Goal: Task Accomplishment & Management: Manage account settings

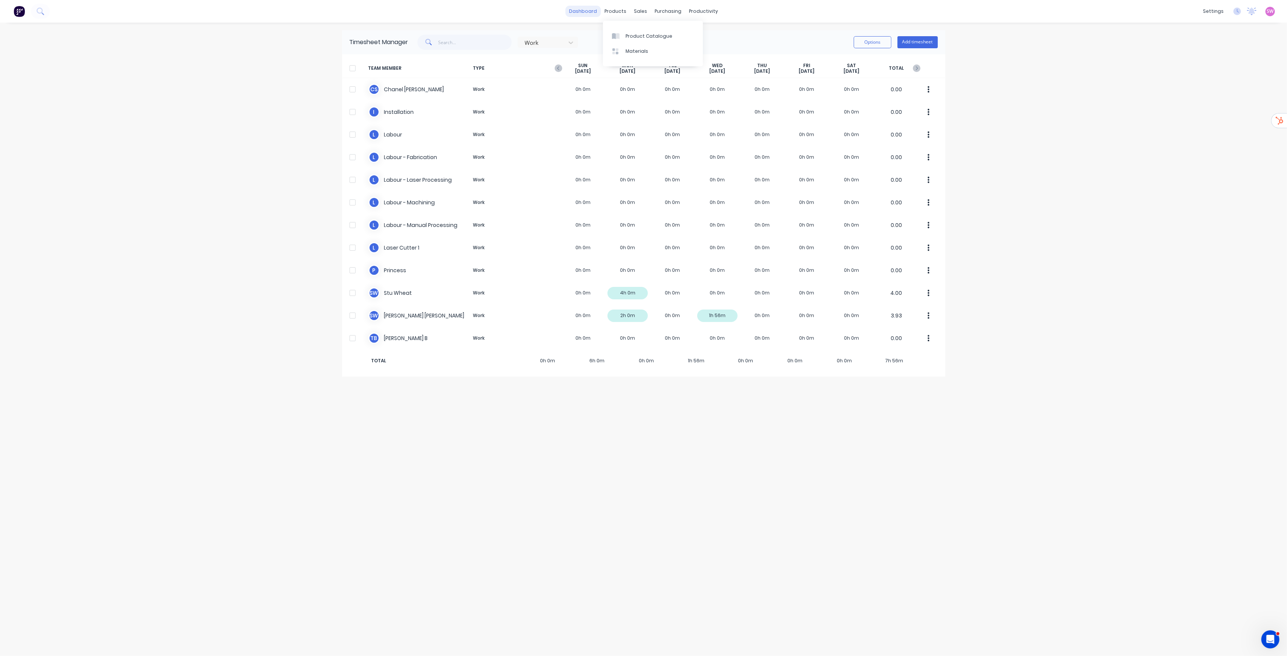
click at [583, 11] on link "dashboard" at bounding box center [582, 11] width 35 height 11
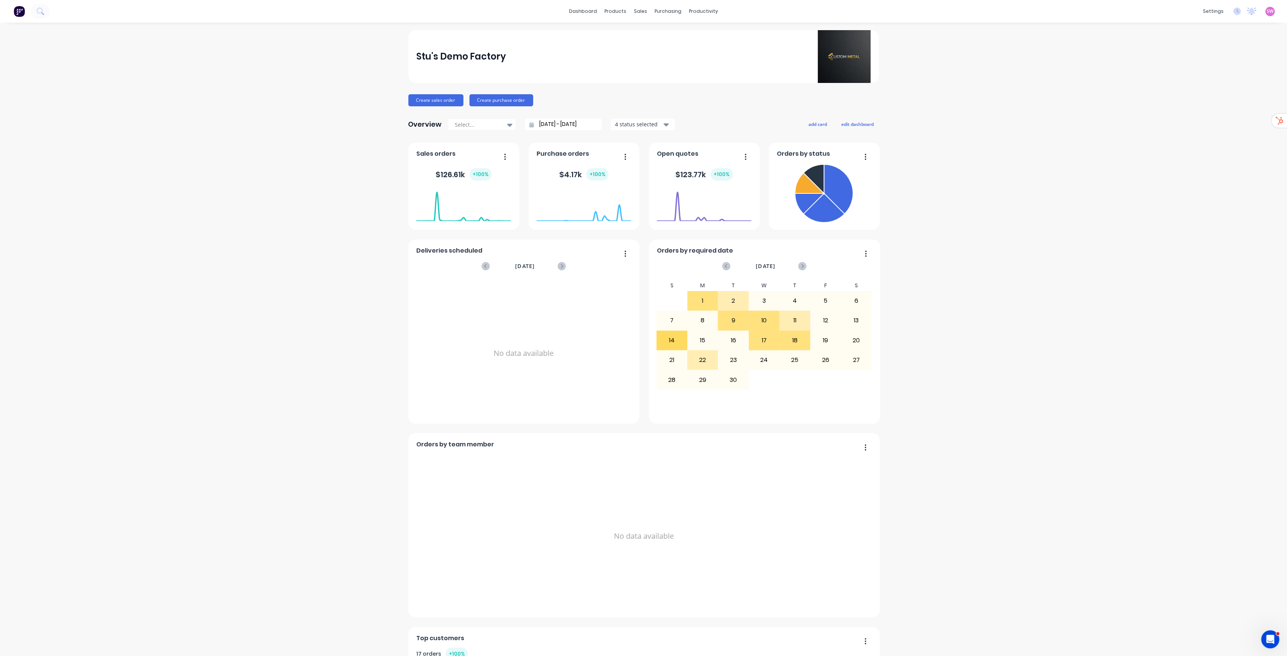
click at [1267, 11] on span "SW" at bounding box center [1270, 11] width 7 height 7
click at [1196, 98] on div "Sign out" at bounding box center [1206, 94] width 20 height 7
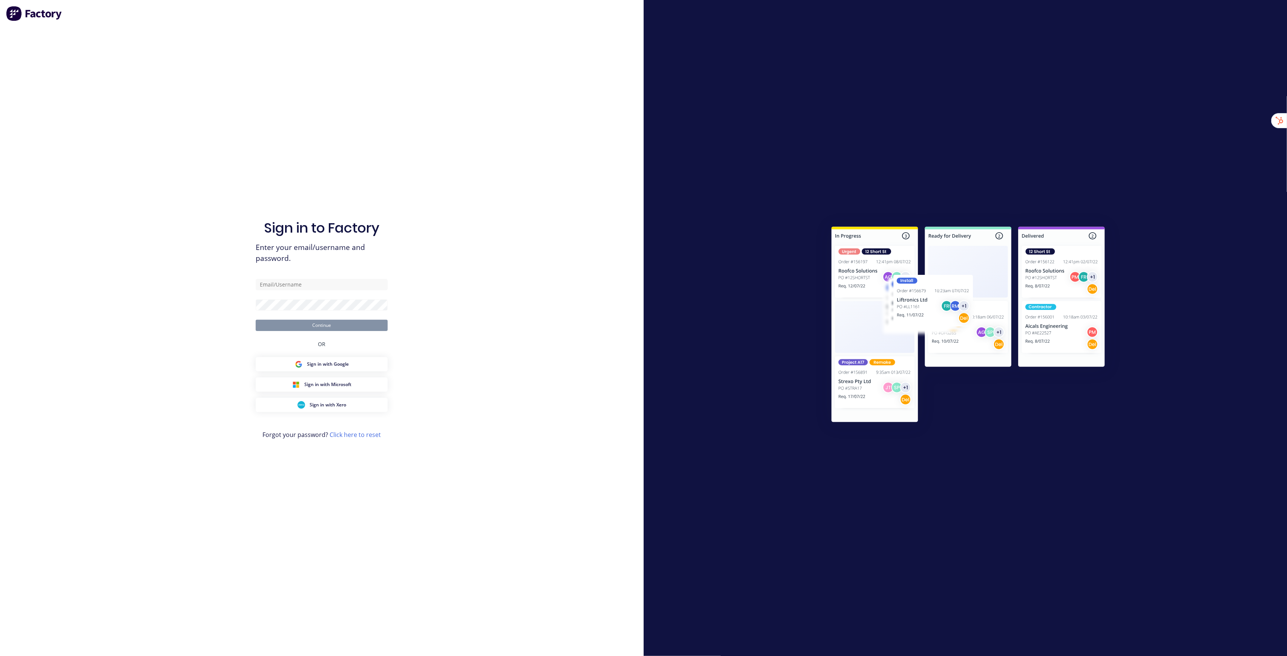
drag, startPoint x: 272, startPoint y: 78, endPoint x: 260, endPoint y: 78, distance: 11.7
click at [271, 77] on div "Sign in to Factory Enter your email/username and password. Continue OR Sign in …" at bounding box center [322, 335] width 132 height 629
type input "[EMAIL_ADDRESS][DOMAIN_NAME]"
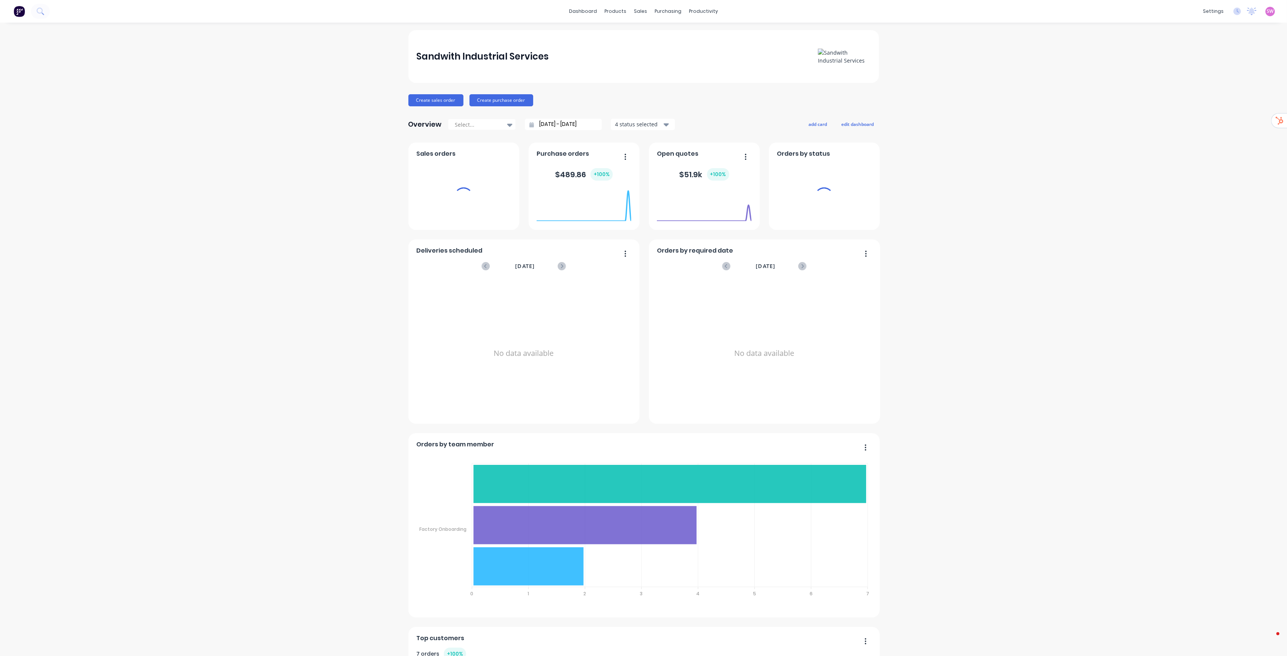
click at [1162, 56] on link "Team" at bounding box center [1170, 51] width 100 height 15
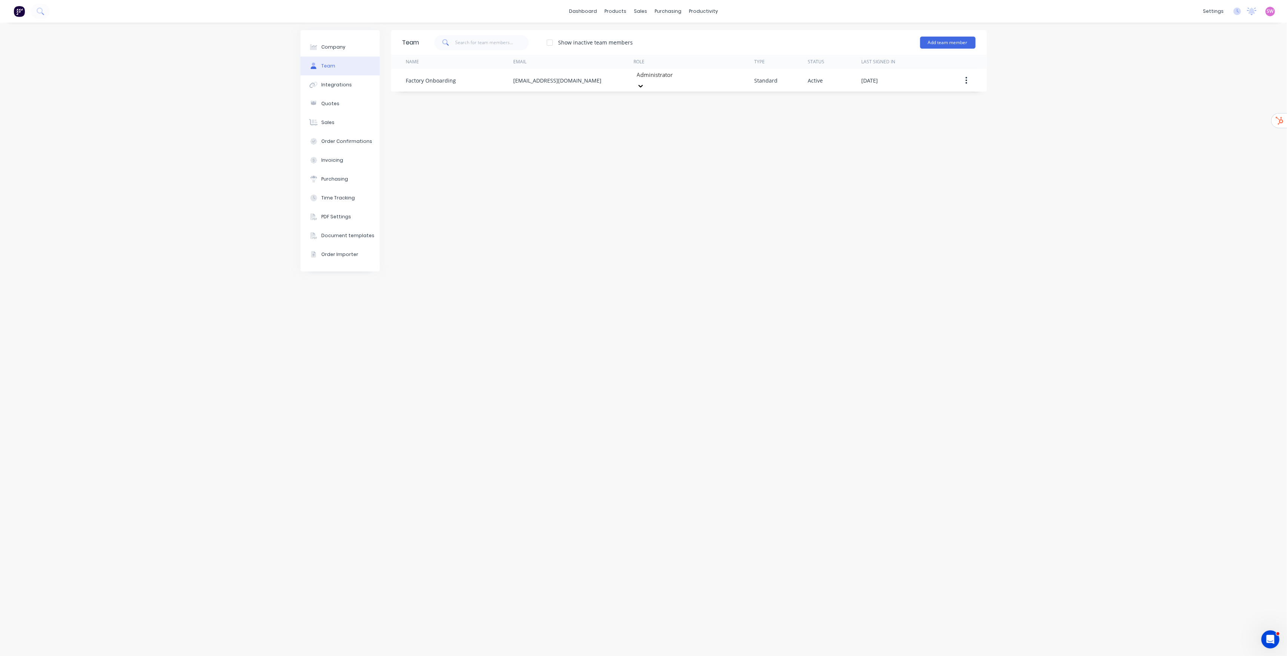
click at [949, 35] on div "Add team member" at bounding box center [947, 42] width 55 height 23
click at [947, 39] on button "Add team member" at bounding box center [947, 43] width 55 height 12
click at [922, 71] on span "A team member that can login to Factory" at bounding box center [915, 68] width 107 height 7
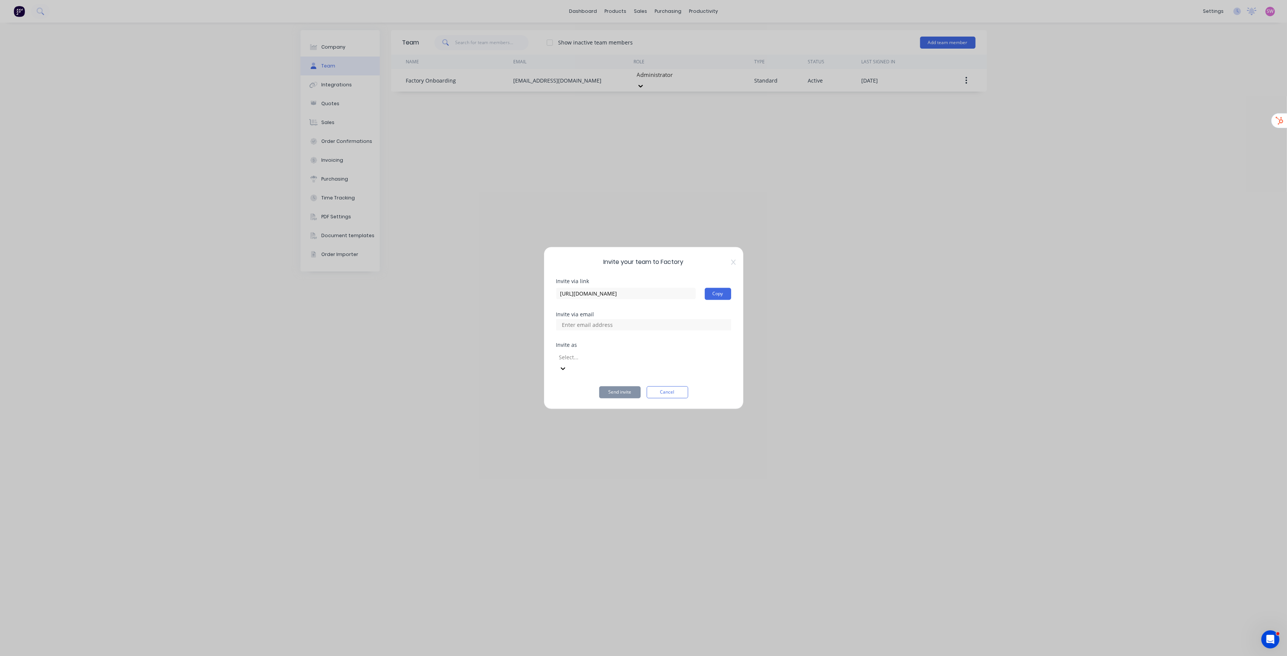
click at [604, 331] on input at bounding box center [595, 324] width 75 height 11
click at [592, 336] on div "Invite via link https://app.factory.app/invite/i16yjBLT Copy Invite via email I…" at bounding box center [643, 339] width 175 height 120
drag, startPoint x: 587, startPoint y: 330, endPoint x: 593, endPoint y: 328, distance: 6.6
click at [587, 330] on input at bounding box center [595, 324] width 75 height 11
paste input "Kate.sandwith@vicstainless.com.au"
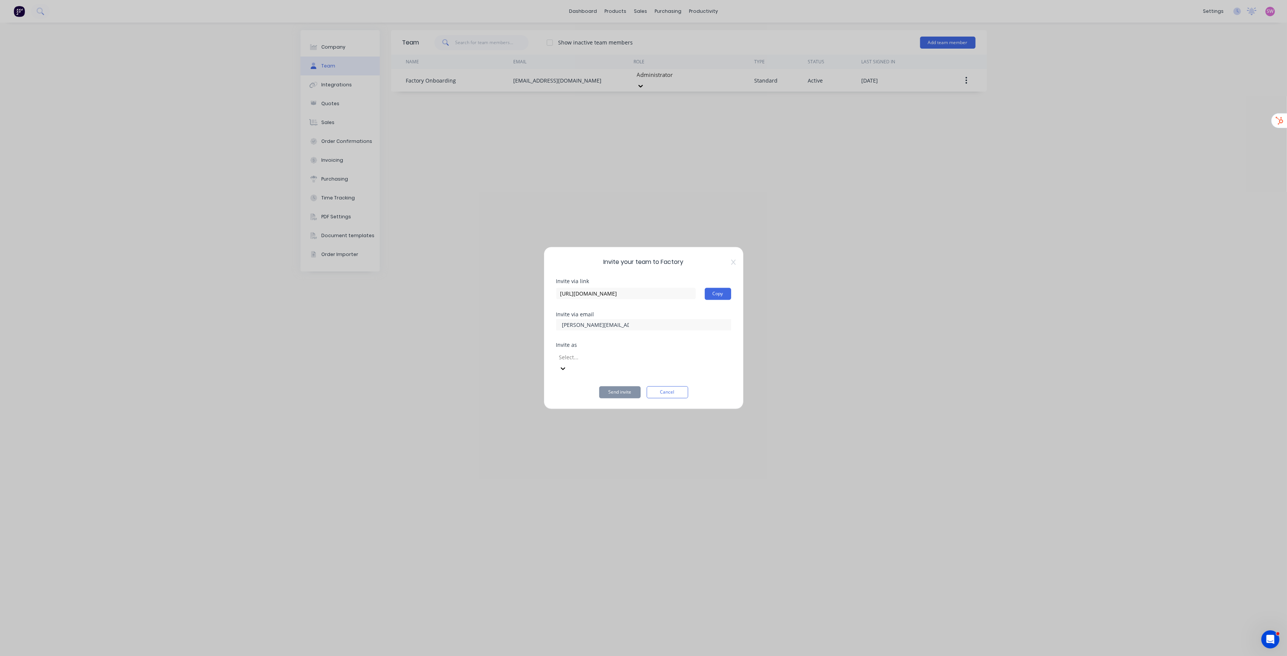
scroll to position [0, 20]
type input "Kate.sandwith@vicstainless.com.au"
click at [674, 328] on div "Kate.sandwith@vicstainless.com.au" at bounding box center [643, 325] width 175 height 21
click at [605, 332] on input at bounding box center [595, 329] width 75 height 11
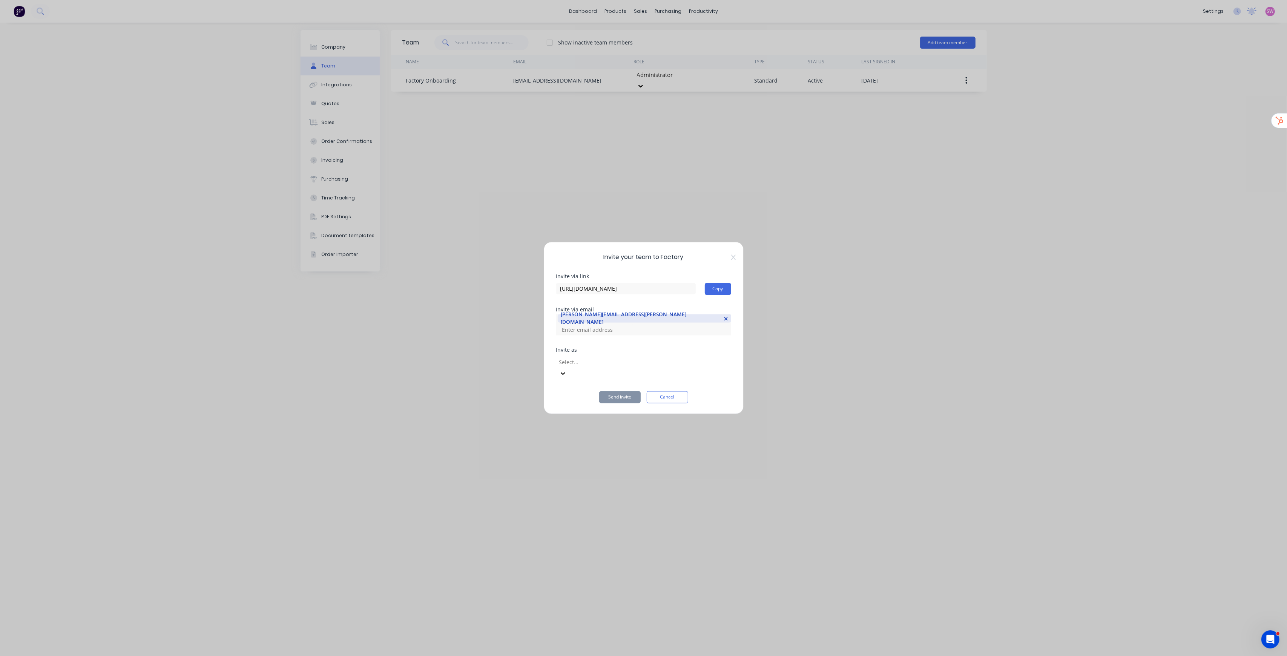
paste input "shaun@sandwith.com.au"
type input "shaun@sandwith.com.au"
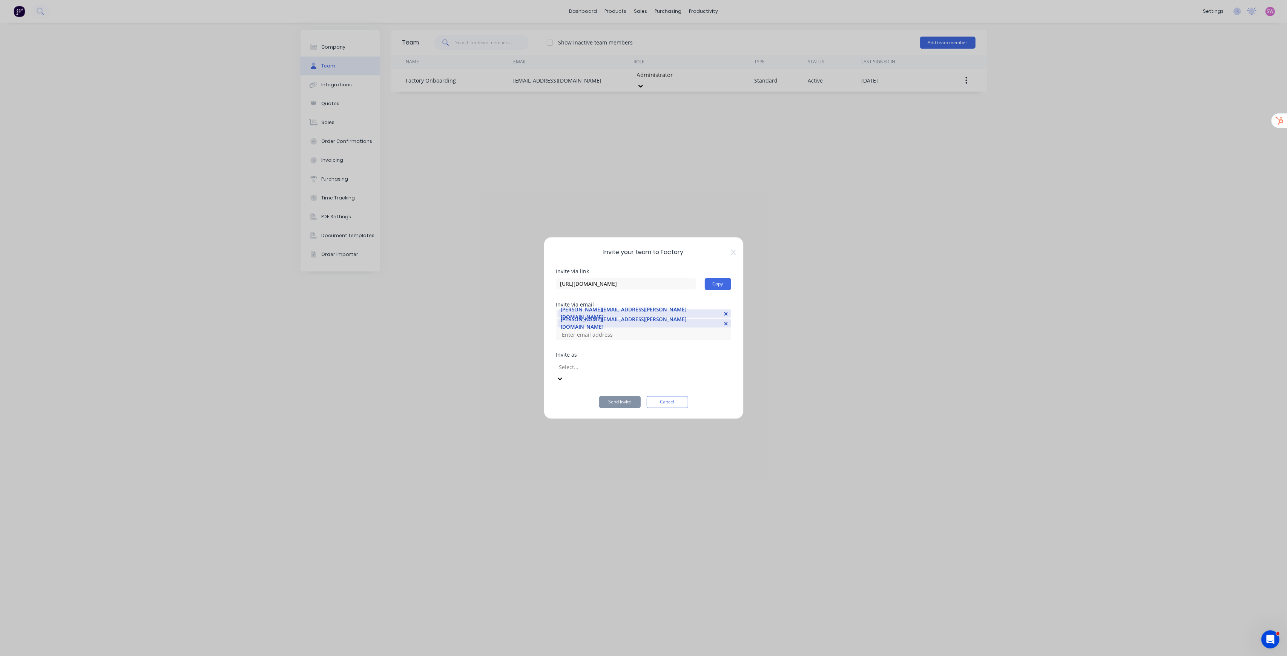
click at [633, 368] on div at bounding box center [613, 366] width 109 height 9
click at [611, 656] on div "Administrator Access and make changes to all elements of Factory." at bounding box center [643, 664] width 1287 height 16
click at [627, 396] on button "Send invite" at bounding box center [619, 402] width 41 height 12
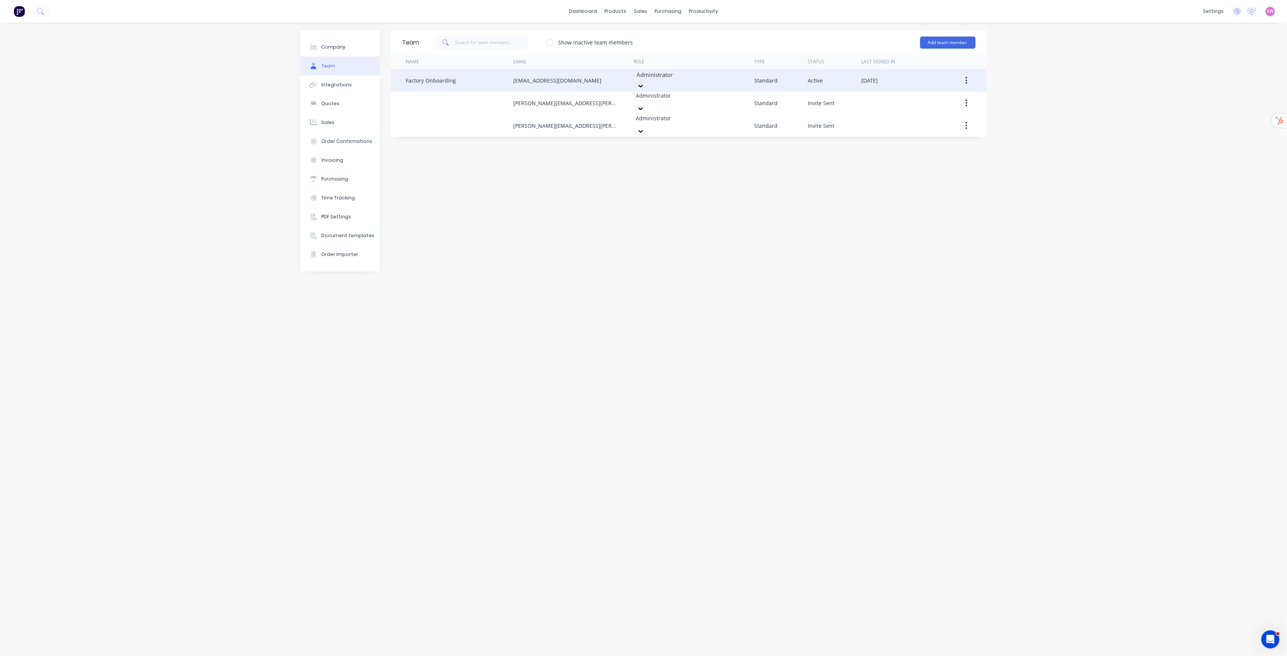
click at [966, 79] on icon "button" at bounding box center [967, 80] width 2 height 8
click at [924, 128] on div "Delete" at bounding box center [940, 130] width 58 height 11
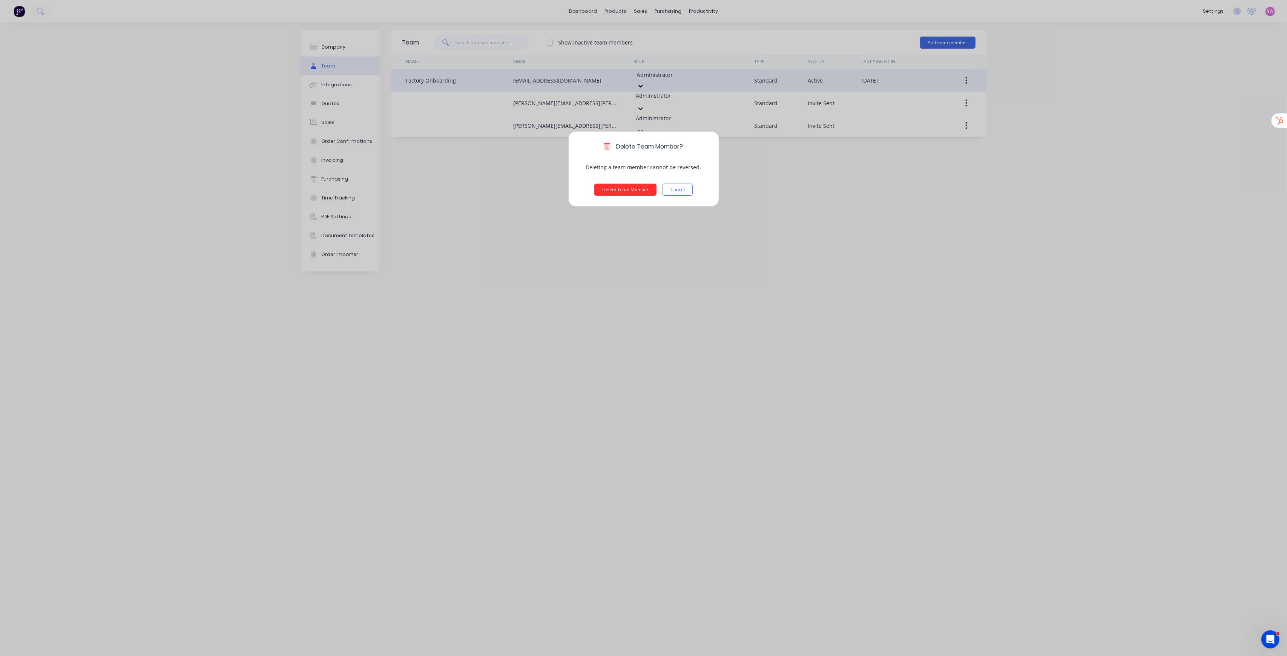
click at [625, 192] on button "Delete Team Member" at bounding box center [625, 190] width 62 height 12
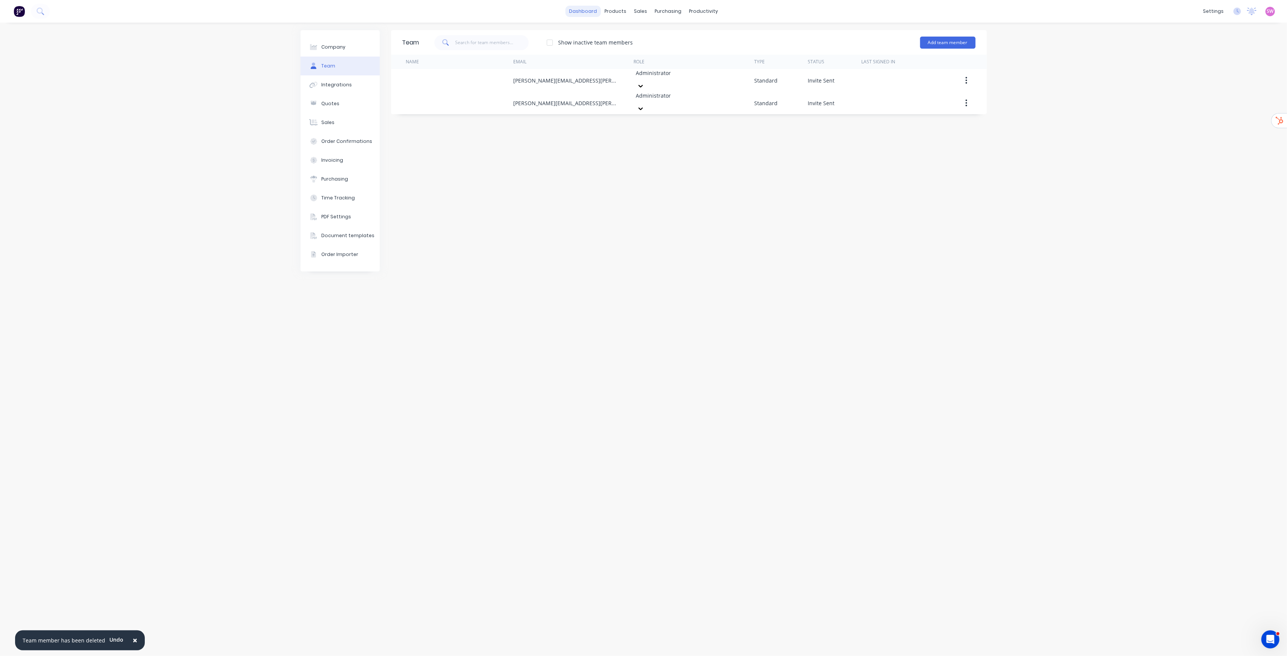
click at [585, 11] on link "dashboard" at bounding box center [582, 11] width 35 height 11
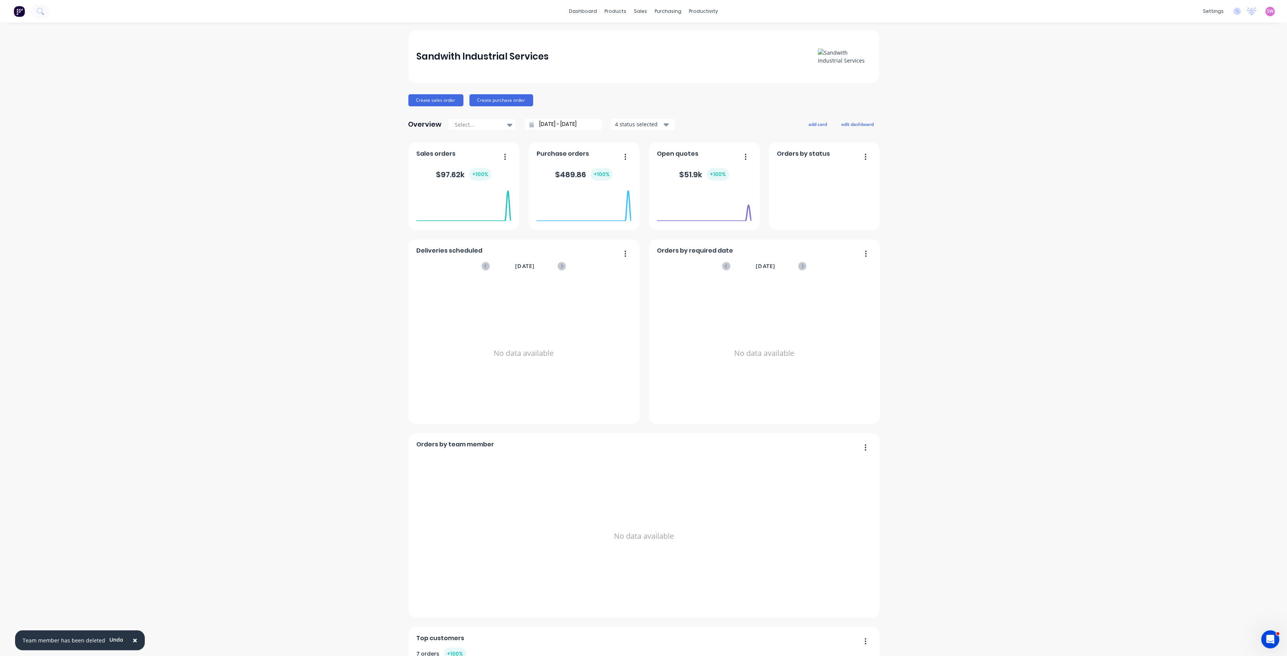
drag, startPoint x: 414, startPoint y: 53, endPoint x: 557, endPoint y: 50, distance: 142.6
click at [557, 50] on div "Sandwith Industrial Services" at bounding box center [643, 57] width 454 height 16
copy div "Sandwith Industrial Services"
drag, startPoint x: 1214, startPoint y: 367, endPoint x: 1210, endPoint y: 373, distance: 6.8
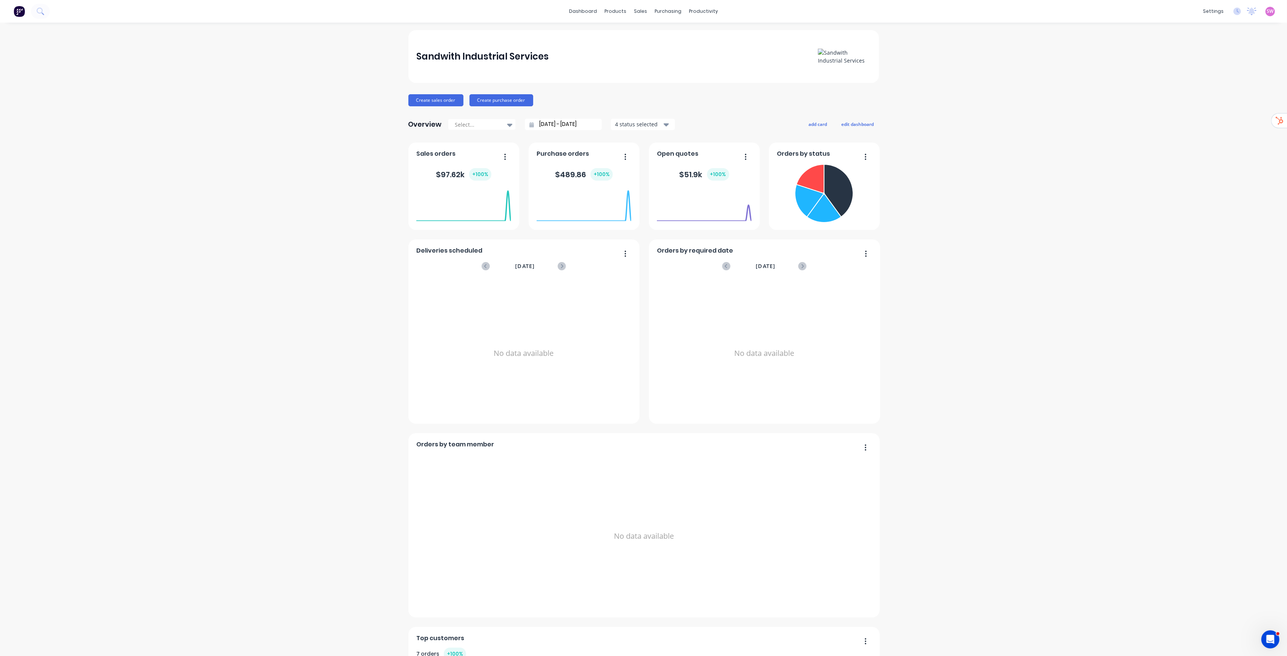
click at [1267, 11] on span "SW" at bounding box center [1270, 11] width 7 height 7
click at [1207, 95] on button "Sign out" at bounding box center [1224, 94] width 100 height 15
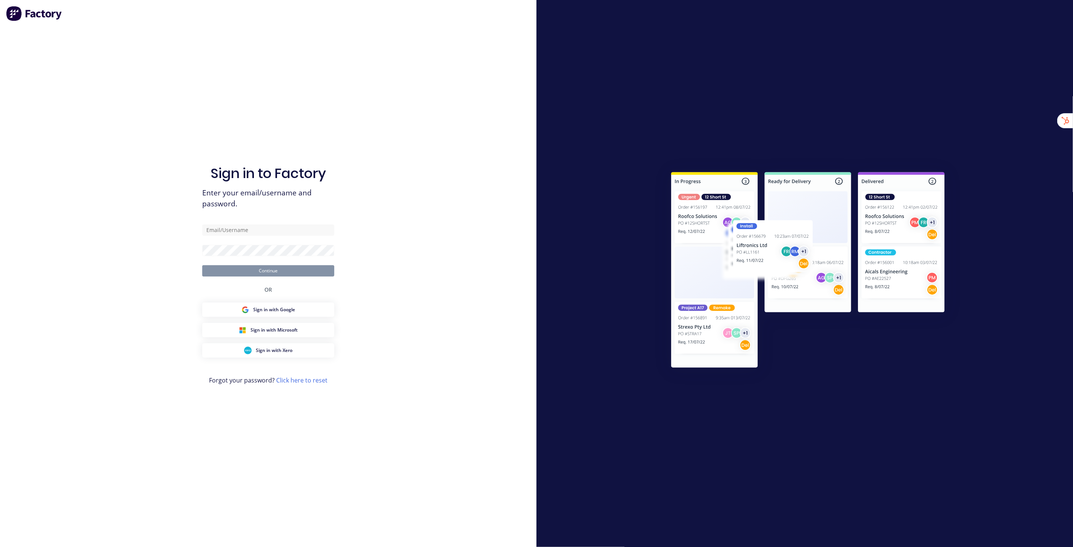
type input "[EMAIL_ADDRESS][DOMAIN_NAME]"
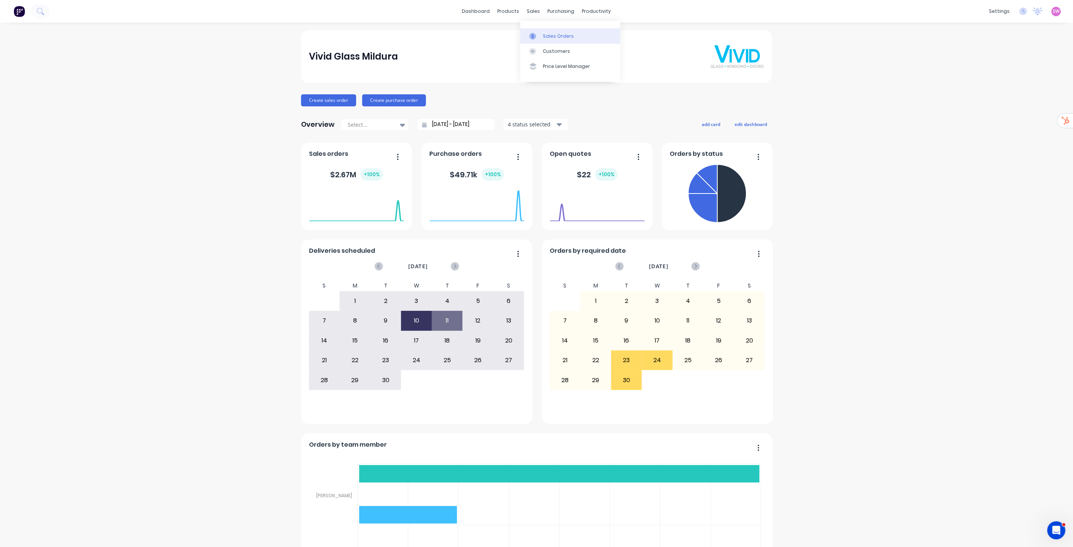
click at [543, 32] on link "Sales Orders" at bounding box center [570, 35] width 100 height 15
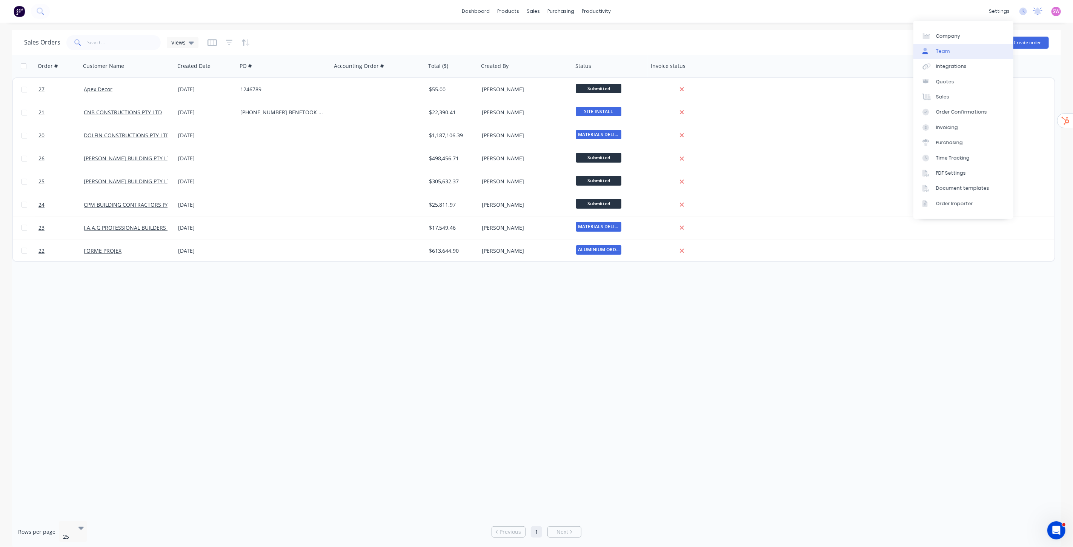
click at [966, 46] on link "Team" at bounding box center [963, 51] width 100 height 15
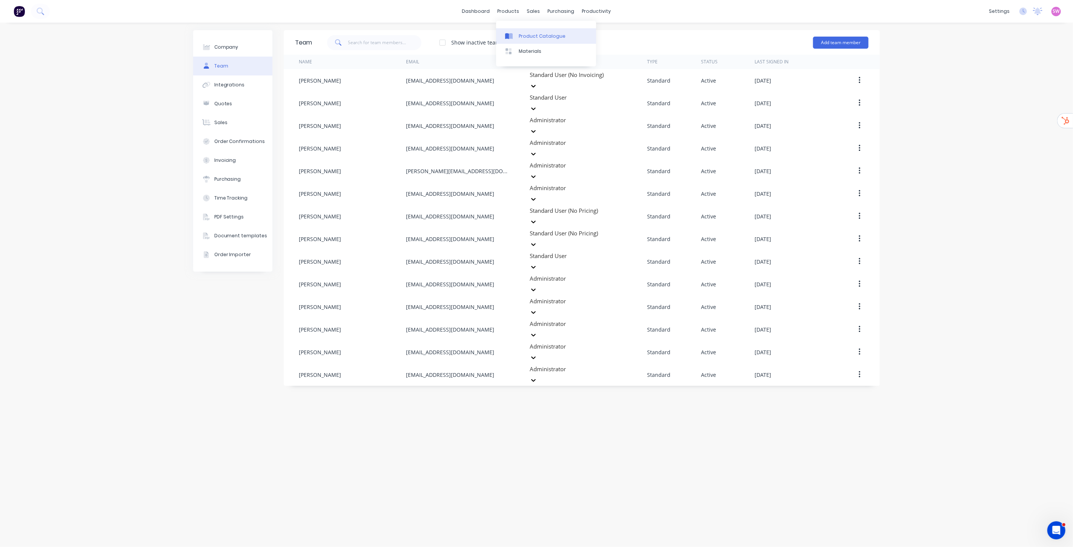
click at [532, 29] on link "Product Catalogue" at bounding box center [546, 35] width 100 height 15
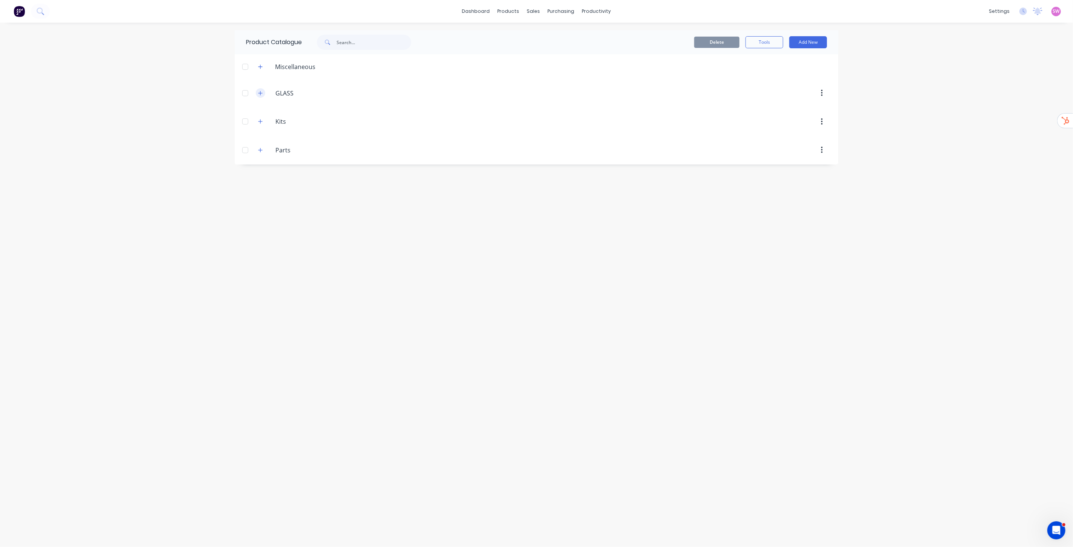
click at [261, 95] on icon "button" at bounding box center [260, 93] width 5 height 5
click at [265, 178] on div "Parts Parts" at bounding box center [311, 177] width 118 height 14
click at [263, 178] on button "button" at bounding box center [260, 176] width 9 height 9
click at [259, 149] on icon "button" at bounding box center [260, 148] width 5 height 5
click at [261, 69] on icon "button" at bounding box center [260, 66] width 5 height 5
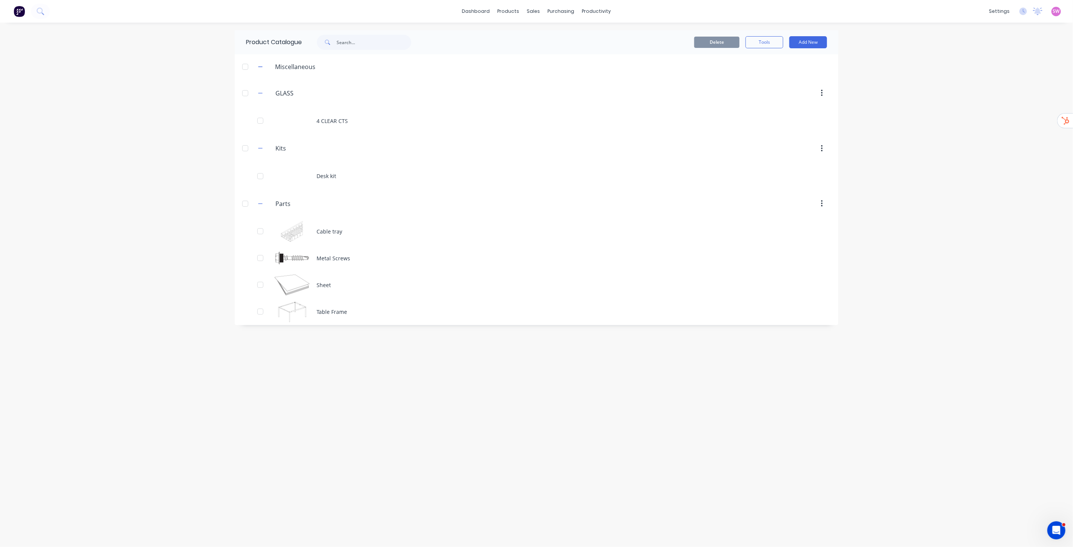
click at [973, 182] on div "dashboard products sales purchasing productivity dashboard products Product Cat…" at bounding box center [536, 273] width 1073 height 547
click at [548, 38] on div "Sales Orders" at bounding box center [561, 36] width 31 height 7
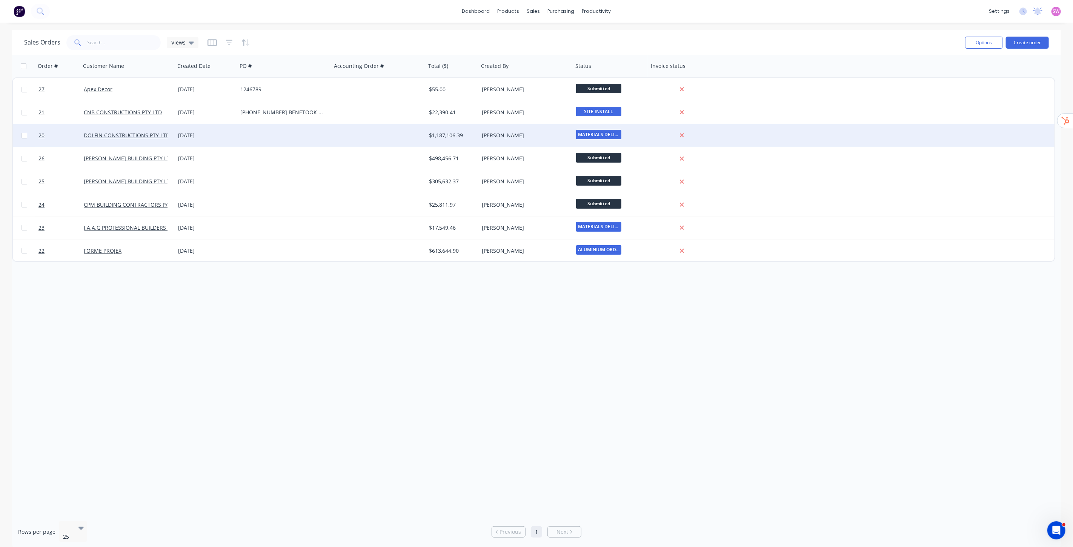
click at [359, 137] on div at bounding box center [379, 135] width 94 height 23
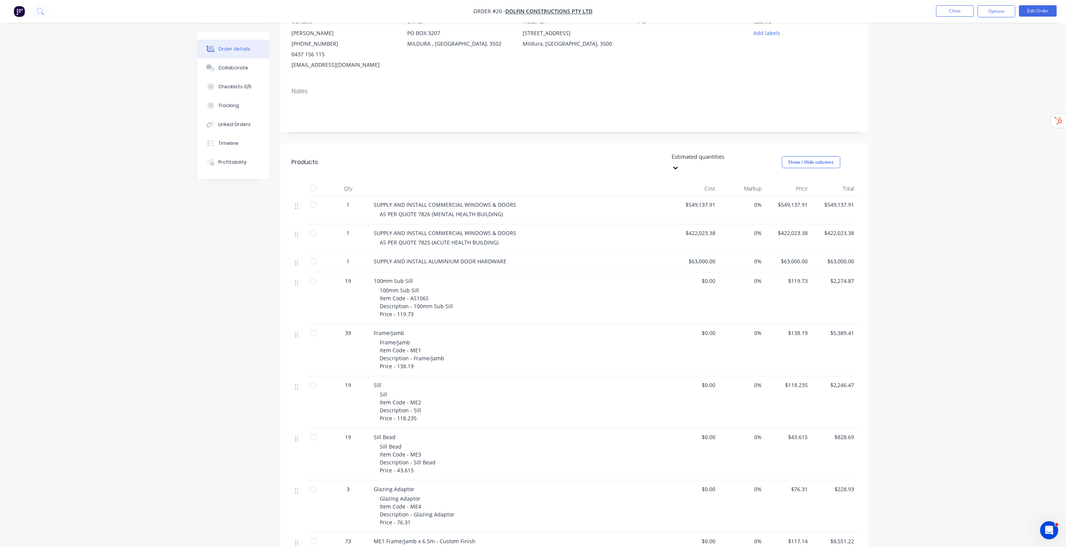
scroll to position [84, 0]
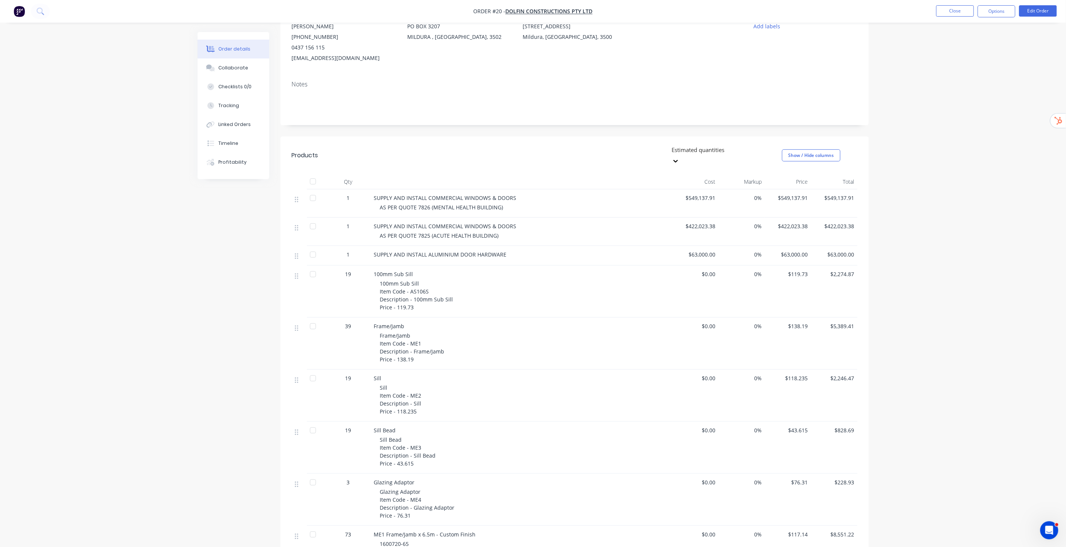
drag, startPoint x: 312, startPoint y: 264, endPoint x: 310, endPoint y: 275, distance: 11.1
click at [312, 267] on div at bounding box center [312, 274] width 15 height 15
click at [313, 319] on div at bounding box center [312, 326] width 15 height 15
drag, startPoint x: 312, startPoint y: 318, endPoint x: 312, endPoint y: 314, distance: 4.5
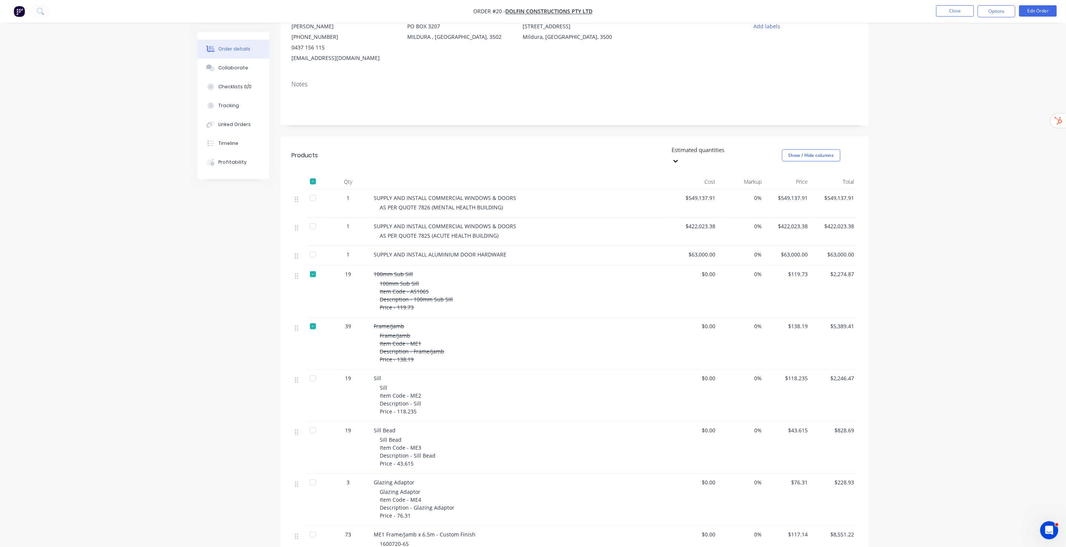
click at [312, 319] on div at bounding box center [312, 326] width 15 height 15
click at [315, 267] on div at bounding box center [312, 274] width 15 height 15
drag, startPoint x: 482, startPoint y: 323, endPoint x: 465, endPoint y: 311, distance: 20.3
click at [466, 318] on div "Frame/Jamb Frame/Jamb Item Code - ME1 Description - Frame/Jamb Price - 138.19" at bounding box center [522, 344] width 302 height 52
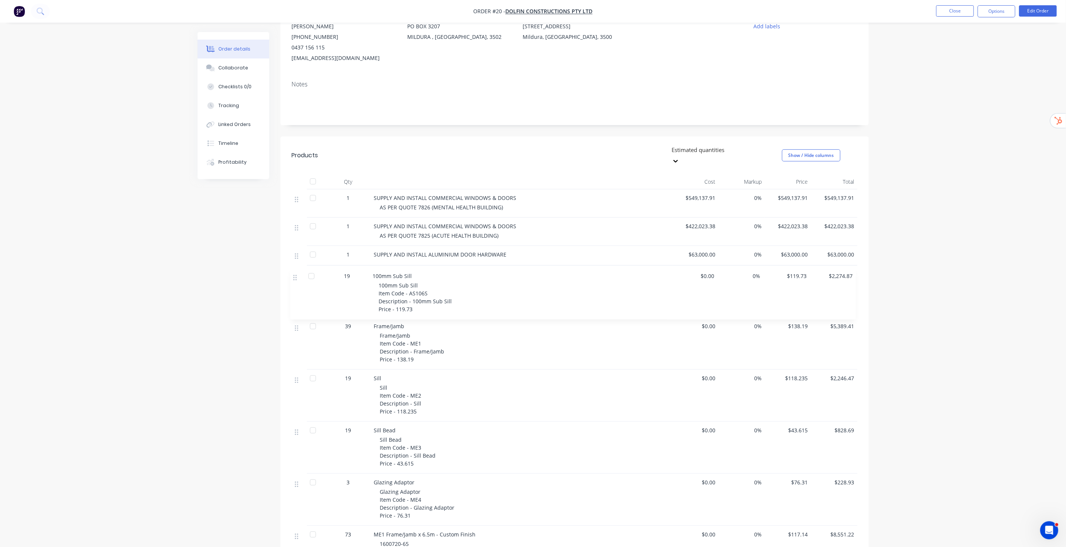
drag, startPoint x: 297, startPoint y: 266, endPoint x: 296, endPoint y: 275, distance: 9.2
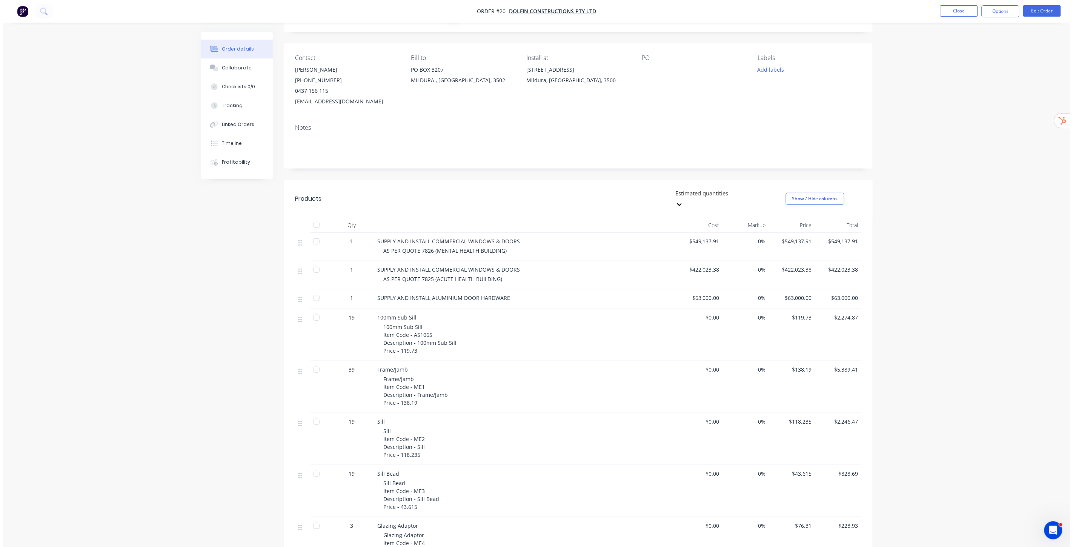
scroll to position [0, 0]
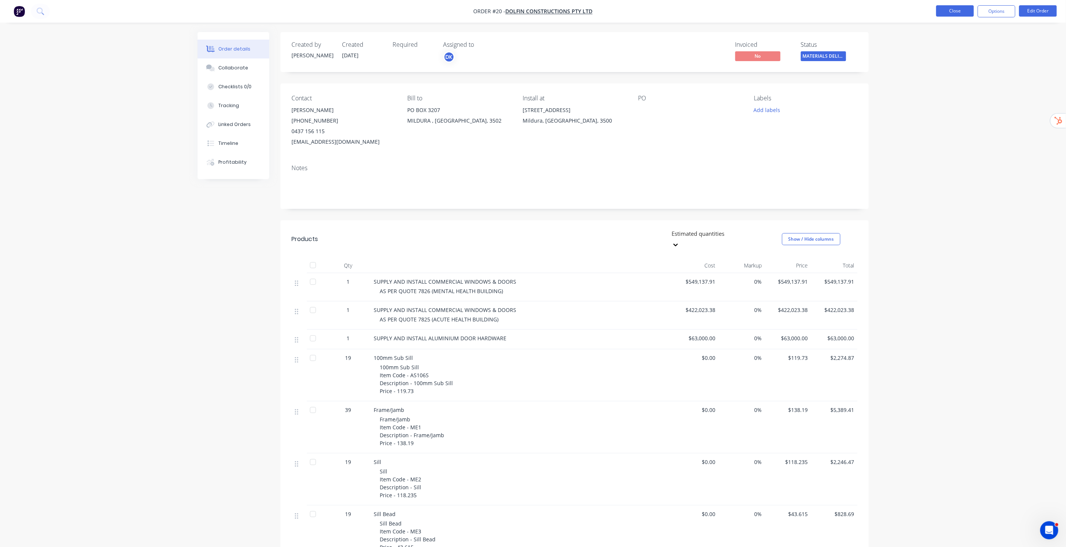
click at [966, 14] on button "Close" at bounding box center [955, 10] width 38 height 11
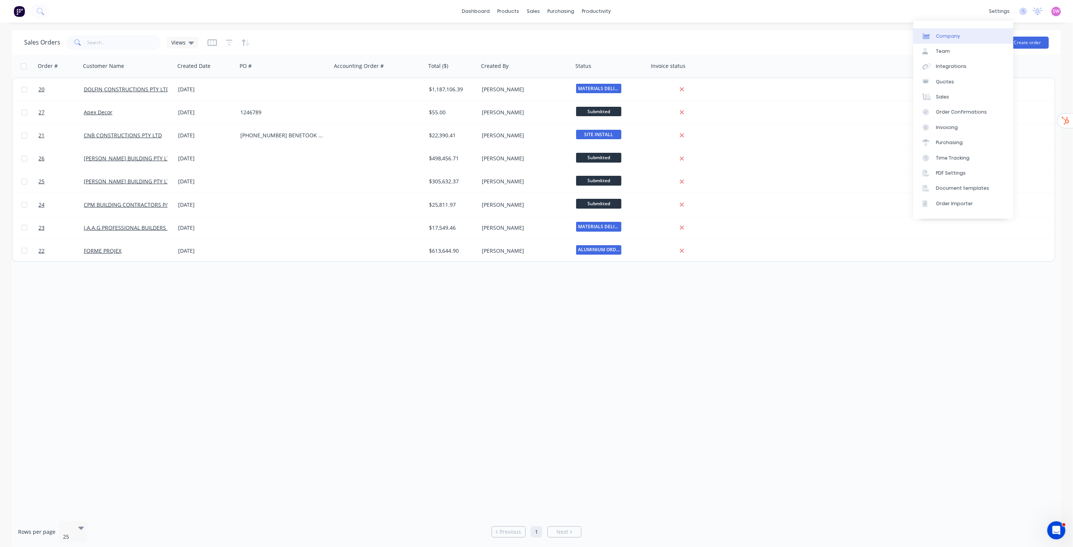
click at [951, 37] on div "Company" at bounding box center [948, 36] width 24 height 7
select select "AU"
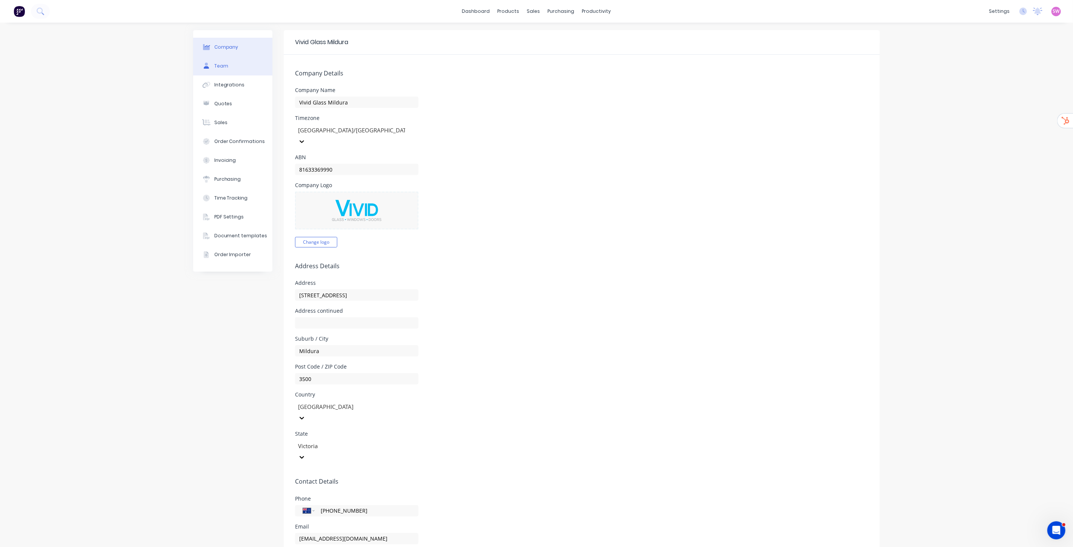
click at [214, 66] on div "Team" at bounding box center [221, 66] width 14 height 7
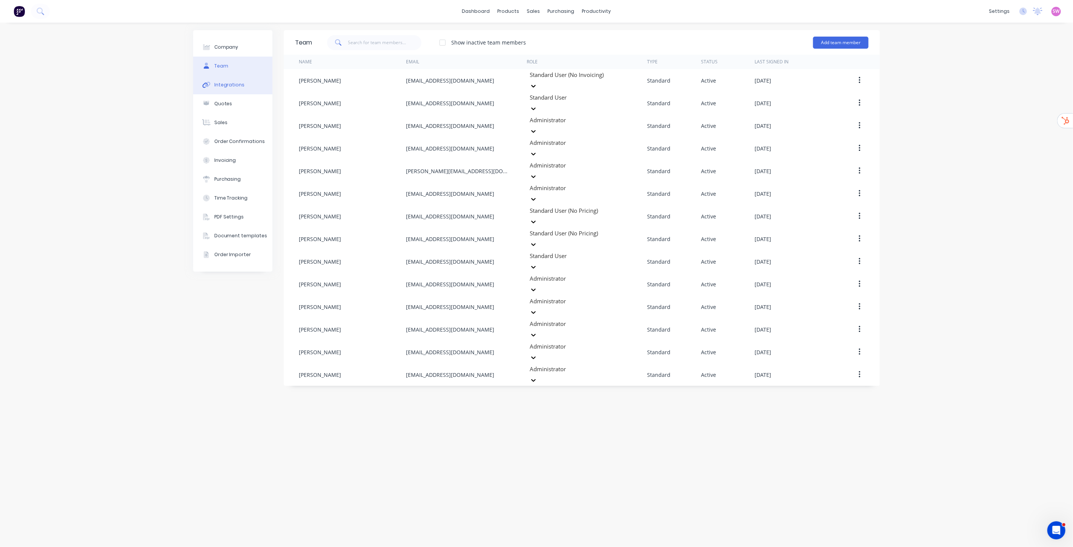
click at [217, 88] on div "Integrations" at bounding box center [229, 84] width 31 height 7
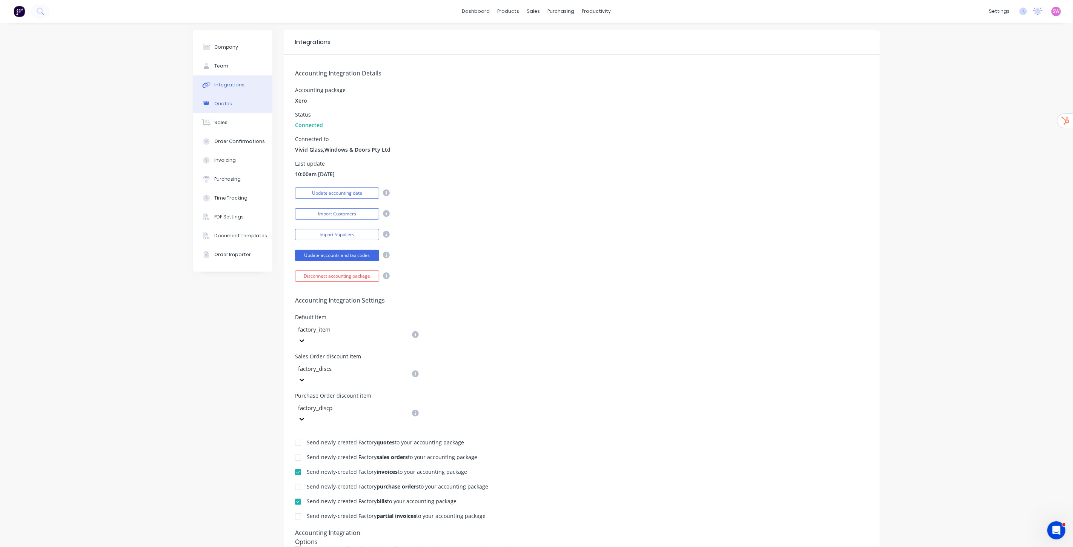
click at [231, 104] on button "Quotes" at bounding box center [232, 103] width 79 height 19
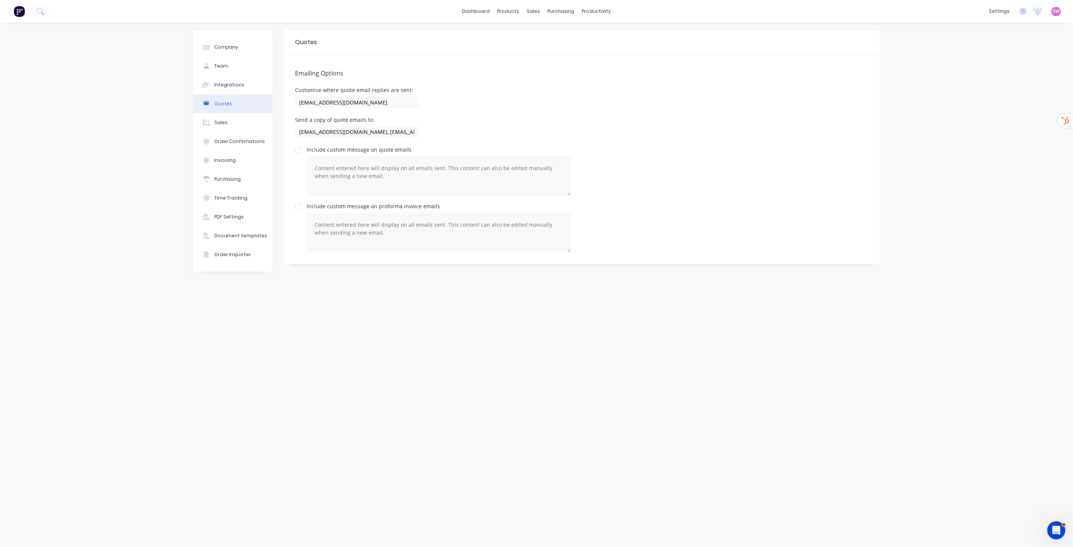
click at [985, 262] on div "Company Team Integrations Quotes Sales Order Confirmations Invoicing Purchasing…" at bounding box center [536, 285] width 1073 height 524
click at [604, 33] on div "Workflow" at bounding box center [609, 36] width 23 height 7
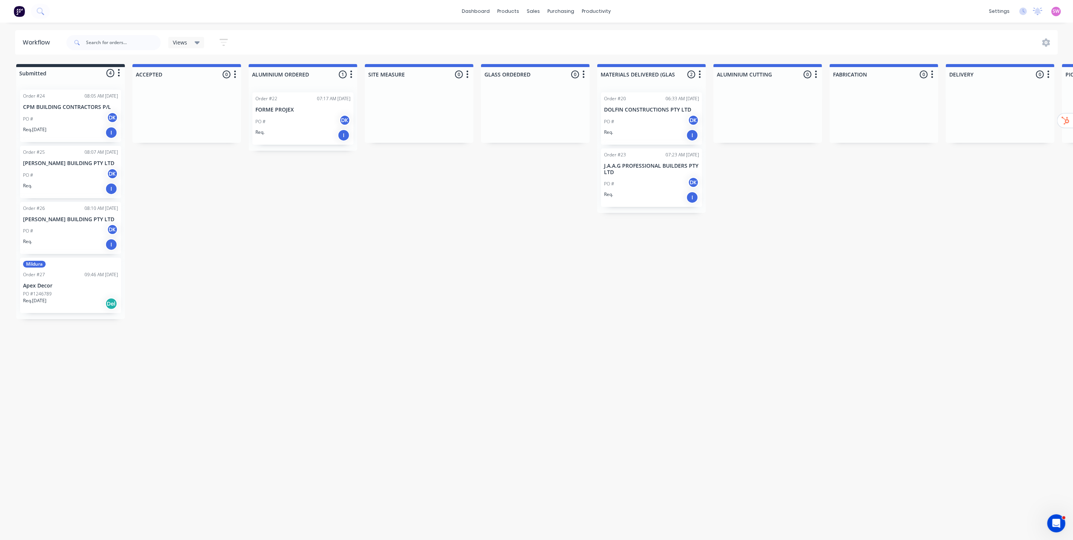
drag, startPoint x: 786, startPoint y: 224, endPoint x: 748, endPoint y: 146, distance: 87.2
click at [786, 223] on div "Submitted 4 Status colour #273444 hex #273444 Save Cancel Summaries Total order…" at bounding box center [787, 191] width 1586 height 255
click at [964, 187] on div "Document templates" at bounding box center [962, 188] width 53 height 7
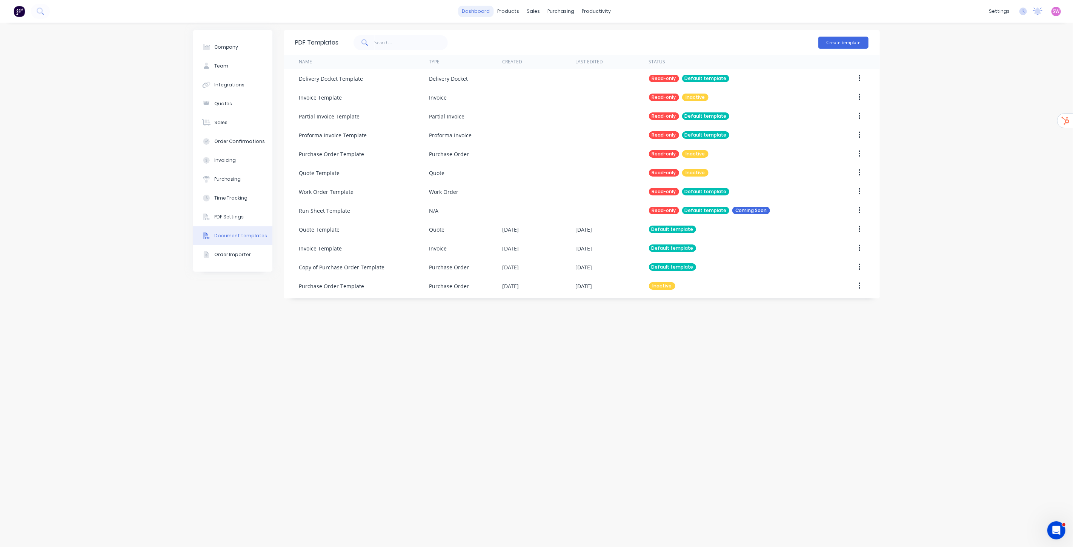
click at [473, 12] on link "dashboard" at bounding box center [475, 11] width 35 height 11
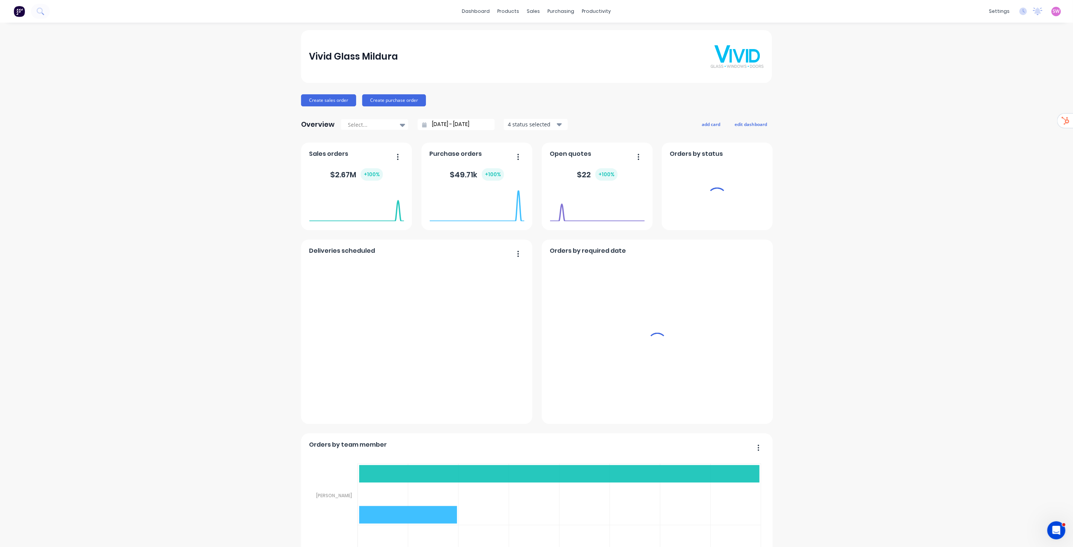
click at [1053, 11] on span "SW" at bounding box center [1056, 11] width 7 height 7
click at [1033, 95] on div "Sign out" at bounding box center [1043, 94] width 20 height 7
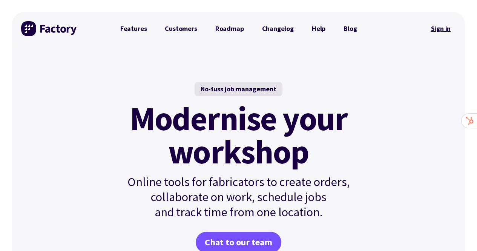
click at [444, 30] on link "Sign in" at bounding box center [440, 28] width 31 height 17
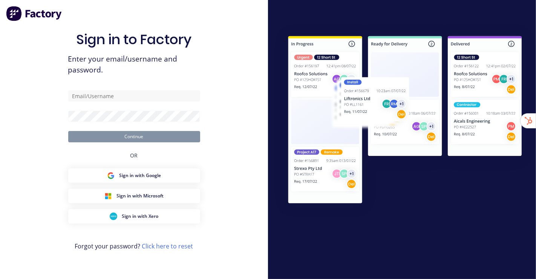
type input "[EMAIL_ADDRESS][DOMAIN_NAME]"
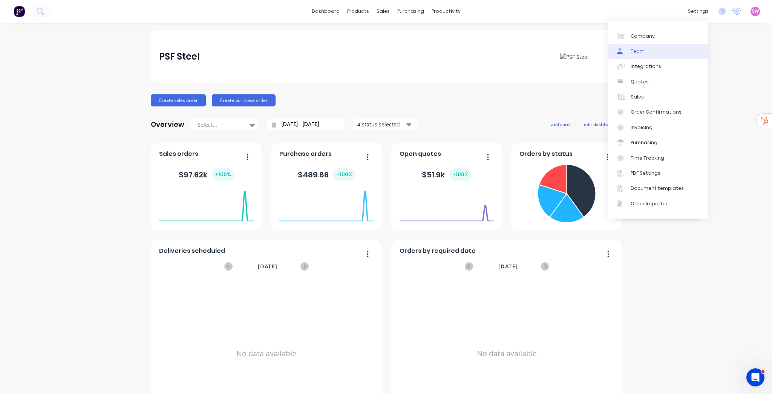
click at [536, 50] on link "Team" at bounding box center [658, 51] width 100 height 15
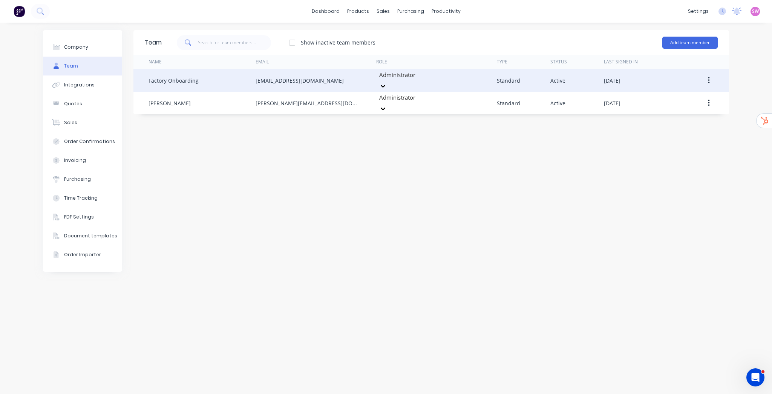
click at [536, 77] on icon "button" at bounding box center [709, 80] width 2 height 8
click at [536, 132] on div "Delete" at bounding box center [682, 130] width 58 height 11
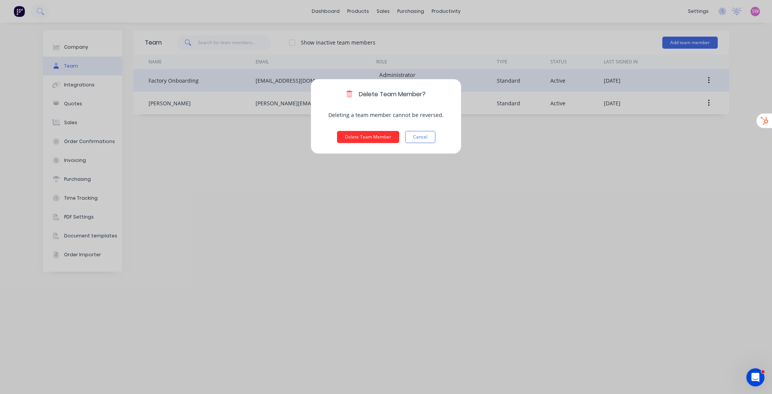
click at [369, 139] on button "Delete Team Member" at bounding box center [368, 137] width 62 height 12
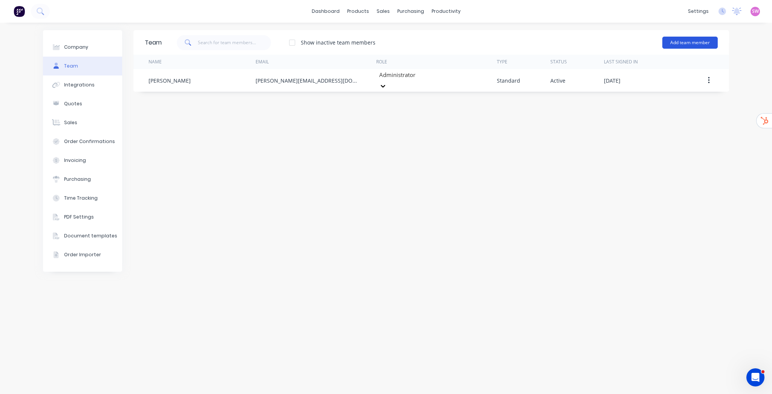
click at [536, 44] on button "Add team member" at bounding box center [690, 43] width 55 height 12
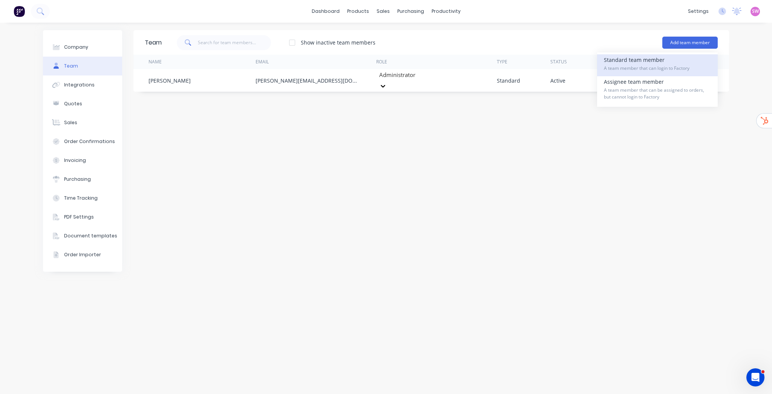
click at [536, 59] on div "Standard team member A team member that can login to Factory" at bounding box center [657, 65] width 107 height 22
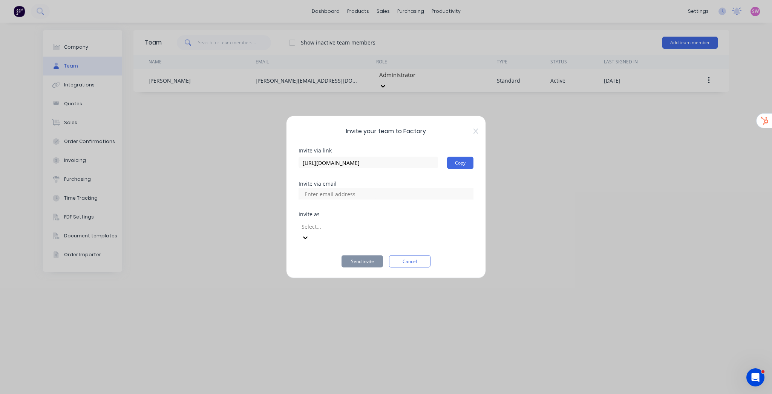
click at [358, 200] on input at bounding box center [338, 193] width 75 height 11
type input "alex@psf.com.au"
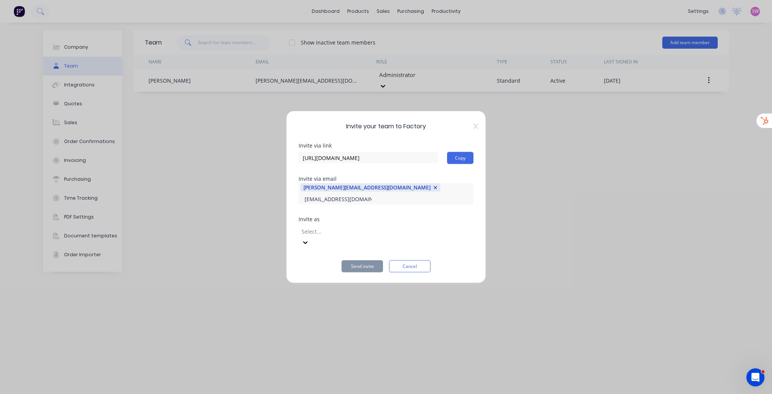
type input "mail@psf.com.au"
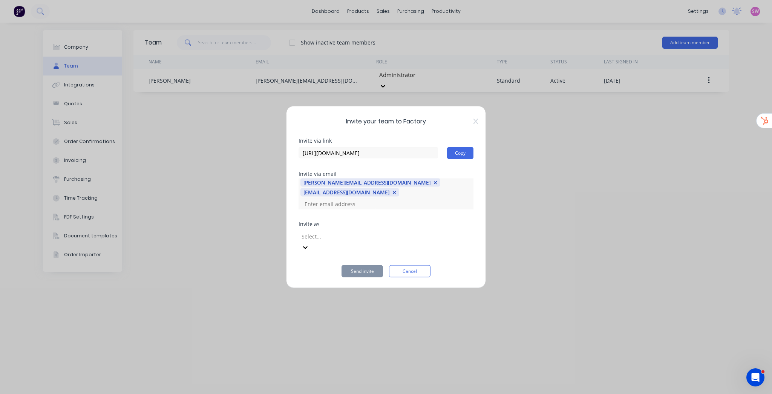
click at [384, 235] on div at bounding box center [355, 235] width 109 height 9
click at [371, 219] on div "Invite via link https://app.factory.app/invite/Q6BwZz2T Copy Invite via email a…" at bounding box center [386, 207] width 175 height 139
click at [368, 265] on button "Send invite" at bounding box center [362, 271] width 41 height 12
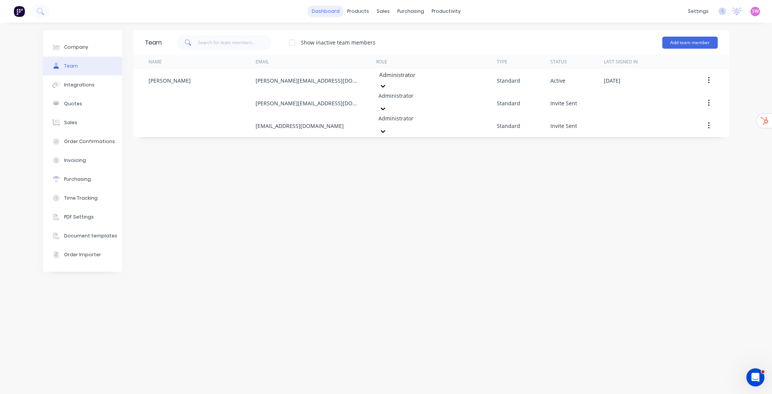
click at [330, 10] on link "dashboard" at bounding box center [325, 11] width 35 height 11
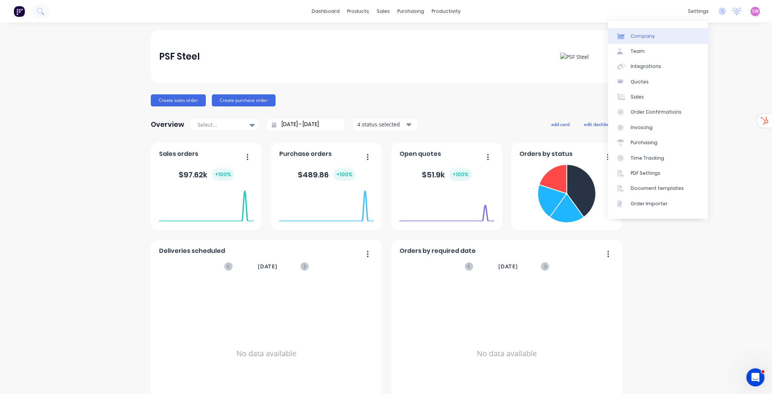
click at [536, 29] on link "Company" at bounding box center [658, 35] width 100 height 15
select select "AU"
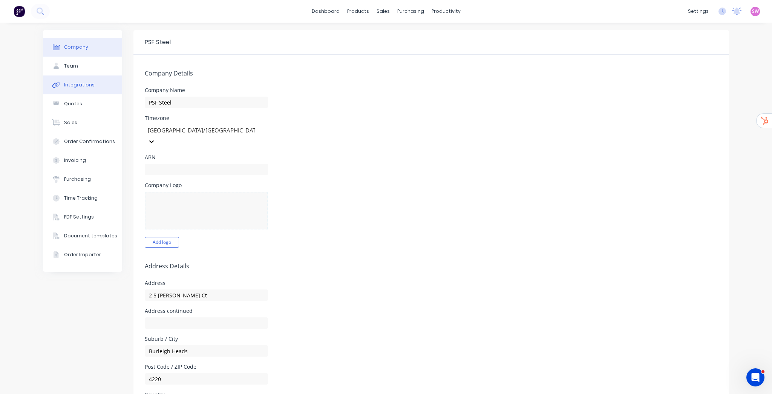
click at [77, 86] on div "Integrations" at bounding box center [79, 84] width 31 height 7
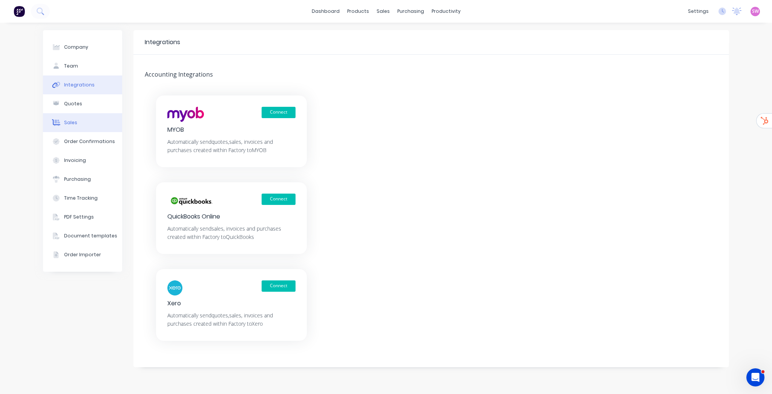
click at [74, 101] on div "Quotes" at bounding box center [73, 103] width 18 height 7
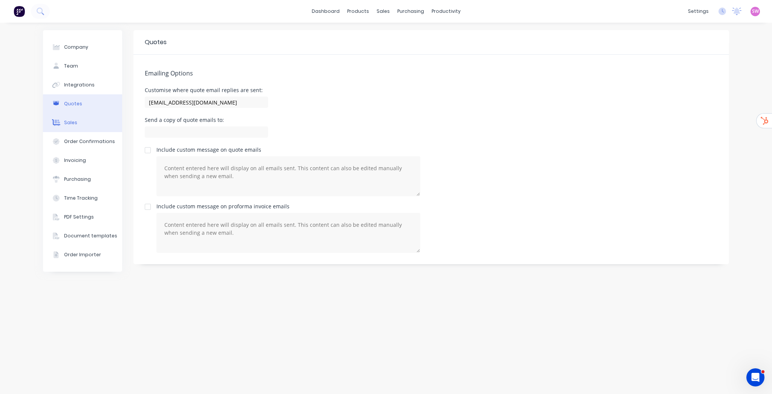
click at [69, 124] on div "Sales" at bounding box center [70, 122] width 13 height 7
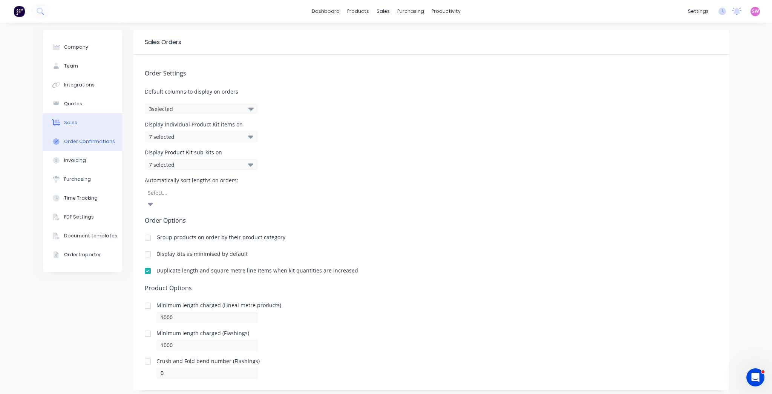
click at [69, 141] on div "Order Confirmations" at bounding box center [89, 141] width 51 height 7
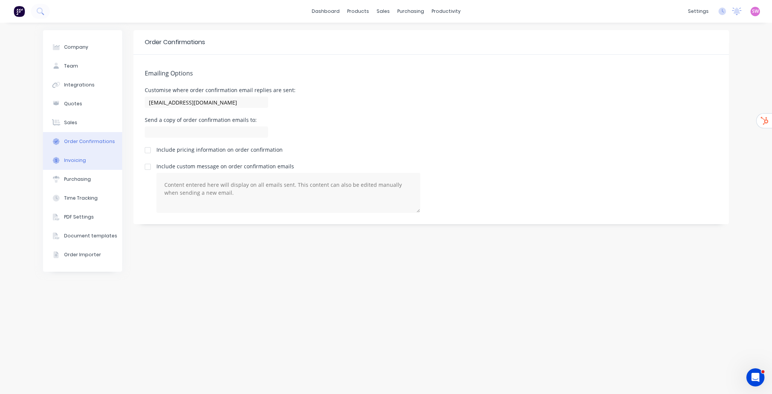
click at [84, 160] on div "Invoicing" at bounding box center [75, 160] width 22 height 7
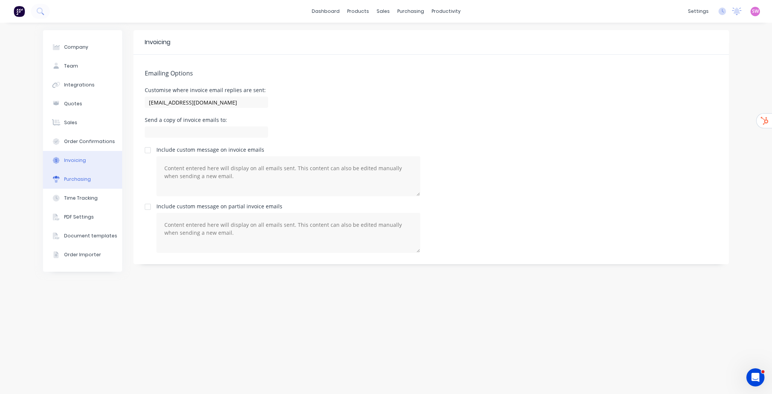
click at [86, 175] on button "Purchasing" at bounding box center [82, 179] width 79 height 19
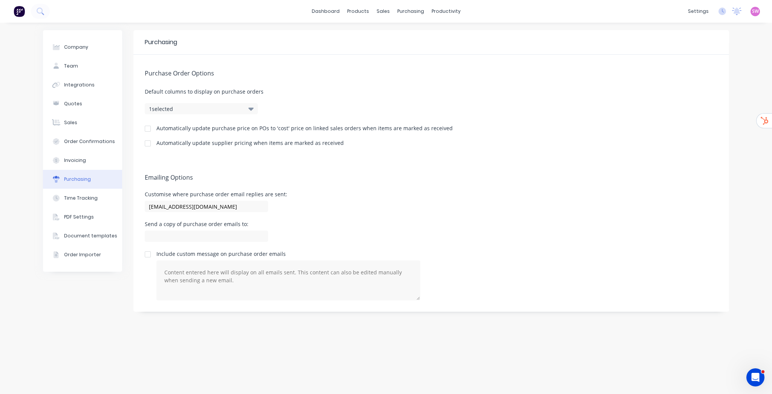
click at [72, 35] on div "Company Team Integrations Quotes Sales Order Confirmations Invoicing Purchasing…" at bounding box center [82, 150] width 79 height 241
click at [74, 50] on div "Company" at bounding box center [76, 47] width 24 height 7
select select "AU"
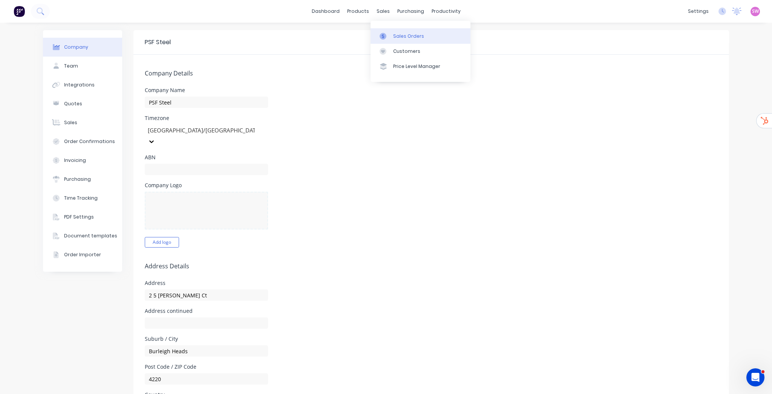
click at [400, 38] on div "Sales Orders" at bounding box center [408, 36] width 31 height 7
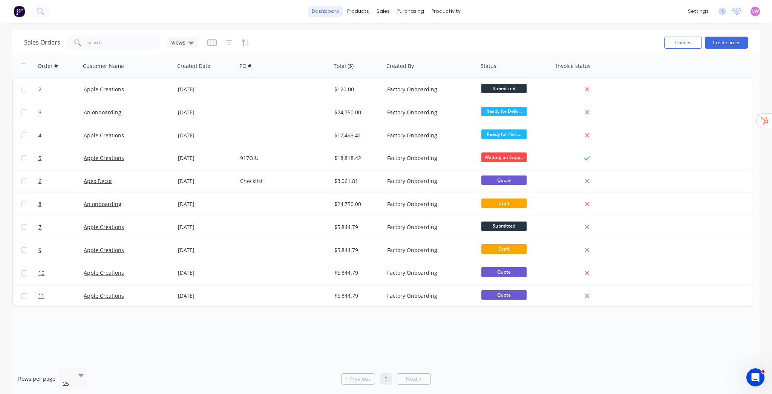
click at [332, 6] on link "dashboard" at bounding box center [325, 11] width 35 height 11
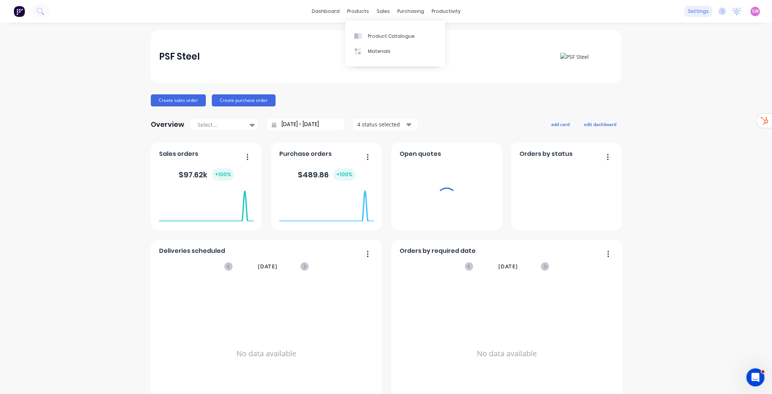
click at [536, 9] on div "settings" at bounding box center [699, 11] width 28 height 11
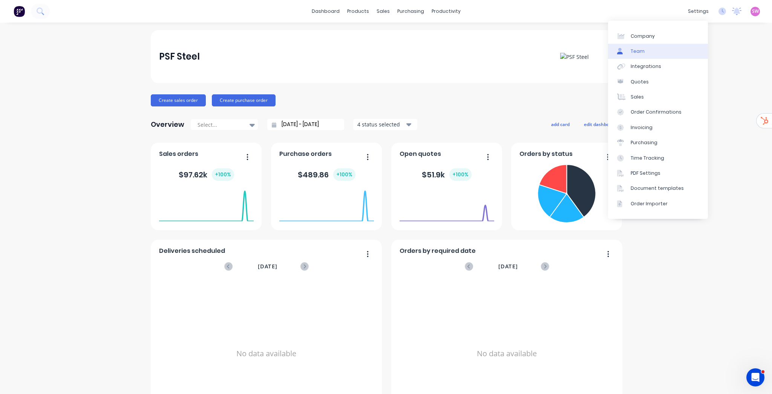
click at [536, 51] on link "Team" at bounding box center [658, 51] width 100 height 15
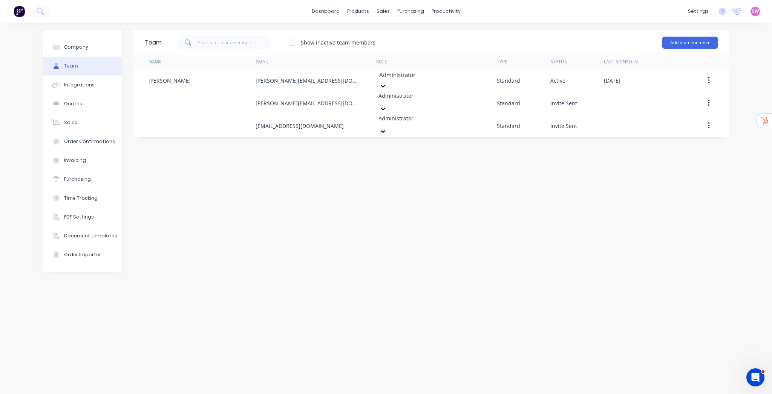
drag, startPoint x: 593, startPoint y: 223, endPoint x: 489, endPoint y: 152, distance: 125.7
click at [489, 152] on div "Team Show inactive team members Add team member Name Email Role Type Status Las…" at bounding box center [432, 208] width 596 height 356
click at [423, 175] on div "Team Show inactive team members Add team member Name Email Role Type Status Las…" at bounding box center [432, 208] width 596 height 356
click at [329, 12] on link "dashboard" at bounding box center [325, 11] width 35 height 11
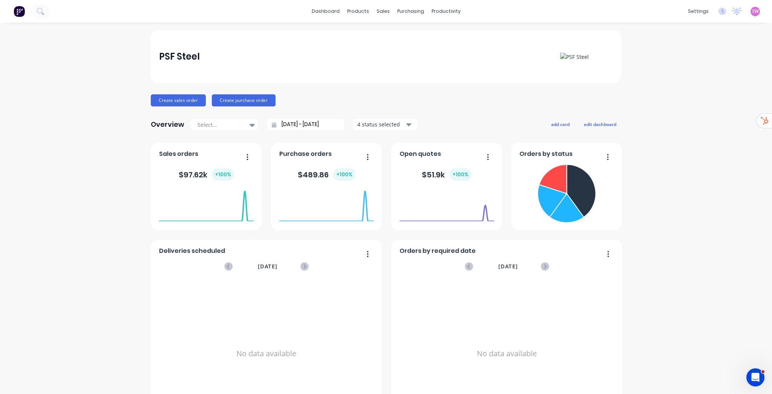
drag, startPoint x: 660, startPoint y: 112, endPoint x: 661, endPoint y: 107, distance: 5.0
click at [563, 123] on button "add card" at bounding box center [560, 124] width 28 height 10
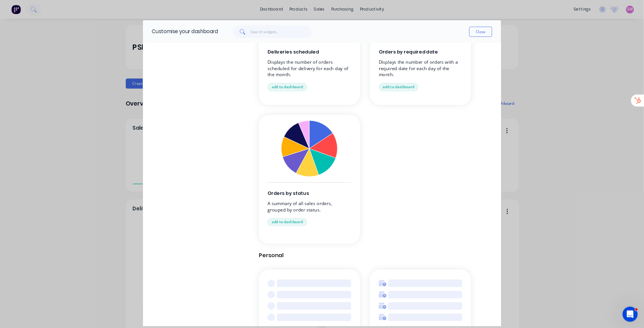
scroll to position [742, 0]
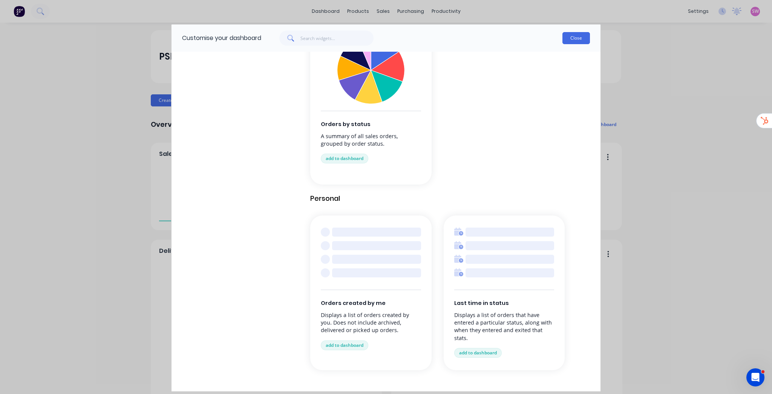
click at [572, 33] on button "Close" at bounding box center [577, 38] width 28 height 12
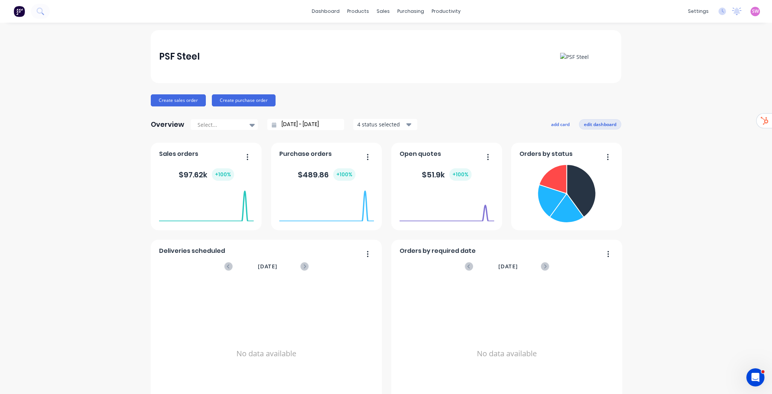
click at [598, 123] on button "edit dashboard" at bounding box center [600, 124] width 42 height 10
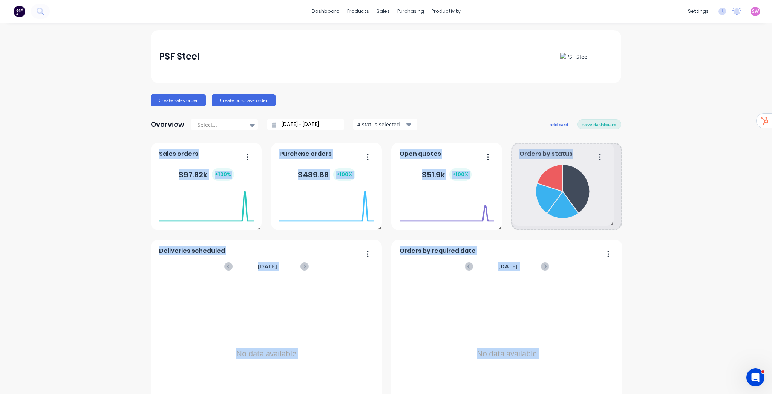
drag, startPoint x: 619, startPoint y: 226, endPoint x: 632, endPoint y: 222, distance: 14.3
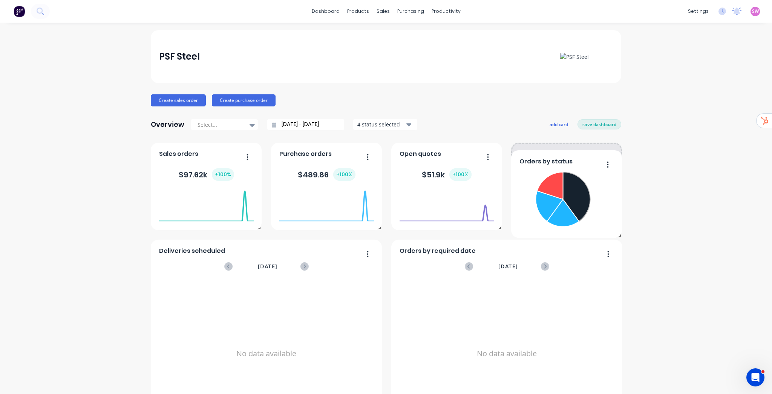
drag, startPoint x: 582, startPoint y: 190, endPoint x: 616, endPoint y: 186, distance: 33.4
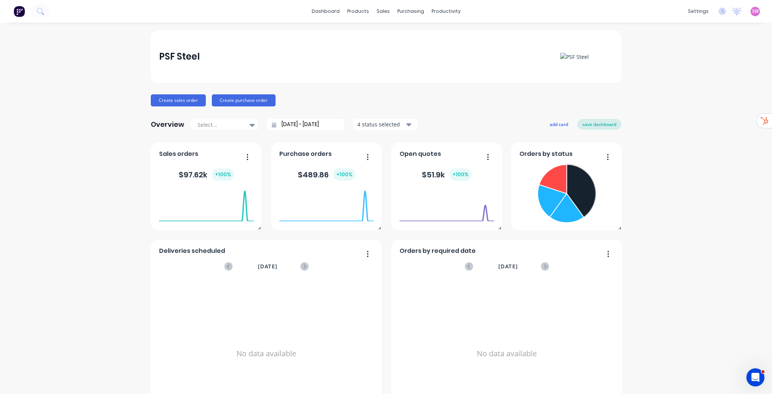
click at [605, 126] on button "save dashboard" at bounding box center [600, 124] width 44 height 10
click at [310, 124] on input "[DATE] - [DATE]" at bounding box center [308, 124] width 65 height 11
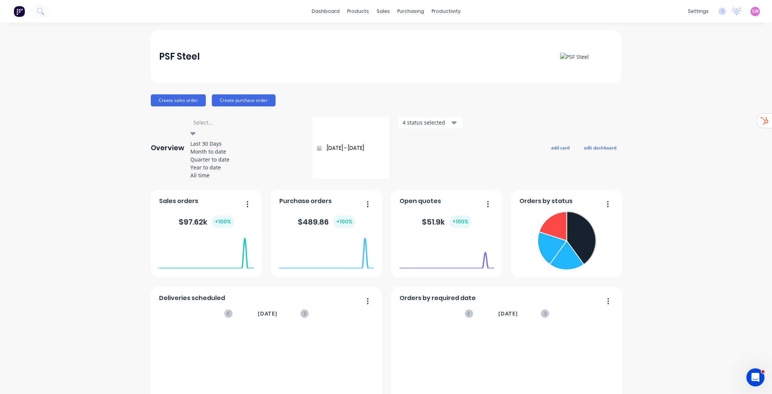
click at [196, 132] on icon at bounding box center [192, 133] width 5 height 3
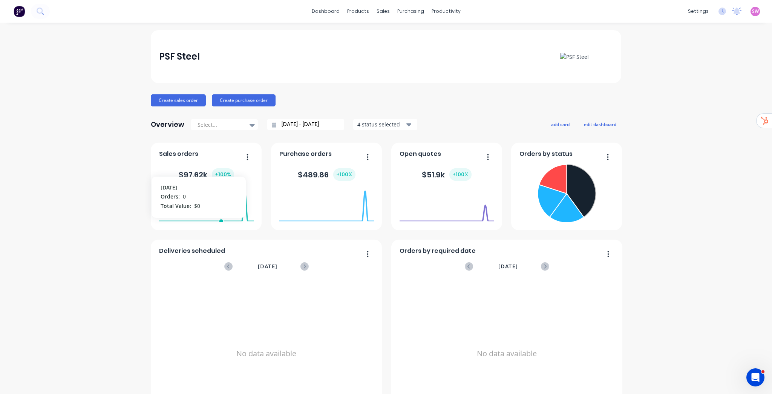
click at [180, 101] on button "Create sales order" at bounding box center [178, 100] width 55 height 12
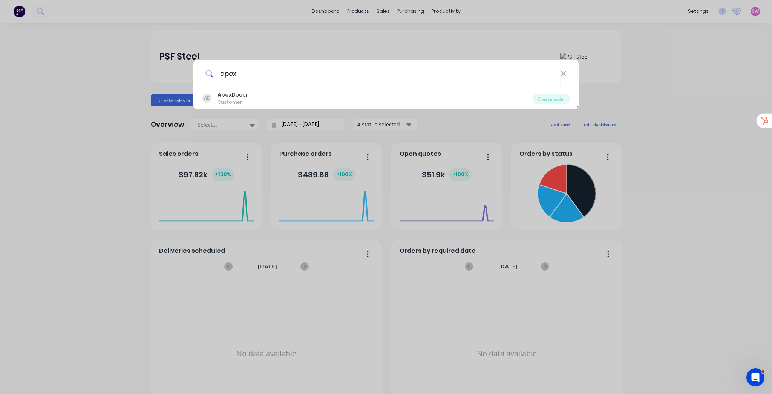
type input "apex"
click at [682, 98] on div "apex AD Apex Decor Customer Create order" at bounding box center [386, 197] width 772 height 394
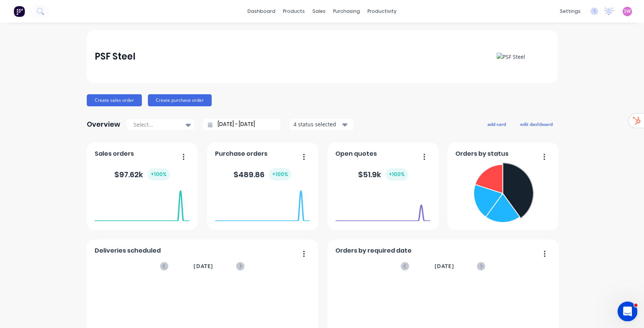
drag, startPoint x: 628, startPoint y: 310, endPoint x: 622, endPoint y: 313, distance: 6.9
click at [628, 310] on icon "Open Intercom Messenger" at bounding box center [626, 310] width 12 height 12
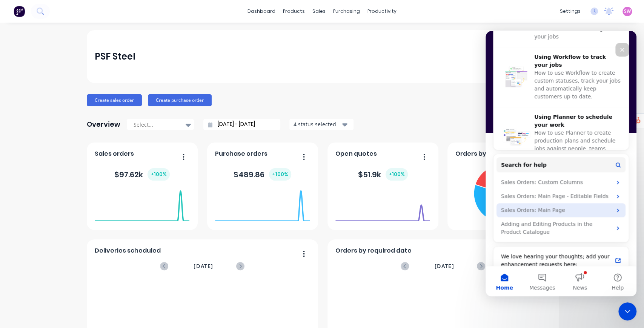
scroll to position [288, 0]
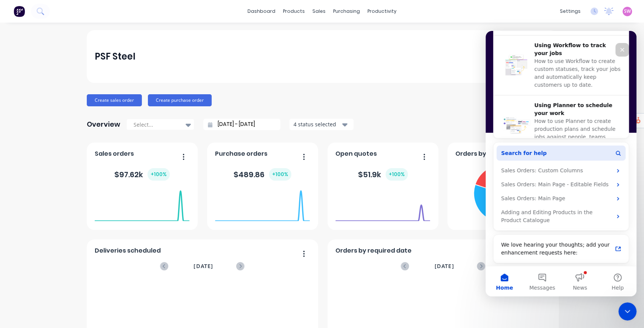
click at [536, 148] on button "Search for help" at bounding box center [560, 153] width 129 height 15
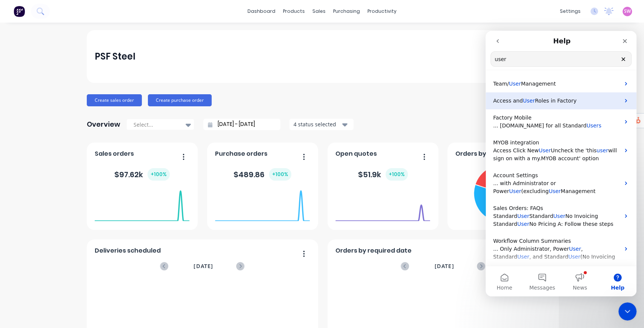
type input "user"
click at [525, 104] on p "Access and User Roles in Factory" at bounding box center [556, 101] width 127 height 8
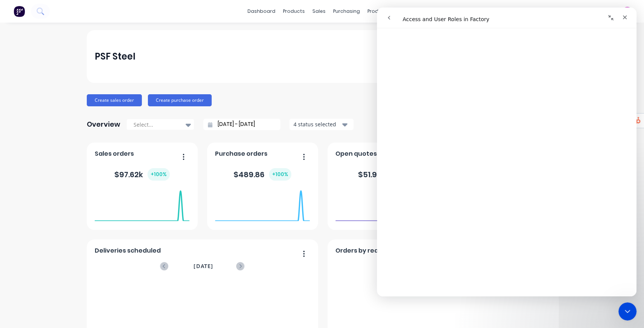
scroll to position [653, 0]
click at [388, 20] on icon "go back" at bounding box center [389, 18] width 6 height 6
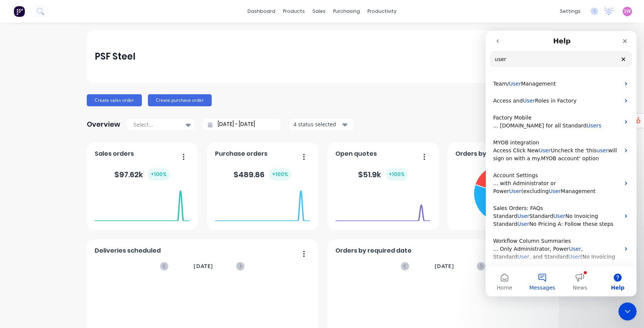
click at [543, 278] on button "Messages" at bounding box center [542, 281] width 38 height 30
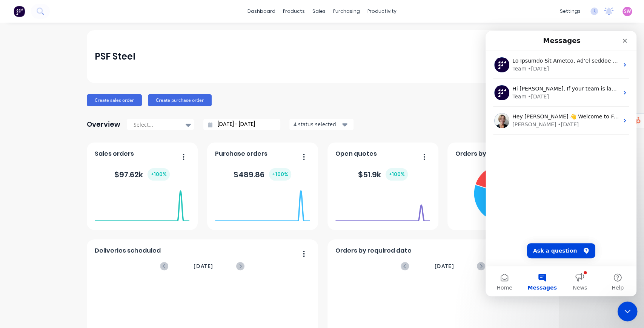
click at [623, 308] on icon "Close Intercom Messenger" at bounding box center [626, 310] width 9 height 9
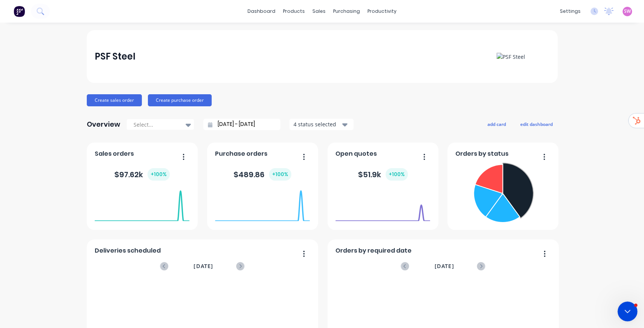
scroll to position [0, 0]
click at [41, 11] on icon at bounding box center [40, 11] width 7 height 7
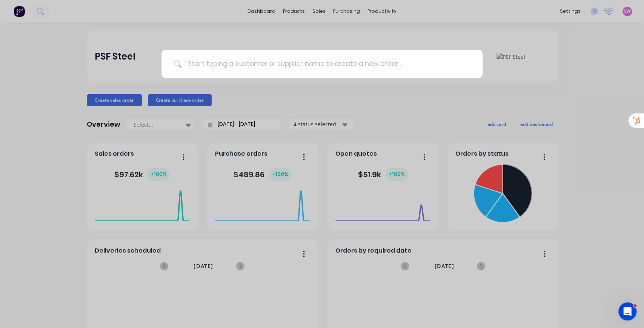
click at [224, 63] on input at bounding box center [325, 64] width 289 height 28
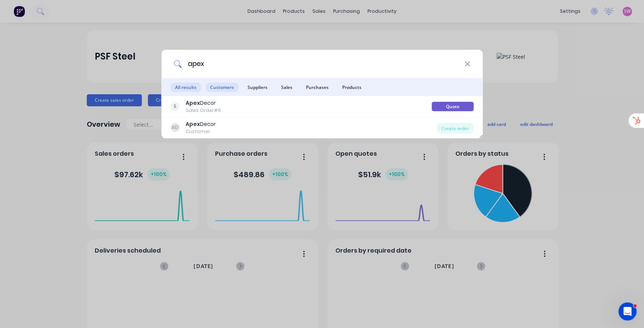
type input "apex"
click at [227, 87] on span "Customers" at bounding box center [222, 87] width 33 height 9
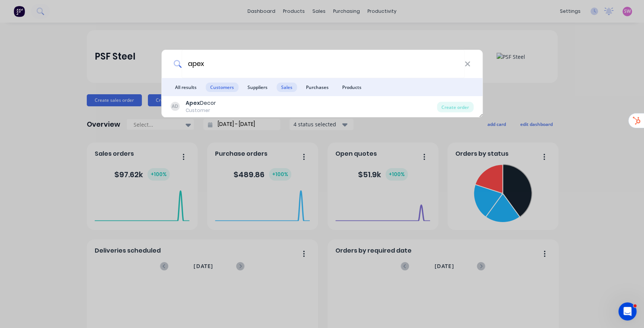
click at [278, 86] on span "Sales" at bounding box center [286, 87] width 20 height 9
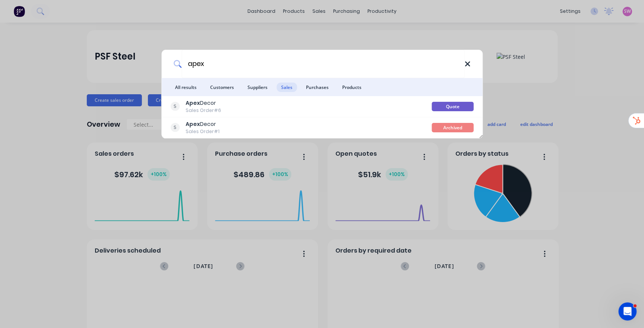
click at [468, 65] on icon at bounding box center [467, 63] width 5 height 5
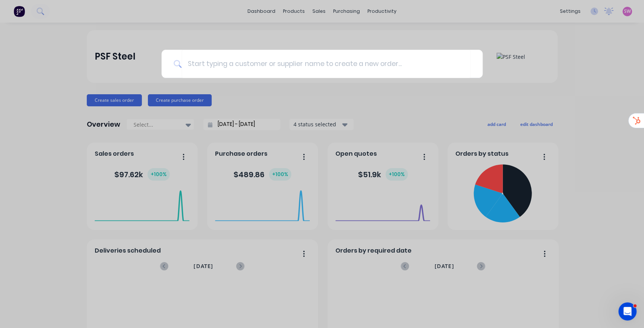
click at [588, 89] on div at bounding box center [322, 164] width 644 height 328
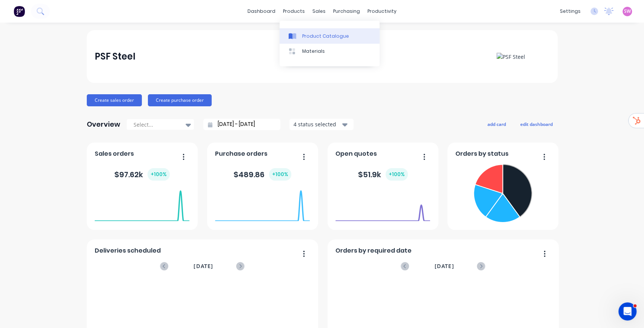
click at [310, 35] on div "Product Catalogue" at bounding box center [325, 36] width 47 height 7
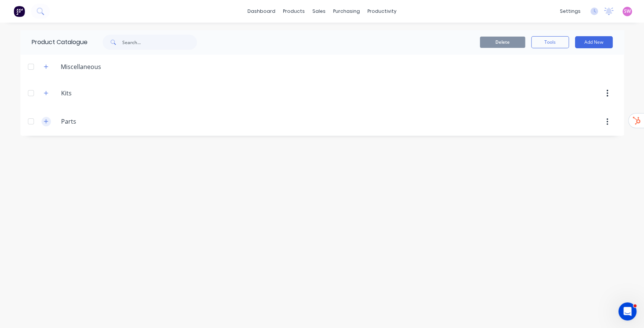
click at [48, 120] on icon "button" at bounding box center [46, 121] width 5 height 5
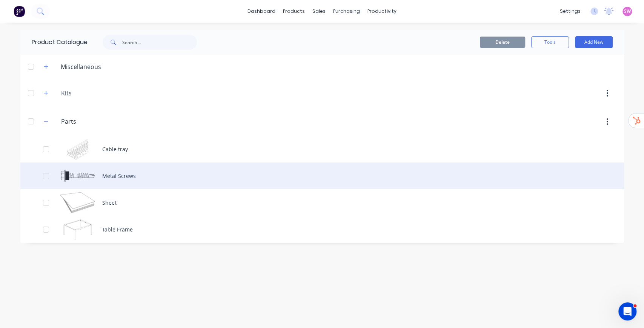
click at [114, 175] on div "Metal Screws" at bounding box center [321, 176] width 603 height 27
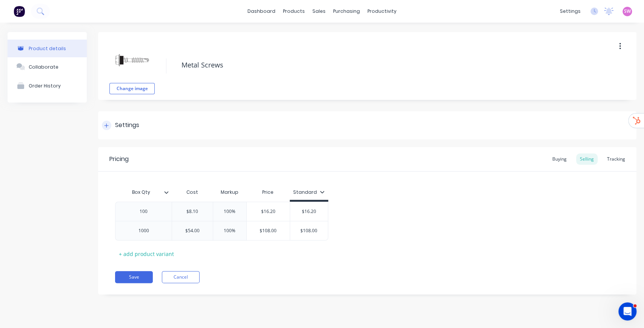
click at [112, 124] on div "Settings" at bounding box center [120, 125] width 37 height 9
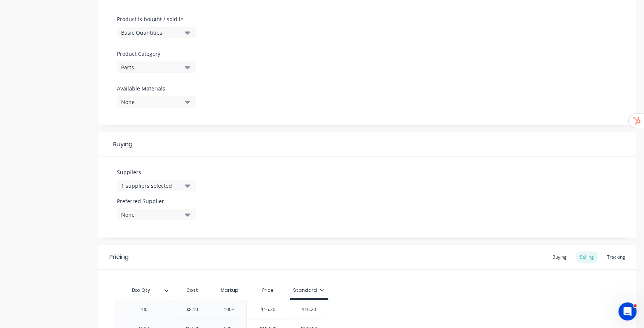
scroll to position [251, 0]
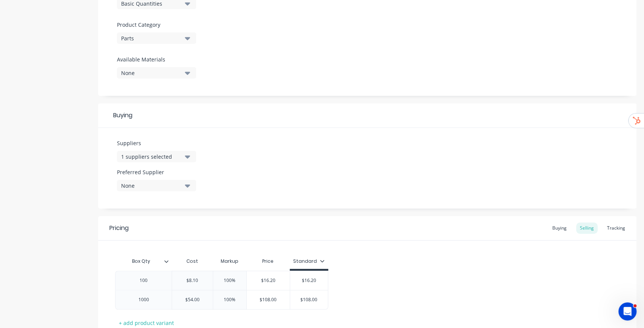
click at [169, 157] on div "1 suppliers selected" at bounding box center [151, 157] width 60 height 8
click at [255, 117] on div "Buying" at bounding box center [367, 115] width 538 height 25
click at [175, 186] on div "None" at bounding box center [151, 186] width 60 height 8
click at [130, 228] on div "button" at bounding box center [129, 227] width 15 height 15
click at [347, 121] on div "Buying" at bounding box center [367, 115] width 538 height 25
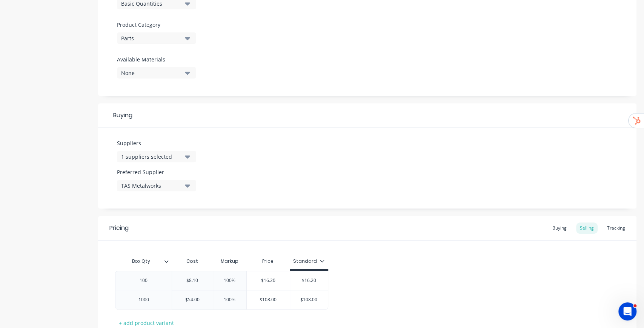
scroll to position [302, 0]
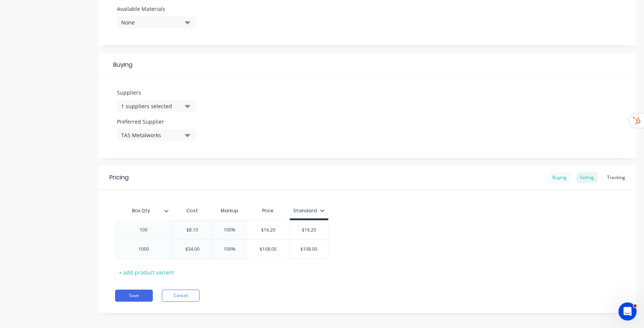
click at [562, 179] on div "Buying" at bounding box center [559, 177] width 22 height 11
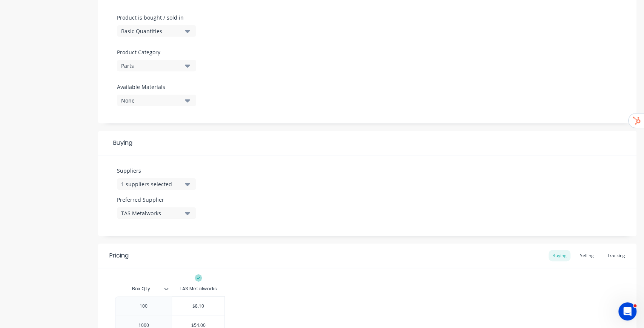
scroll to position [276, 0]
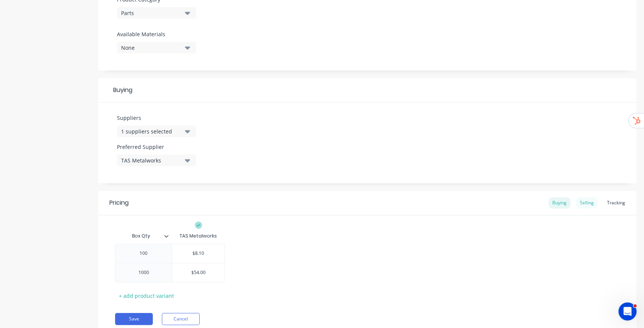
click at [581, 201] on div "Selling" at bounding box center [586, 202] width 21 height 11
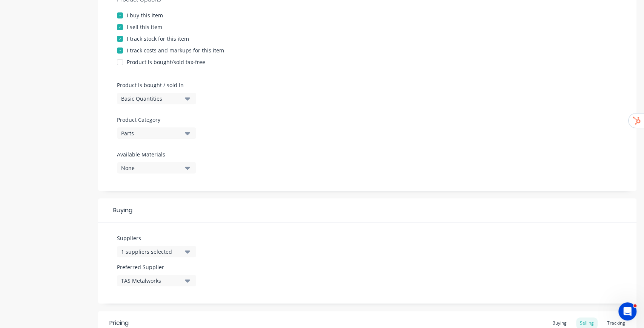
scroll to position [75, 0]
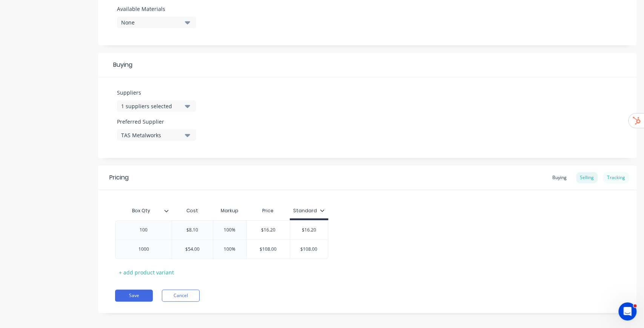
click at [611, 179] on div "Tracking" at bounding box center [616, 177] width 26 height 11
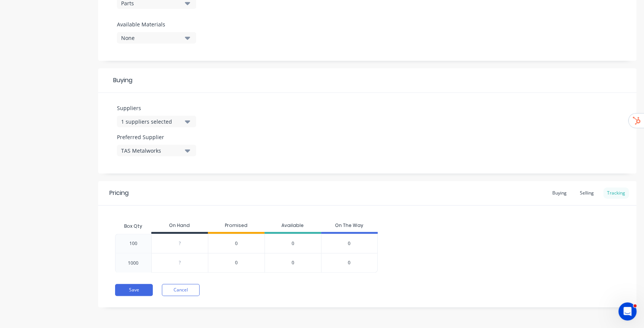
scroll to position [286, 0]
click at [576, 221] on div "Box Qty On Hand Promised Available On The Way 100 ? 0 0 0 1000 ? 0 0 0" at bounding box center [367, 247] width 504 height 54
click at [134, 292] on button "Save" at bounding box center [134, 291] width 38 height 12
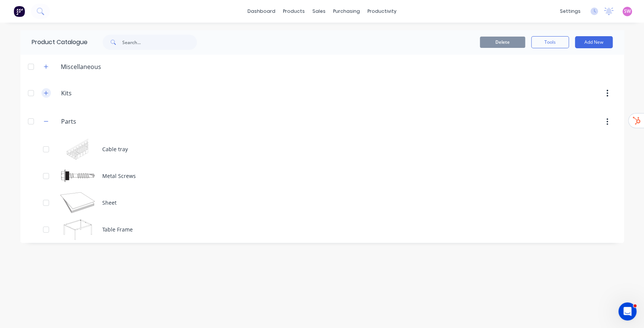
click at [47, 97] on button "button" at bounding box center [45, 92] width 9 height 9
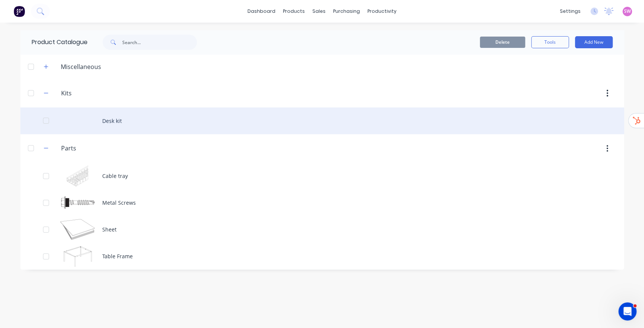
click at [112, 120] on div "Desk kit" at bounding box center [321, 120] width 603 height 27
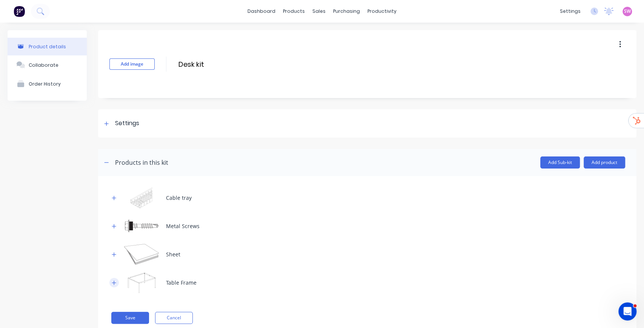
click at [115, 282] on icon "button" at bounding box center [114, 283] width 4 height 4
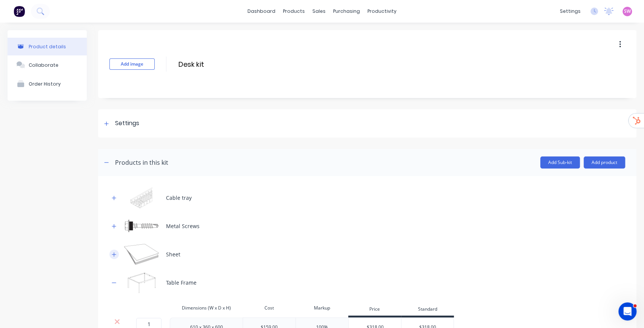
click at [116, 255] on icon "button" at bounding box center [114, 254] width 5 height 5
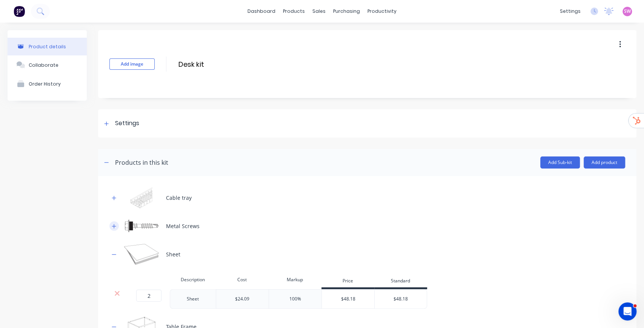
click at [112, 226] on icon "button" at bounding box center [114, 226] width 4 height 4
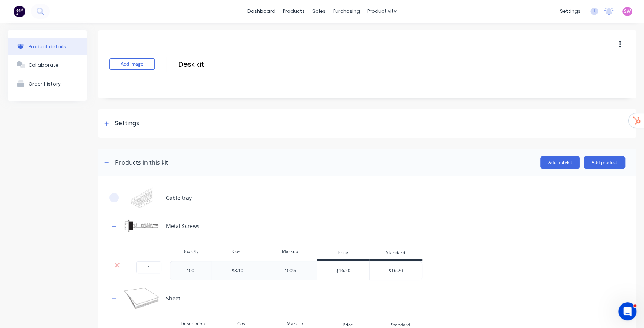
click at [115, 197] on icon "button" at bounding box center [114, 198] width 4 height 4
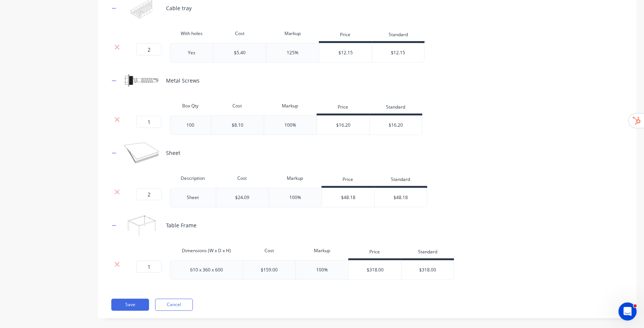
scroll to position [197, 0]
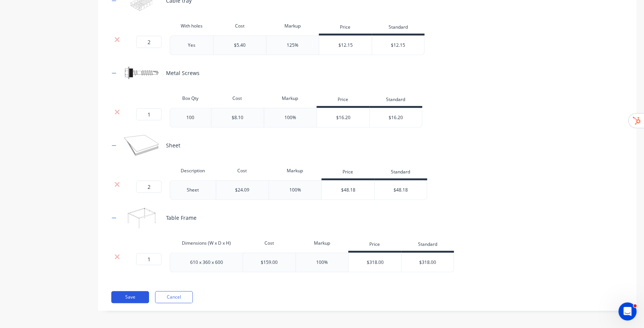
click at [132, 295] on button "Save" at bounding box center [130, 297] width 38 height 12
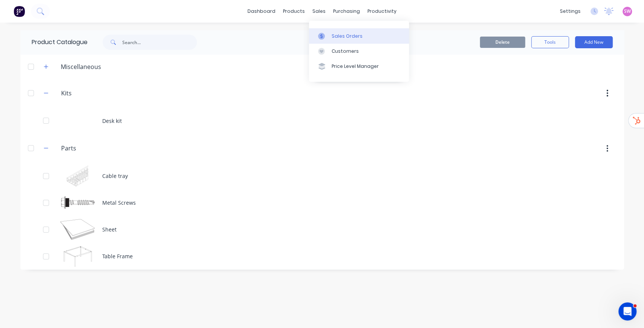
click at [337, 38] on div "Sales Orders" at bounding box center [347, 36] width 31 height 7
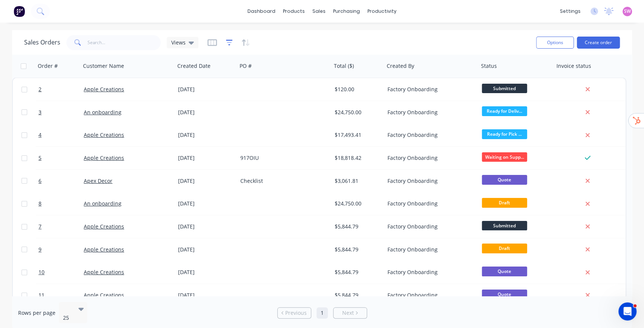
click at [228, 41] on icon "button" at bounding box center [229, 43] width 7 height 8
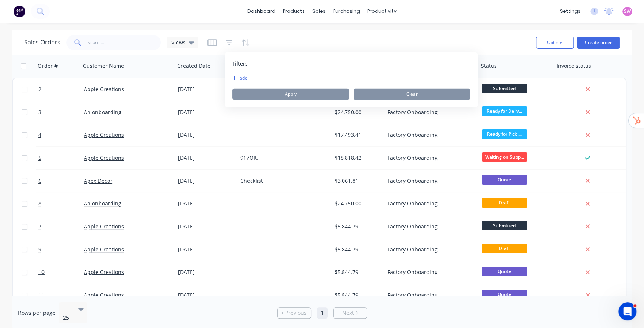
click at [239, 78] on button "add" at bounding box center [241, 78] width 19 height 6
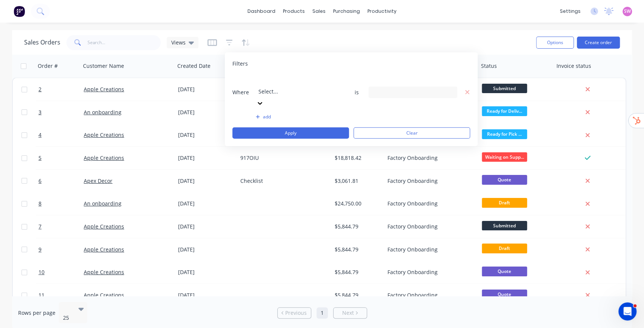
click at [304, 82] on div at bounding box center [312, 81] width 109 height 9
click at [422, 91] on div "Where Status is 9 Status selected add Apply Clear" at bounding box center [351, 107] width 238 height 64
click at [424, 88] on div "9 Status selected" at bounding box center [407, 92] width 68 height 8
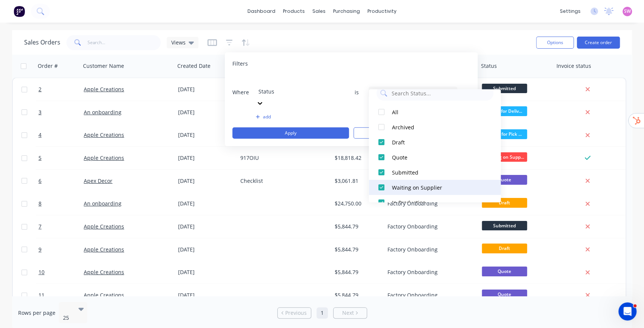
scroll to position [0, 0]
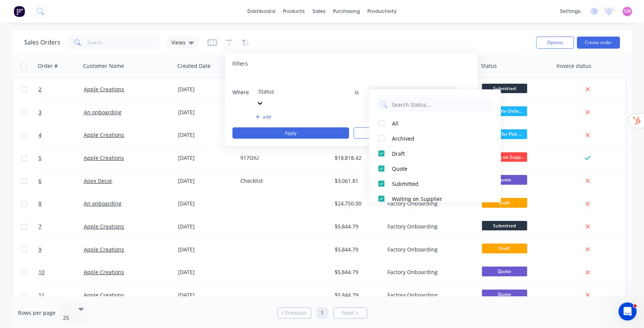
click at [352, 63] on div "Filters" at bounding box center [351, 64] width 238 height 8
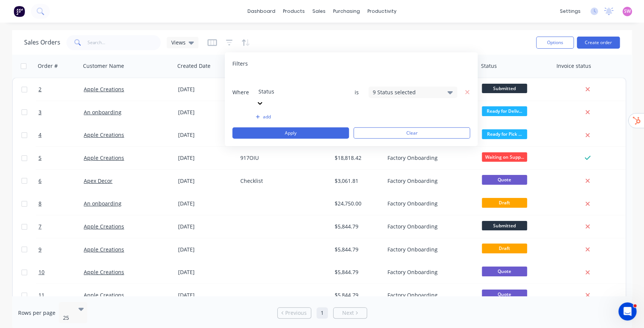
click at [324, 81] on div at bounding box center [312, 81] width 109 height 9
click at [373, 41] on div "Sales Orders Views" at bounding box center [277, 42] width 506 height 18
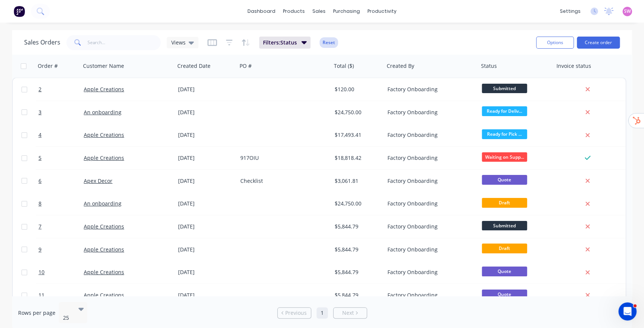
click at [327, 40] on button "Reset" at bounding box center [328, 42] width 18 height 11
click at [190, 44] on icon at bounding box center [191, 42] width 5 height 3
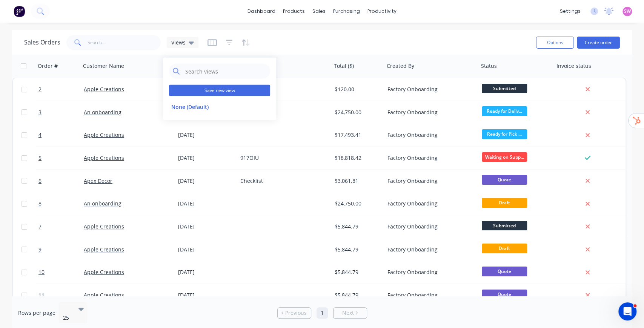
click at [225, 91] on button "Save new view" at bounding box center [219, 90] width 101 height 11
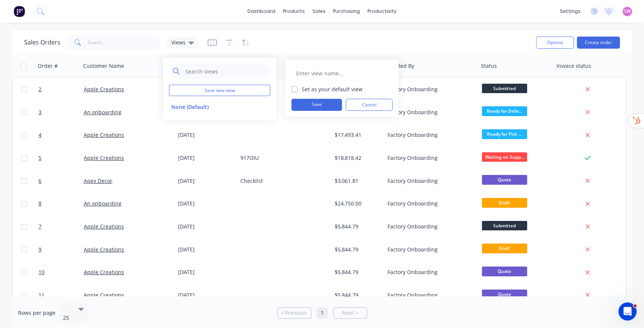
click at [330, 72] on input "text" at bounding box center [341, 73] width 93 height 14
click at [353, 37] on div "Sales Orders Views" at bounding box center [277, 42] width 506 height 18
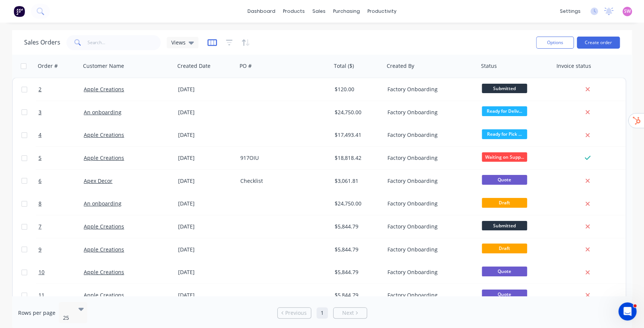
click at [212, 43] on icon "button" at bounding box center [211, 43] width 9 height 8
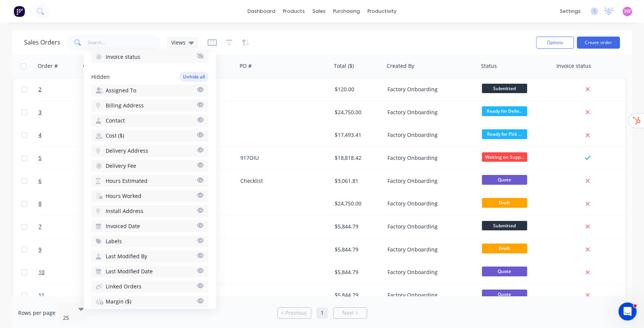
scroll to position [176, 0]
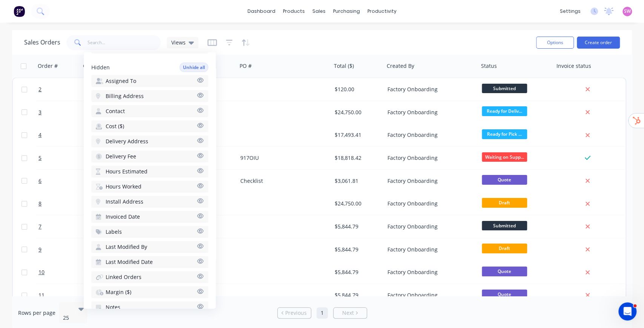
click at [137, 171] on span "Hours Estimated" at bounding box center [127, 172] width 42 height 8
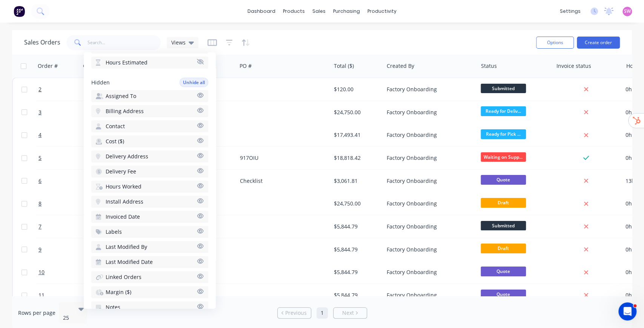
click at [134, 187] on span "Hours Worked" at bounding box center [124, 187] width 36 height 8
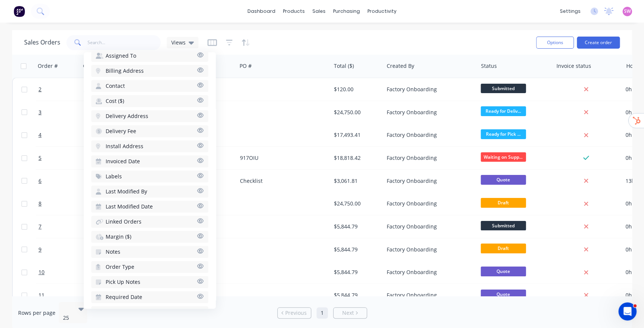
scroll to position [251, 0]
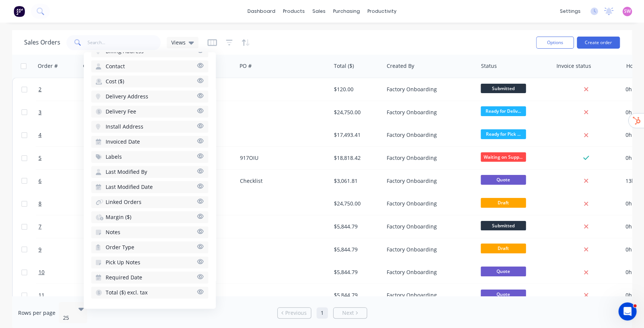
click at [127, 218] on span "Margin ($)" at bounding box center [119, 217] width 26 height 8
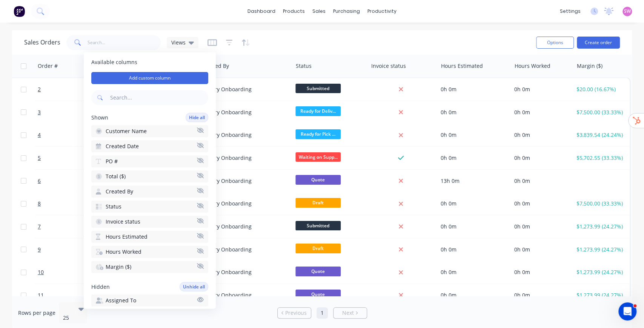
scroll to position [0, 0]
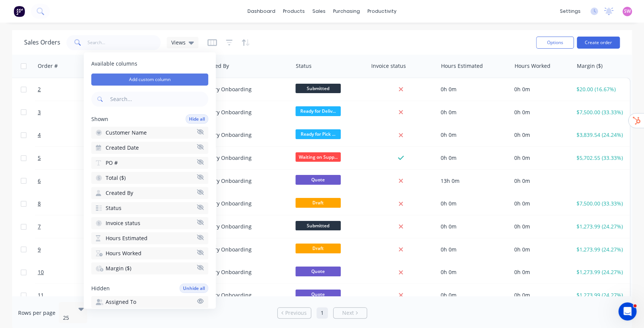
click at [146, 80] on button "Add custom column" at bounding box center [149, 80] width 117 height 12
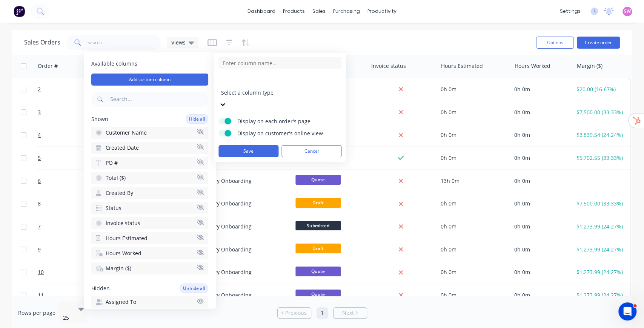
click at [257, 82] on div at bounding box center [275, 82] width 109 height 9
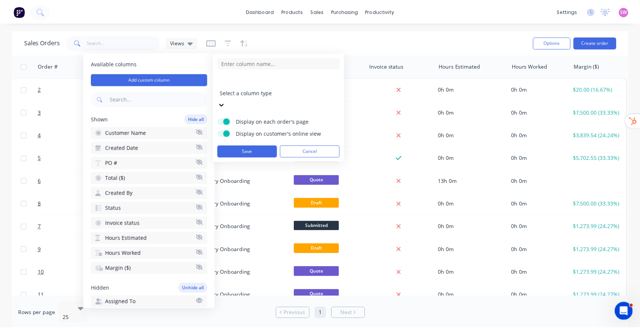
scroll to position [43, 0]
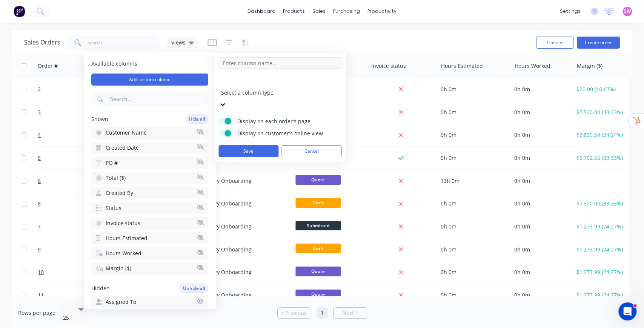
click at [302, 62] on input at bounding box center [279, 62] width 123 height 11
click at [353, 35] on div "Sales Orders Views" at bounding box center [277, 42] width 506 height 18
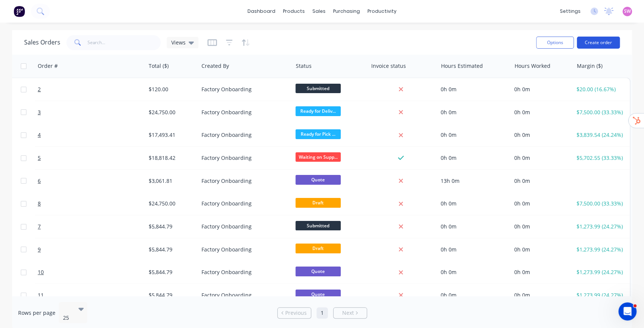
click at [605, 45] on button "Create order" at bounding box center [598, 43] width 43 height 12
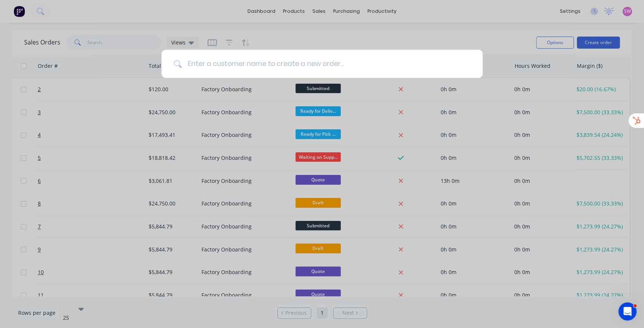
click at [238, 60] on input at bounding box center [325, 64] width 289 height 28
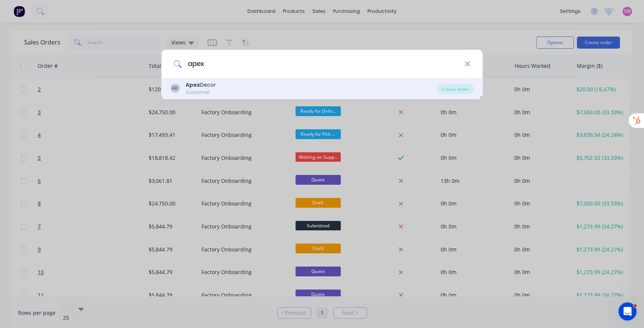
type input "apex"
click at [217, 88] on div "AD Apex Decor Customer" at bounding box center [303, 88] width 267 height 15
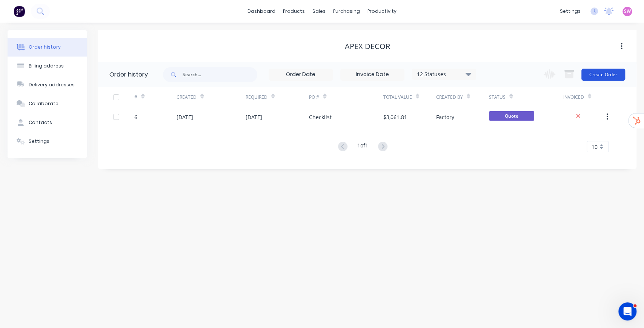
click at [611, 76] on button "Create Order" at bounding box center [603, 75] width 44 height 12
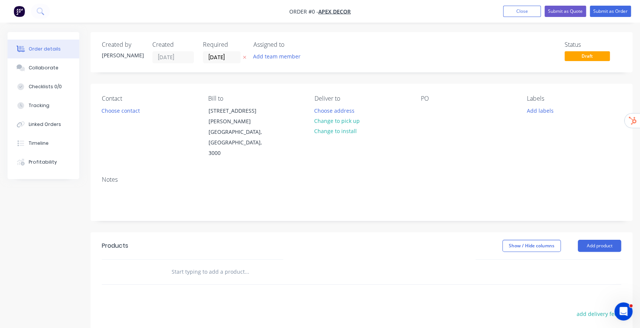
click at [329, 15] on span "Order #0 - Apex Decor" at bounding box center [319, 12] width 61 height 8
click at [331, 11] on span "Apex Decor" at bounding box center [334, 11] width 32 height 7
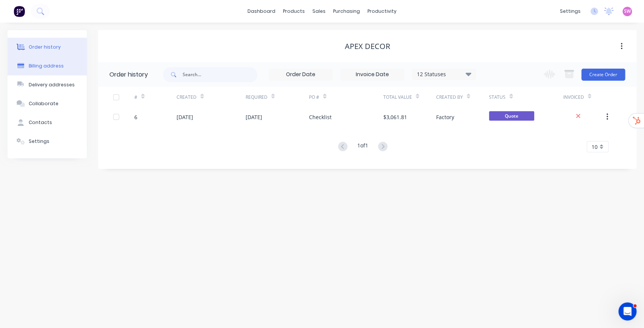
click at [45, 66] on div "Billing address" at bounding box center [46, 66] width 35 height 7
select select "AU"
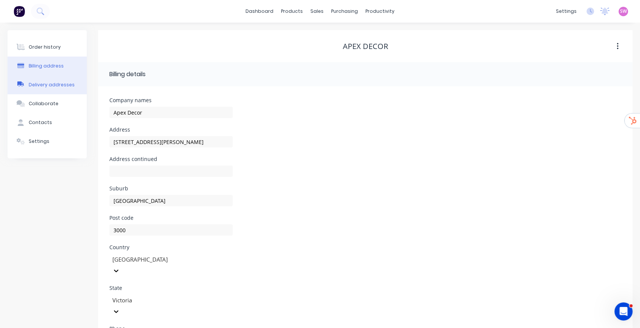
click at [49, 83] on div "Delivery addresses" at bounding box center [52, 84] width 46 height 7
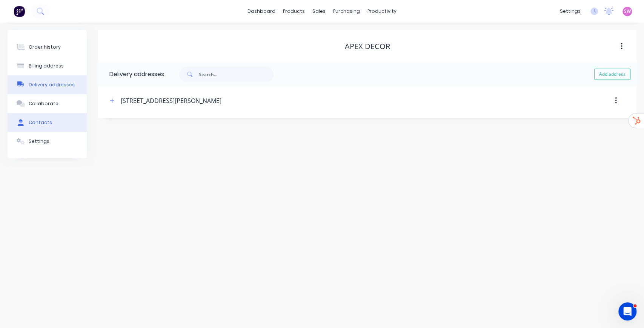
click at [45, 123] on div "Contacts" at bounding box center [40, 122] width 23 height 7
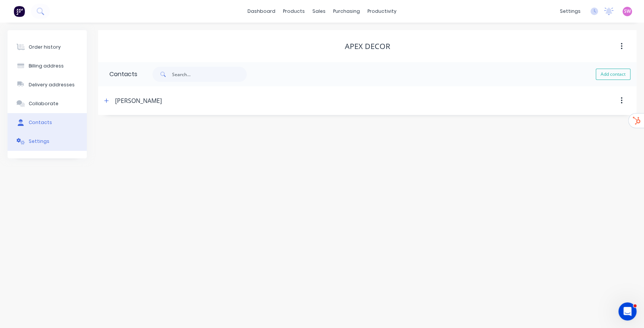
click at [41, 141] on div "Settings" at bounding box center [39, 141] width 21 height 7
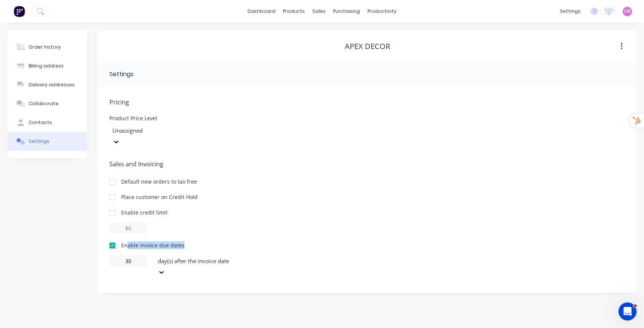
drag, startPoint x: 127, startPoint y: 235, endPoint x: 216, endPoint y: 235, distance: 88.3
click at [216, 241] on div "Enable invoice due dates" at bounding box center [367, 245] width 516 height 8
click at [45, 43] on button "Order history" at bounding box center [47, 47] width 79 height 19
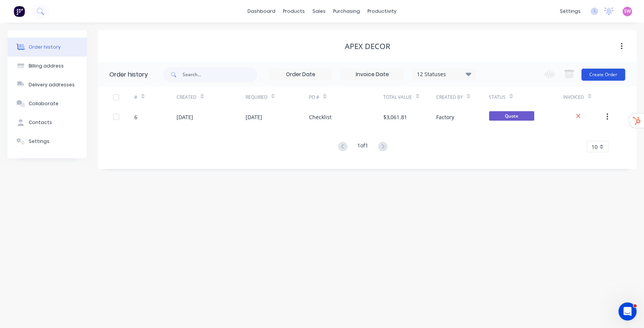
click at [612, 76] on button "Create Order" at bounding box center [603, 75] width 44 height 12
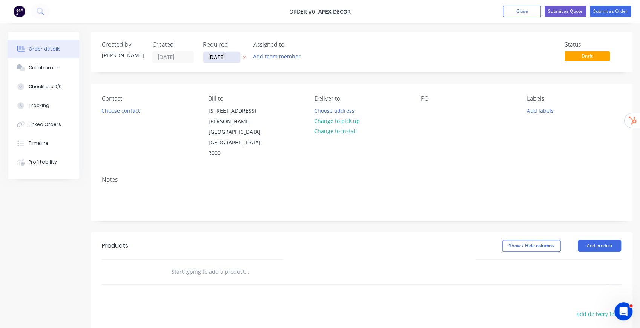
click at [221, 56] on input "[DATE]" at bounding box center [221, 57] width 37 height 11
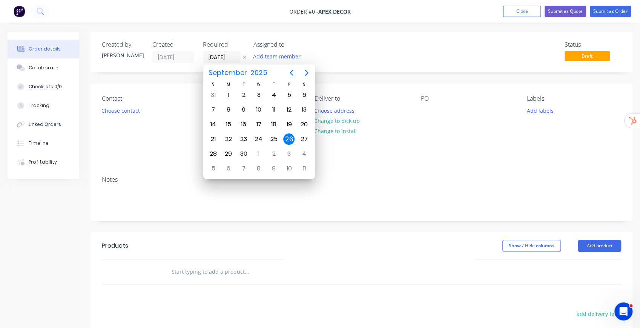
drag, startPoint x: 221, startPoint y: 56, endPoint x: 261, endPoint y: 36, distance: 44.7
click at [261, 36] on div "Created by [PERSON_NAME] Created [DATE] Required [DATE] Assigned to Add team me…" at bounding box center [362, 52] width 542 height 40
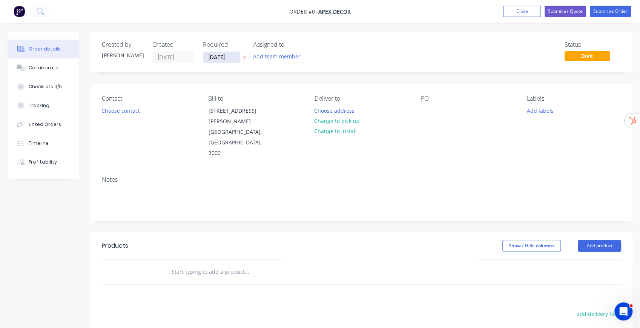
click at [229, 54] on input "[DATE]" at bounding box center [221, 57] width 37 height 11
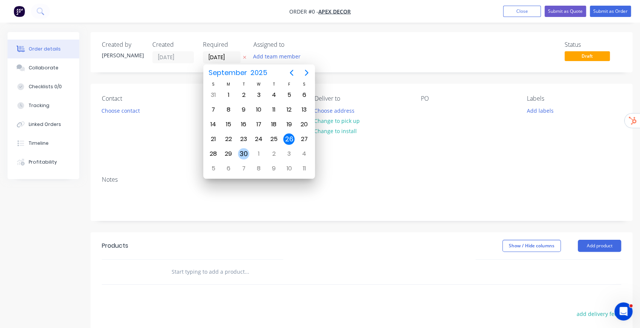
click at [246, 148] on div "30" at bounding box center [243, 153] width 11 height 11
type input "[DATE]"
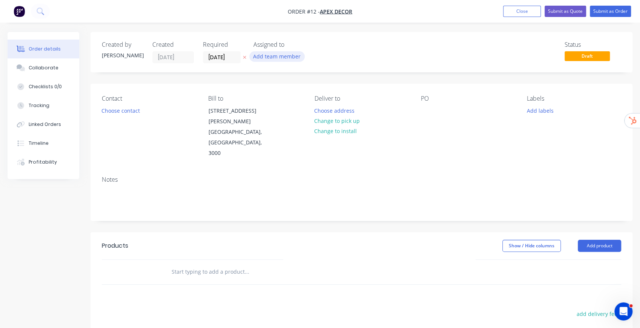
click at [278, 60] on button "Add team member" at bounding box center [276, 56] width 55 height 10
click at [393, 27] on div "Order details Collaborate Checklists 0/0 Tracking Linked Orders Timeline Profit…" at bounding box center [320, 238] width 640 height 477
click at [129, 110] on button "Choose contact" at bounding box center [121, 110] width 46 height 10
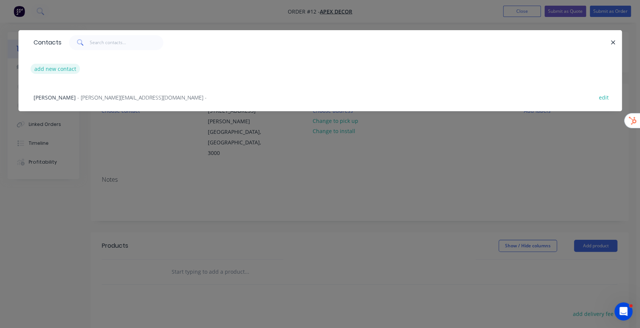
click at [48, 67] on button "add new contact" at bounding box center [56, 69] width 50 height 10
select select "AU"
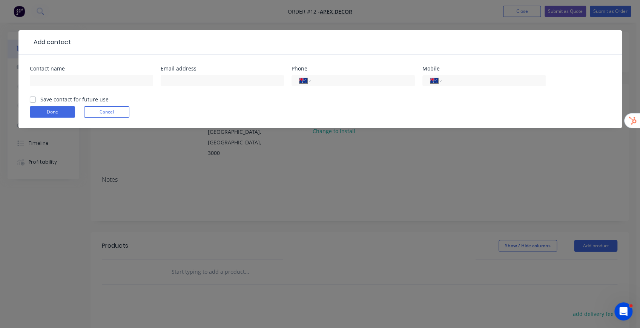
click at [40, 98] on label "Save contact for future use" at bounding box center [74, 99] width 68 height 8
click at [32, 98] on input "Save contact for future use" at bounding box center [33, 98] width 6 height 7
checkbox input "true"
click at [107, 111] on button "Cancel" at bounding box center [106, 111] width 45 height 11
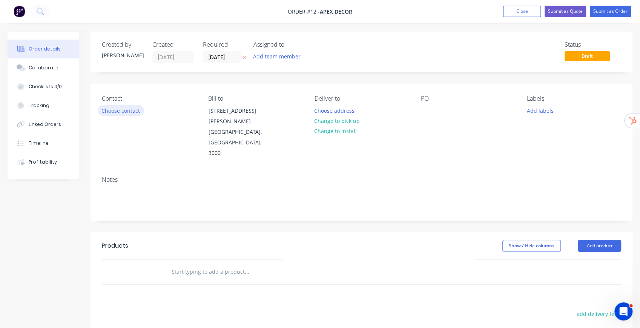
click at [113, 109] on button "Choose contact" at bounding box center [121, 110] width 46 height 10
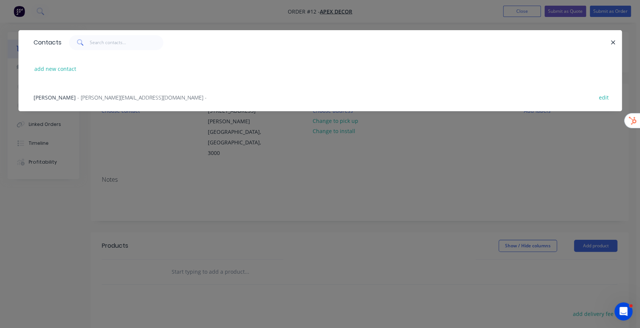
click at [91, 98] on span "- [PERSON_NAME][EMAIL_ADDRESS][DOMAIN_NAME] -" at bounding box center [141, 97] width 129 height 7
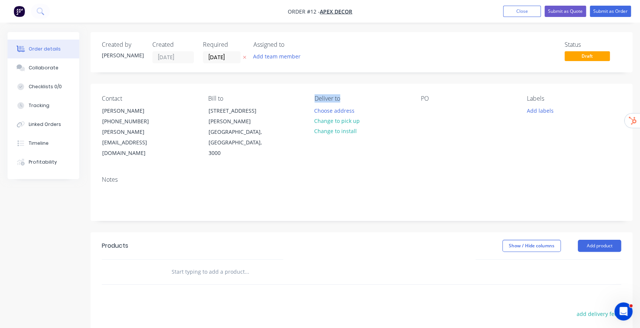
drag, startPoint x: 316, startPoint y: 98, endPoint x: 341, endPoint y: 97, distance: 24.5
click at [341, 97] on div "Deliver to" at bounding box center [362, 98] width 94 height 7
click at [342, 111] on button "Choose address" at bounding box center [334, 110] width 48 height 10
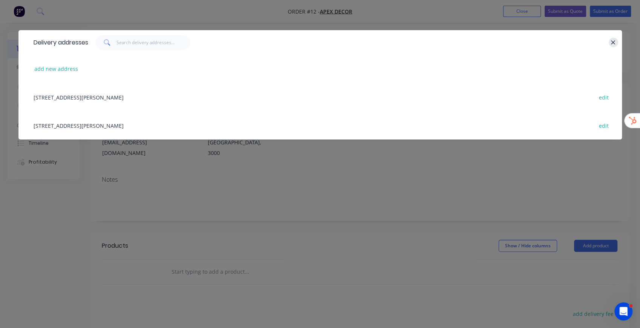
click at [614, 41] on icon "button" at bounding box center [613, 42] width 4 height 4
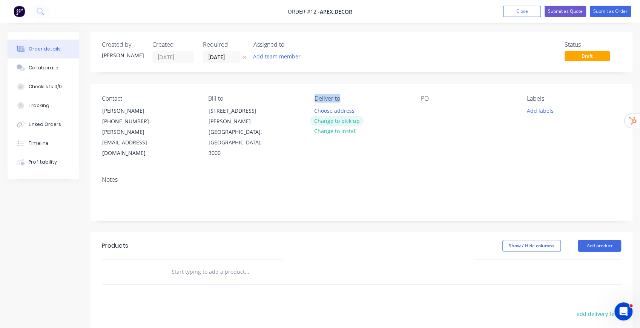
click at [341, 119] on button "Change to pick up" at bounding box center [337, 121] width 54 height 10
click at [329, 109] on div "Pick up Change to delivery Change to install" at bounding box center [362, 127] width 94 height 64
click at [322, 106] on div at bounding box center [321, 110] width 12 height 11
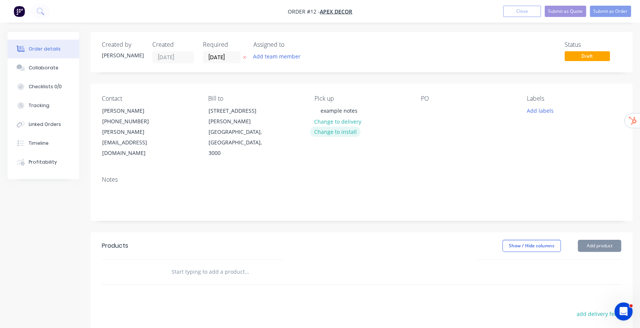
click at [336, 130] on button "Change to install" at bounding box center [335, 132] width 51 height 10
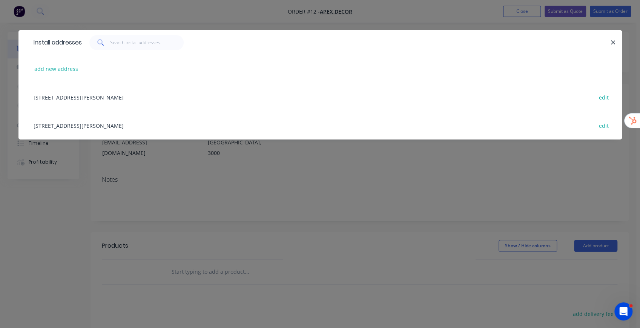
click at [110, 98] on div "[STREET_ADDRESS][PERSON_NAME] edit" at bounding box center [320, 97] width 581 height 28
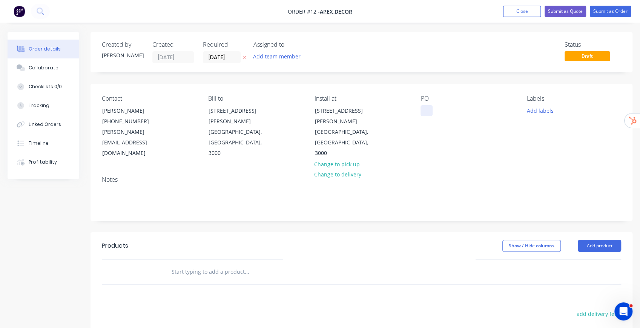
click at [428, 110] on div at bounding box center [427, 110] width 12 height 11
click at [481, 86] on div "Contact [PERSON_NAME] [PHONE_NUMBER] [PERSON_NAME][EMAIL_ADDRESS][DOMAIN_NAME] …" at bounding box center [362, 127] width 542 height 86
click at [532, 146] on div "Contact [PERSON_NAME] [PHONE_NUMBER] [PERSON_NAME][EMAIL_ADDRESS][DOMAIN_NAME] …" at bounding box center [362, 127] width 542 height 86
click at [542, 109] on button "Add labels" at bounding box center [540, 110] width 35 height 10
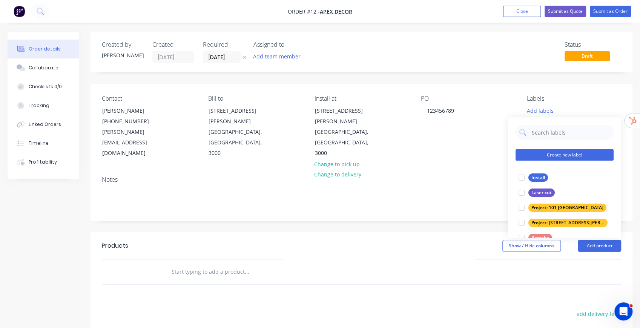
click at [567, 154] on button "Create new label" at bounding box center [565, 154] width 98 height 11
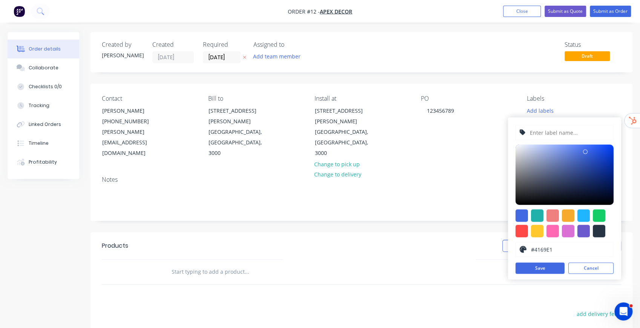
click at [547, 131] on input "text" at bounding box center [569, 132] width 80 height 14
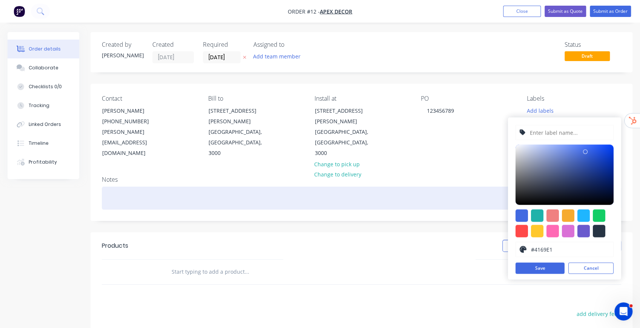
click at [464, 187] on div at bounding box center [361, 198] width 519 height 23
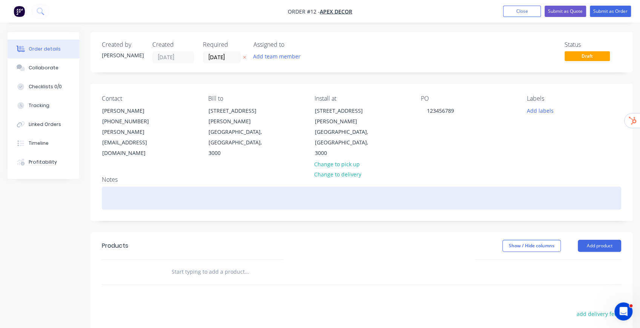
click at [147, 187] on div at bounding box center [361, 198] width 519 height 23
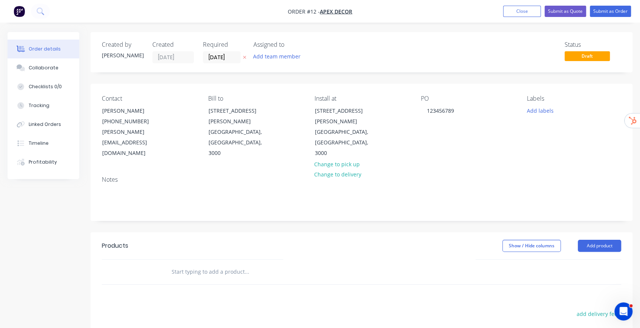
drag, startPoint x: 474, startPoint y: 252, endPoint x: 417, endPoint y: 223, distance: 64.6
click at [417, 240] on div "Show / Hide columns Add product" at bounding box center [416, 246] width 409 height 12
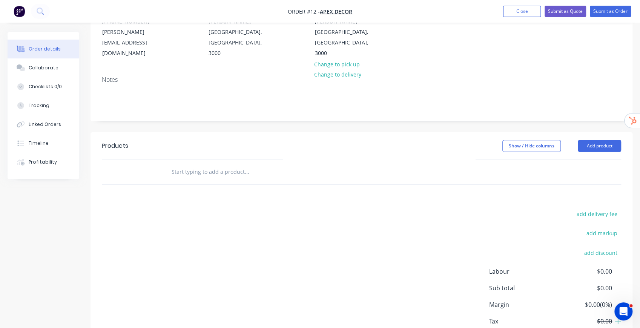
scroll to position [100, 0]
click at [605, 140] on button "Add product" at bounding box center [599, 146] width 43 height 12
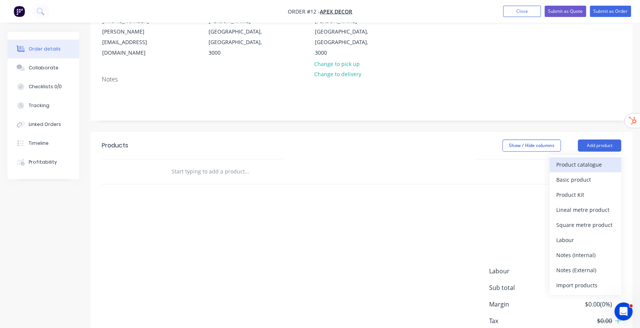
click at [597, 159] on div "Product catalogue" at bounding box center [585, 164] width 58 height 11
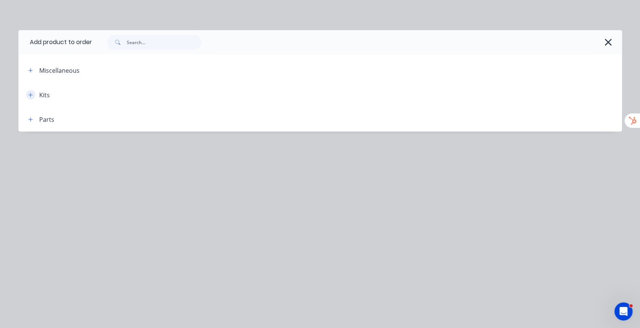
click at [31, 95] on icon "button" at bounding box center [30, 94] width 5 height 5
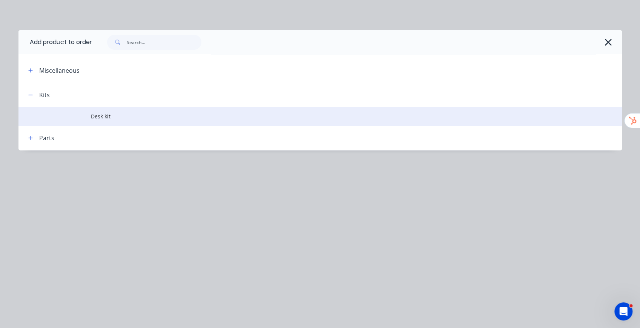
click at [103, 115] on span "Desk kit" at bounding box center [303, 116] width 425 height 8
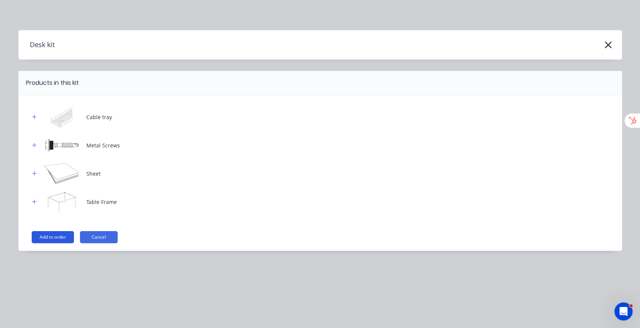
click at [57, 237] on button "Add to order" at bounding box center [53, 237] width 42 height 12
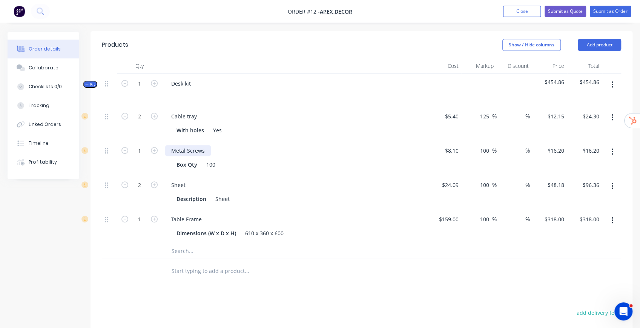
scroll to position [126, 0]
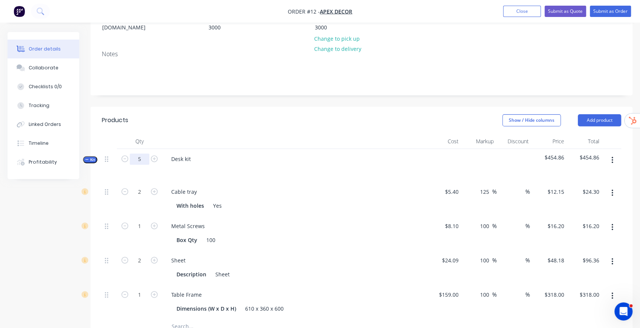
type input "5"
click at [257, 114] on div "Show / Hide columns Add product" at bounding box center [416, 120] width 409 height 12
type input "10"
type input "$121.50"
type input "5"
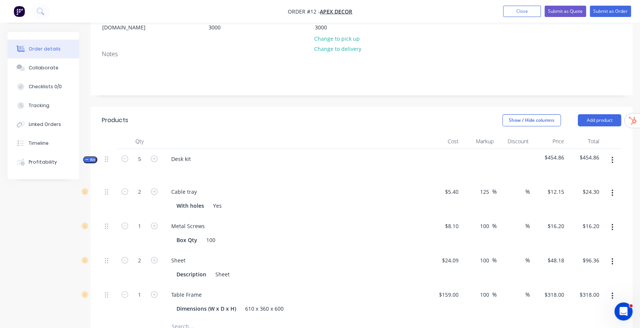
type input "$81.00"
type input "10"
type input "$481.80"
type input "5"
type input "$1,590.00"
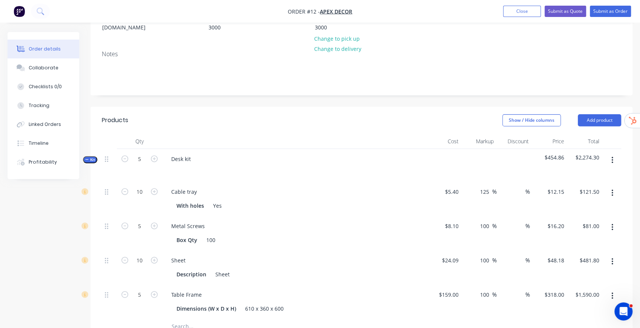
click at [612, 157] on icon "button" at bounding box center [612, 160] width 2 height 7
click at [472, 114] on div "Show / Hide columns Add product" at bounding box center [416, 120] width 409 height 12
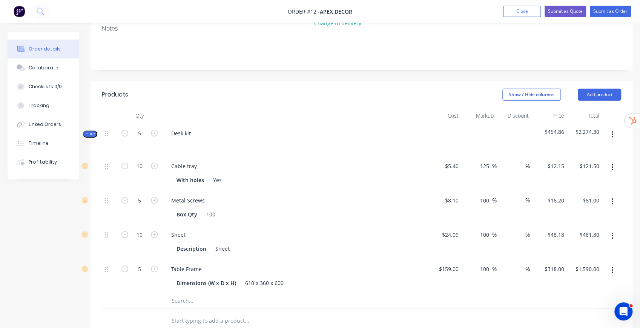
scroll to position [151, 0]
click at [604, 89] on button "Add product" at bounding box center [599, 95] width 43 height 12
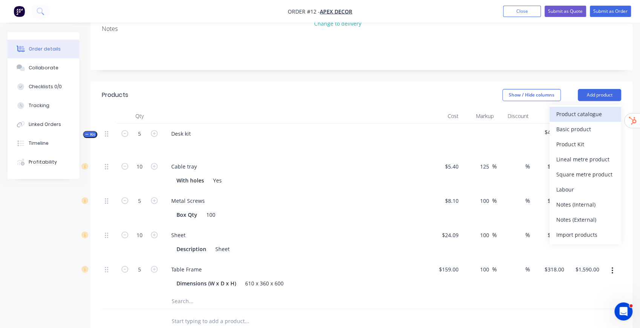
click at [582, 109] on div "Product catalogue" at bounding box center [585, 114] width 58 height 11
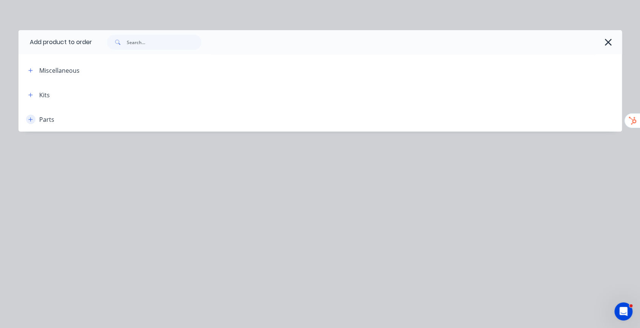
click at [28, 120] on button "button" at bounding box center [30, 119] width 9 height 9
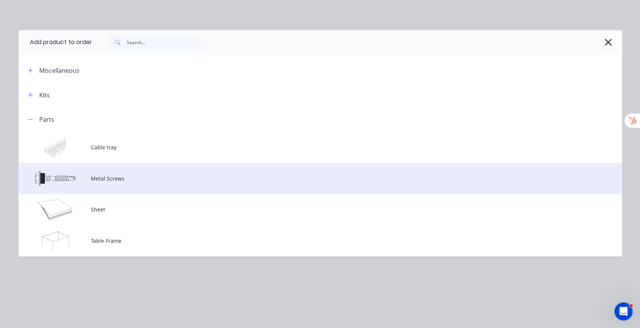
click at [115, 181] on span "Metal Screws" at bounding box center [303, 179] width 425 height 8
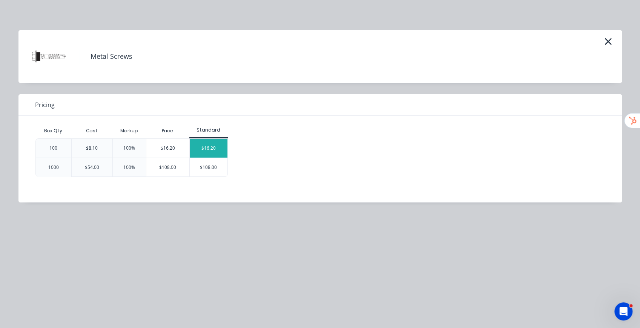
click at [199, 148] on div "$16.20" at bounding box center [209, 148] width 38 height 19
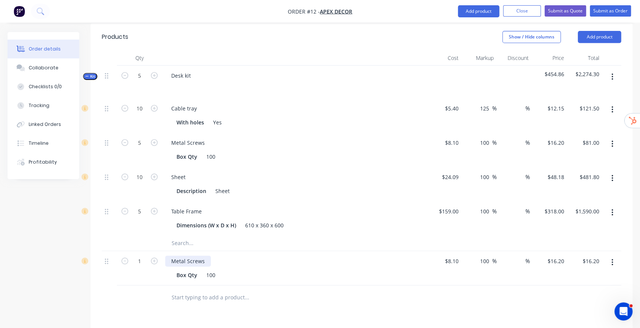
scroll to position [226, 0]
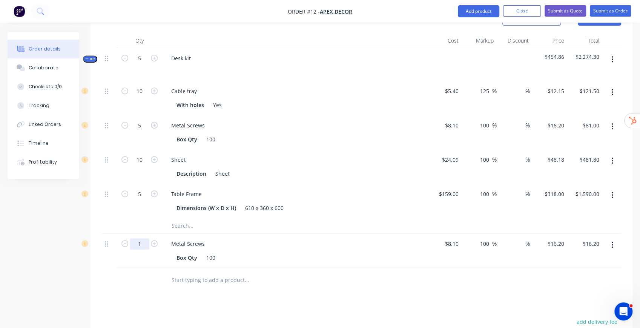
click at [143, 238] on input "1" at bounding box center [140, 243] width 20 height 11
click at [478, 270] on div at bounding box center [361, 280] width 519 height 25
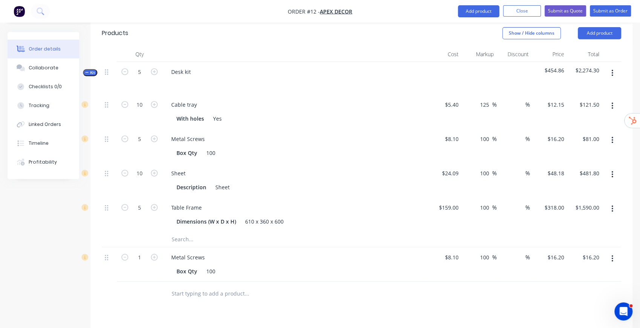
scroll to position [201, 0]
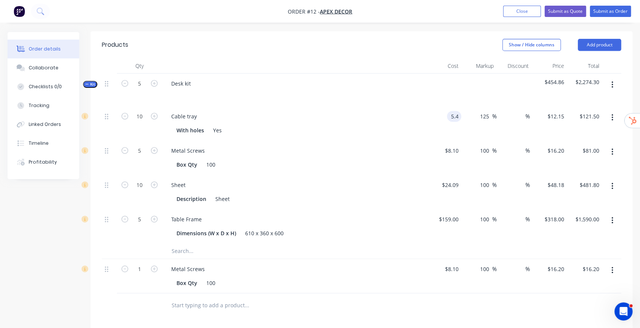
click at [455, 111] on input "5.4" at bounding box center [455, 116] width 11 height 11
click at [468, 32] on header "Products Show / Hide columns Add product" at bounding box center [362, 44] width 542 height 27
type input "$10.00"
type input "$22.50"
type input "$225.00"
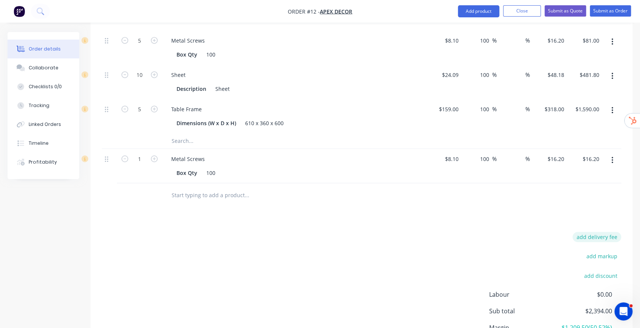
scroll to position [361, 0]
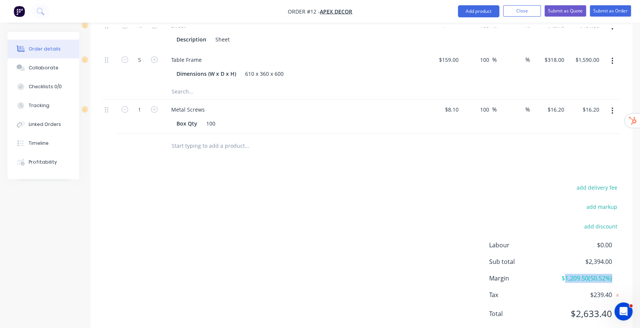
drag, startPoint x: 562, startPoint y: 256, endPoint x: 625, endPoint y: 254, distance: 63.0
click at [625, 254] on div "add delivery fee add markup add discount Labour $0.00 Sub total $2,394.00 Margi…" at bounding box center [362, 256] width 542 height 146
click at [532, 274] on span "Margin" at bounding box center [522, 278] width 67 height 9
drag, startPoint x: 559, startPoint y: 254, endPoint x: 586, endPoint y: 252, distance: 26.9
click at [586, 274] on span "$1,209.50 ( 50.52 %)" at bounding box center [584, 278] width 56 height 9
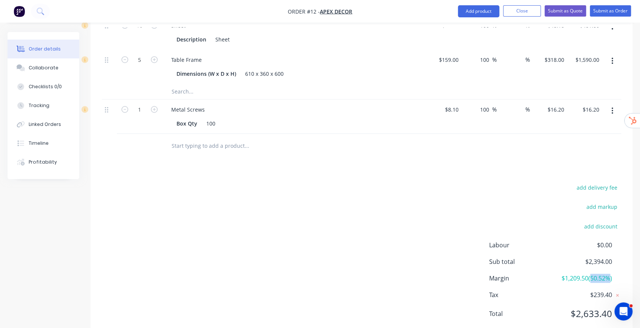
drag, startPoint x: 590, startPoint y: 255, endPoint x: 611, endPoint y: 255, distance: 21.1
click at [611, 274] on span "$1,209.50 ( 50.52 %)" at bounding box center [584, 278] width 56 height 9
click at [244, 183] on div "add delivery fee add markup add discount Labour $0.00 Sub total $2,394.00 Margi…" at bounding box center [361, 256] width 519 height 146
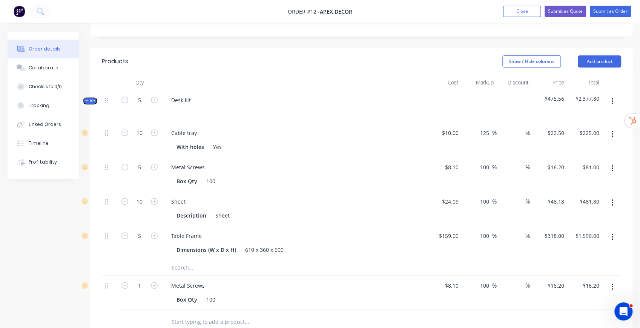
click at [194, 315] on input "text" at bounding box center [246, 322] width 151 height 15
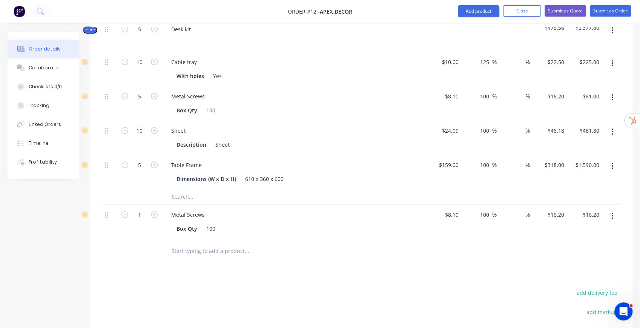
scroll to position [260, 0]
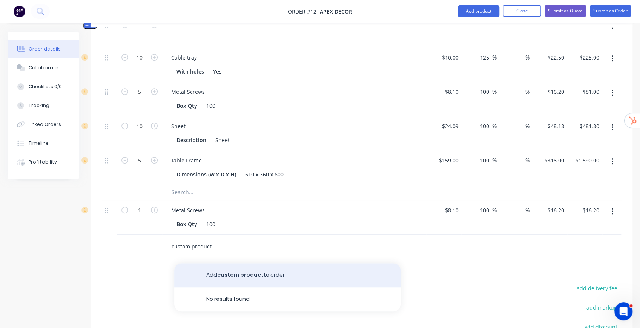
type input "custom product"
click at [261, 263] on button "Add custom product to order" at bounding box center [287, 275] width 226 height 24
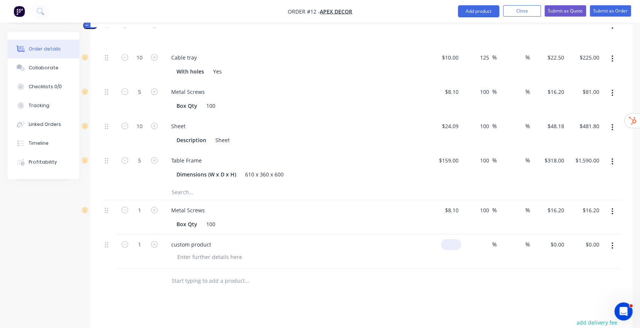
click at [451, 239] on div "$0.00" at bounding box center [451, 244] width 20 height 11
type input "$100.00"
click at [488, 239] on input at bounding box center [488, 244] width 9 height 11
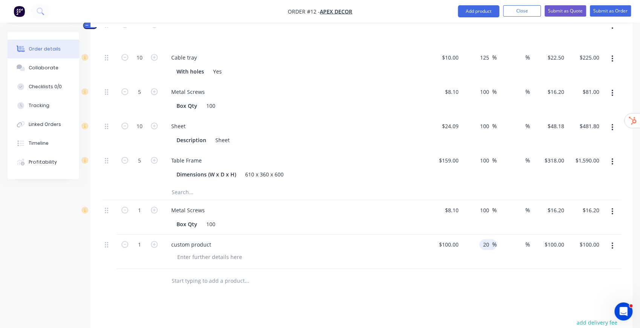
type input "20"
click at [579, 269] on div at bounding box center [361, 281] width 519 height 25
type input "$120.00"
click at [614, 239] on button "button" at bounding box center [612, 246] width 18 height 14
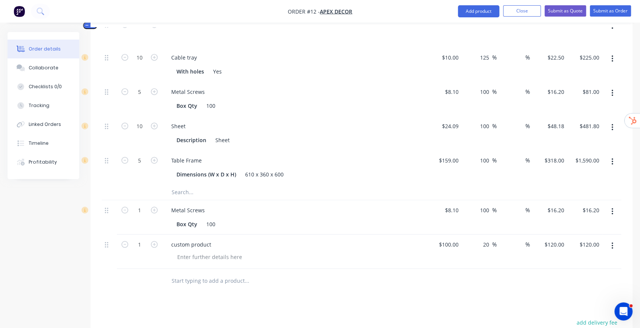
click at [310, 272] on div "Products Show / Hide columns Add product Qty Cost Markup Discount Price Total K…" at bounding box center [362, 223] width 542 height 502
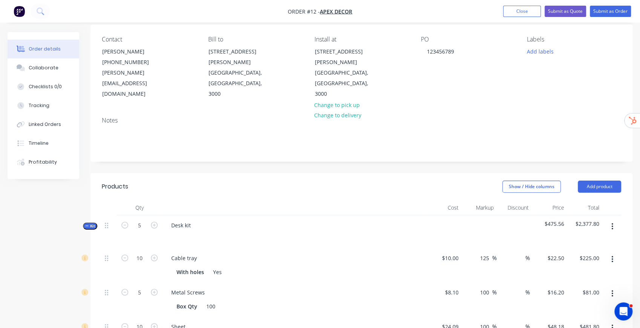
scroll to position [59, 0]
click at [570, 11] on button "Submit as Quote" at bounding box center [565, 11] width 41 height 11
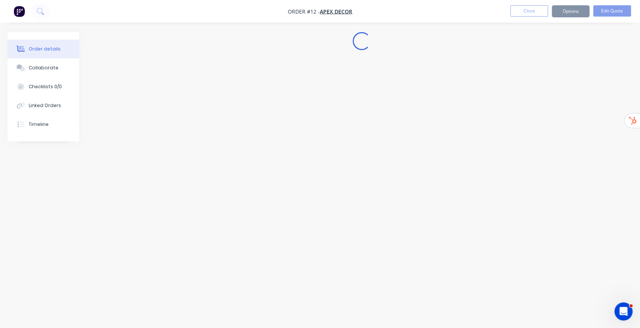
scroll to position [0, 0]
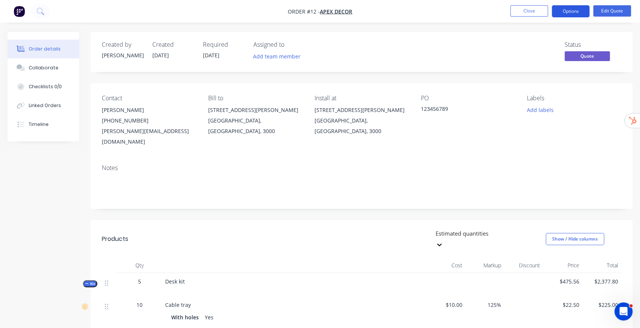
click at [578, 12] on button "Options" at bounding box center [571, 11] width 38 height 12
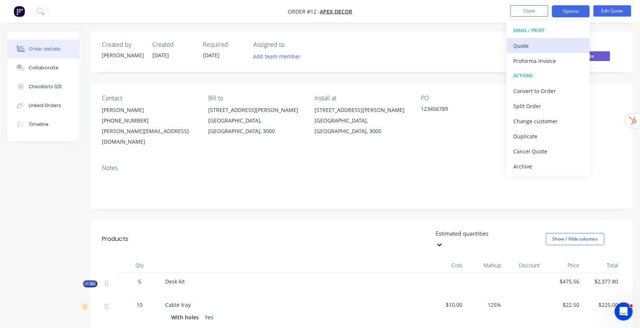
click at [528, 41] on div "Quote" at bounding box center [547, 45] width 69 height 11
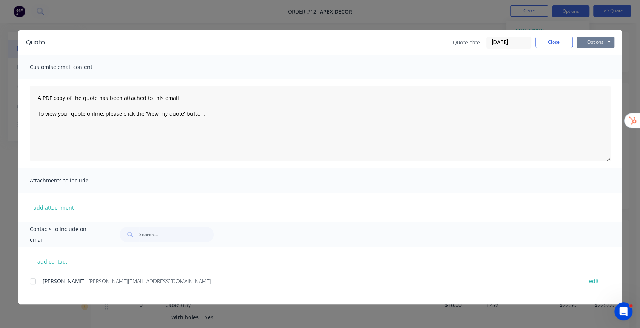
click at [605, 40] on button "Options" at bounding box center [596, 42] width 38 height 11
click at [606, 55] on button "Preview" at bounding box center [601, 55] width 48 height 12
click at [549, 43] on button "Close" at bounding box center [554, 42] width 38 height 11
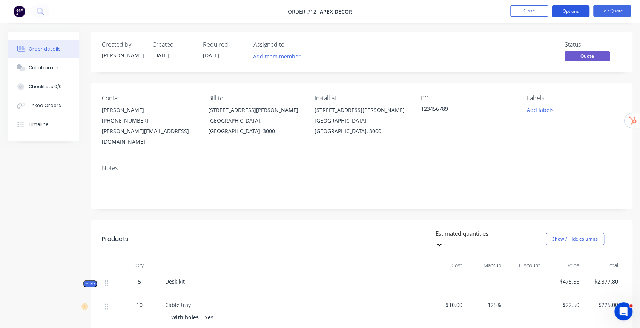
click at [577, 12] on button "Options" at bounding box center [571, 11] width 38 height 12
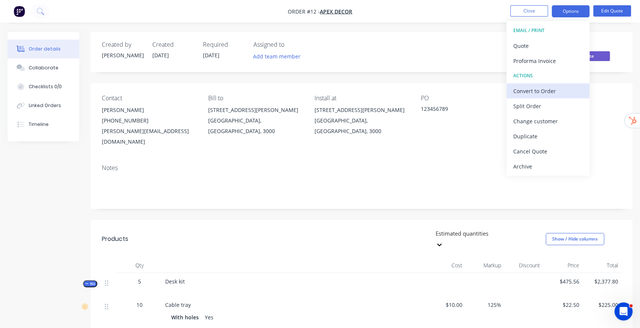
click at [541, 89] on div "Convert to Order" at bounding box center [547, 91] width 69 height 11
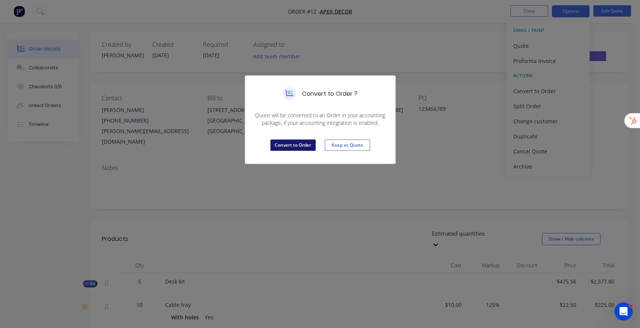
click at [296, 147] on button "Convert to Order" at bounding box center [292, 145] width 45 height 11
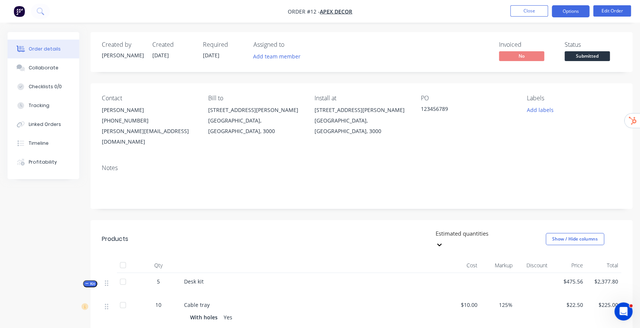
click at [567, 14] on button "Options" at bounding box center [571, 11] width 38 height 12
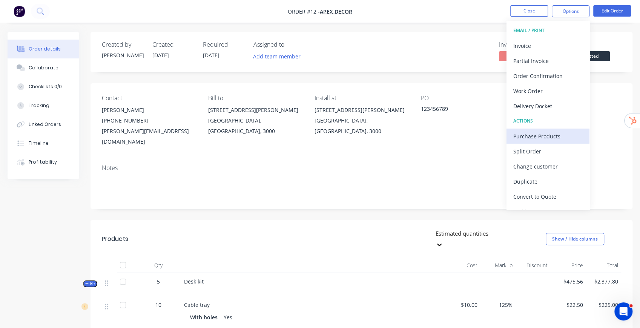
click at [543, 133] on div "Purchase Products" at bounding box center [547, 136] width 69 height 11
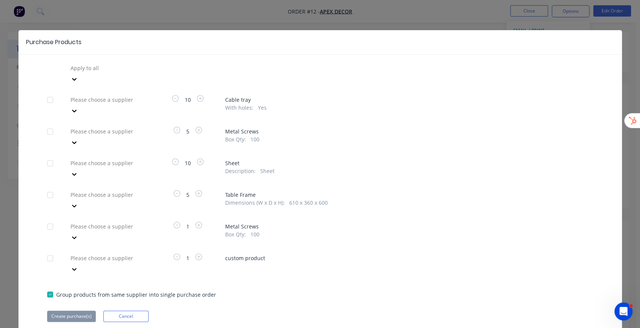
click at [133, 222] on div at bounding box center [124, 226] width 109 height 9
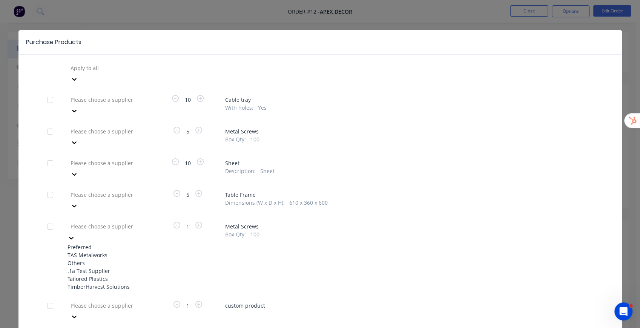
click at [103, 251] on div "TAS Metalworks" at bounding box center [109, 255] width 83 height 8
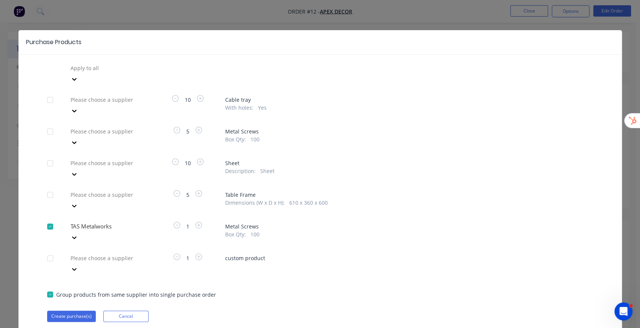
click at [138, 95] on div at bounding box center [124, 99] width 109 height 9
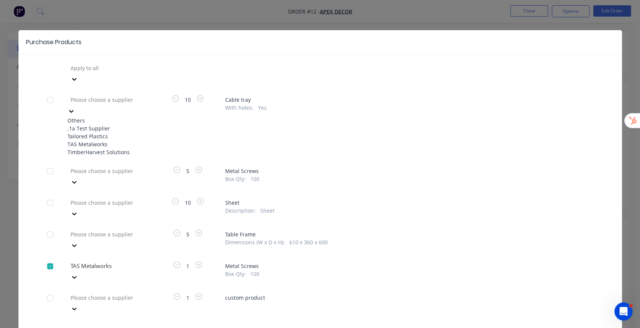
click at [103, 124] on div ".1a Test Supplier" at bounding box center [109, 128] width 83 height 8
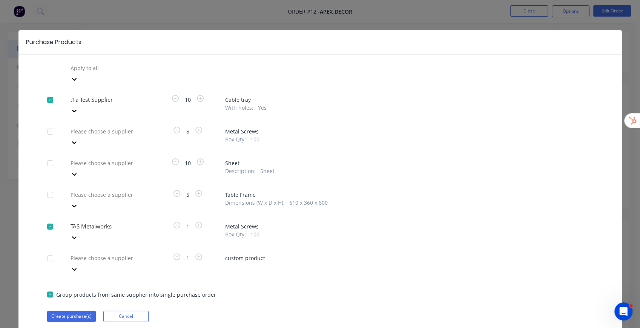
click at [110, 158] on div at bounding box center [124, 162] width 109 height 9
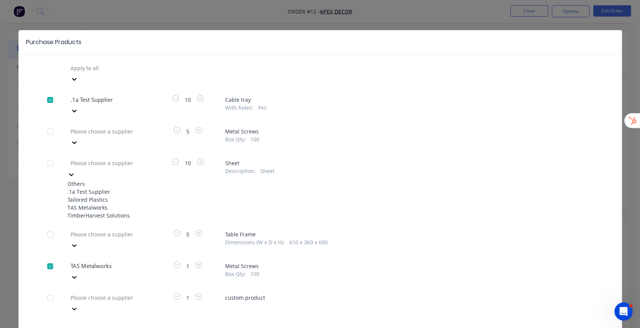
click at [103, 188] on div ".1a Test Supplier" at bounding box center [109, 192] width 83 height 8
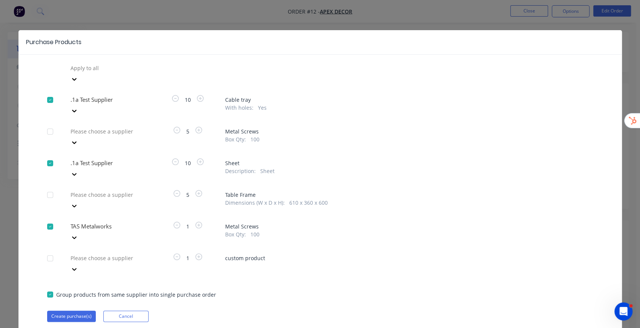
click at [120, 190] on div at bounding box center [124, 194] width 109 height 9
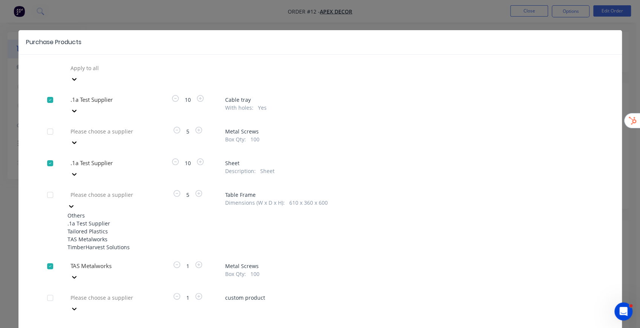
click at [105, 235] on div "TAS Metalworks" at bounding box center [109, 239] width 83 height 8
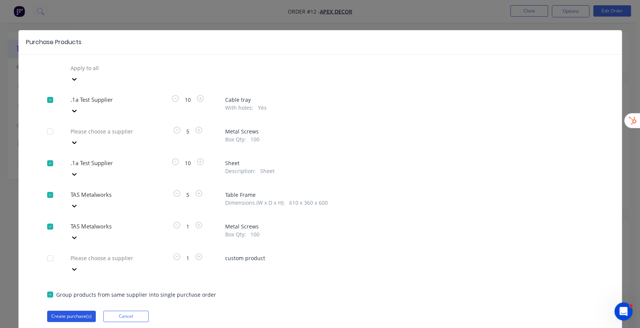
click at [75, 311] on button "Create purchase(s)" at bounding box center [71, 316] width 49 height 11
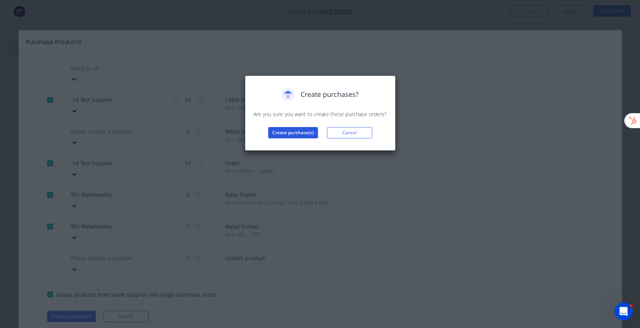
click at [302, 130] on button "Create purchase(s)" at bounding box center [293, 132] width 50 height 11
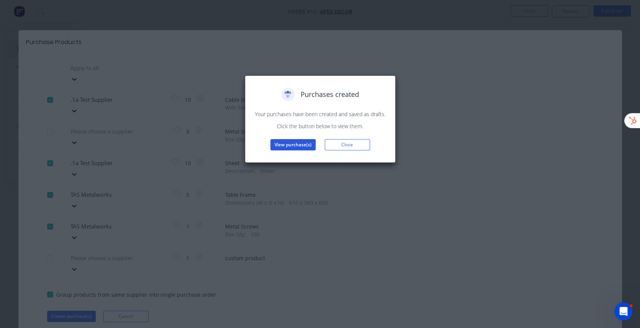
click at [300, 146] on button "View purchase(s)" at bounding box center [292, 144] width 45 height 11
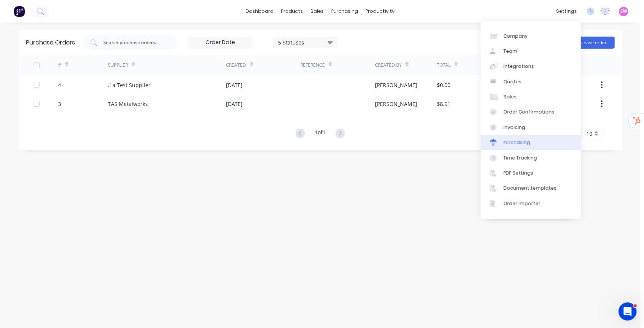
click at [523, 144] on div "Purchasing" at bounding box center [516, 142] width 27 height 7
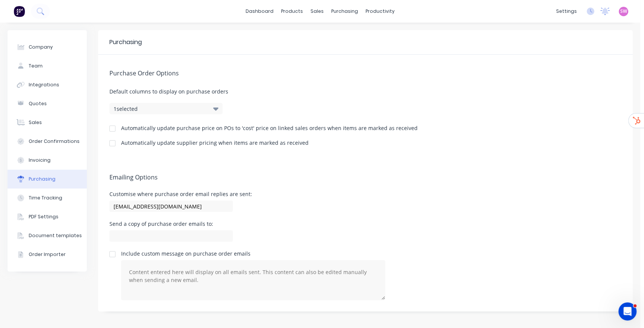
click at [145, 126] on div "Automatically update purchase price on POs to 'cost' price on linked sales orde…" at bounding box center [269, 128] width 296 height 5
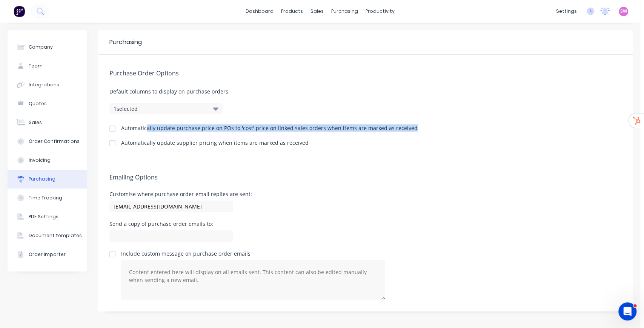
drag, startPoint x: 146, startPoint y: 129, endPoint x: 423, endPoint y: 127, distance: 277.2
click at [423, 127] on div "Automatically update purchase price on POs to 'cost' price on linked sales orde…" at bounding box center [365, 129] width 512 height 7
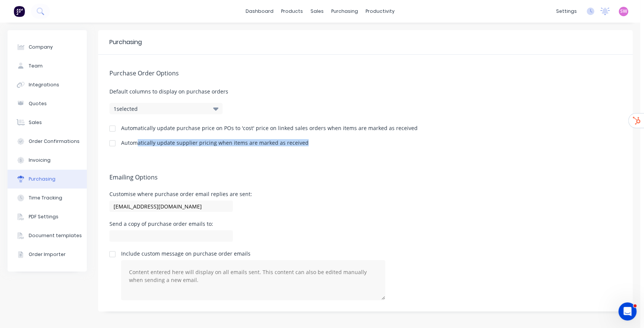
drag, startPoint x: 139, startPoint y: 144, endPoint x: 312, endPoint y: 142, distance: 172.7
click at [312, 142] on div "Automatically update supplier pricing when items are marked as received" at bounding box center [365, 143] width 512 height 7
click at [289, 126] on div "Automatically update purchase price on POs to 'cost' price on linked sales orde…" at bounding box center [269, 128] width 296 height 5
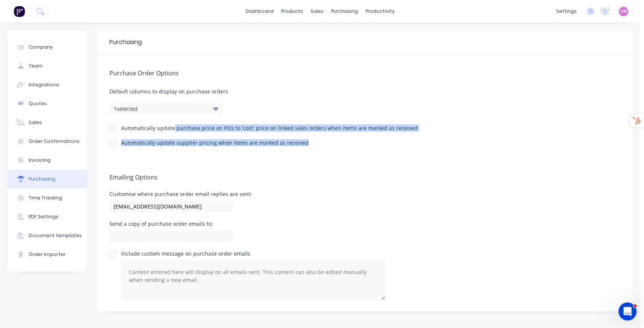
drag, startPoint x: 173, startPoint y: 128, endPoint x: 363, endPoint y: 144, distance: 190.0
click at [363, 144] on div "Purchase Order Options Default columns to display on purchase orders 1 selected…" at bounding box center [365, 107] width 534 height 104
click at [302, 143] on div "Automatically update supplier pricing when items are marked as received" at bounding box center [365, 143] width 512 height 7
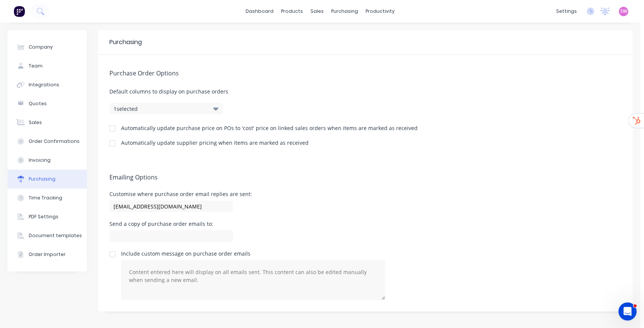
click at [110, 129] on div at bounding box center [112, 128] width 15 height 15
click at [113, 143] on div at bounding box center [112, 143] width 15 height 15
click at [41, 201] on button "Time Tracking" at bounding box center [47, 198] width 79 height 19
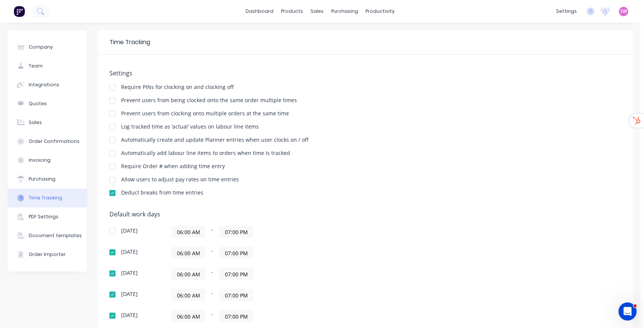
click at [114, 128] on div at bounding box center [112, 127] width 15 height 15
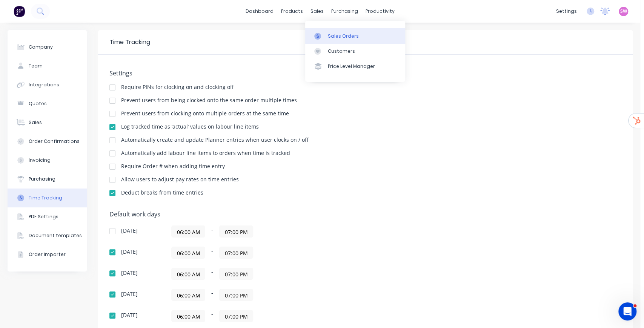
click at [327, 31] on link "Sales Orders" at bounding box center [355, 35] width 100 height 15
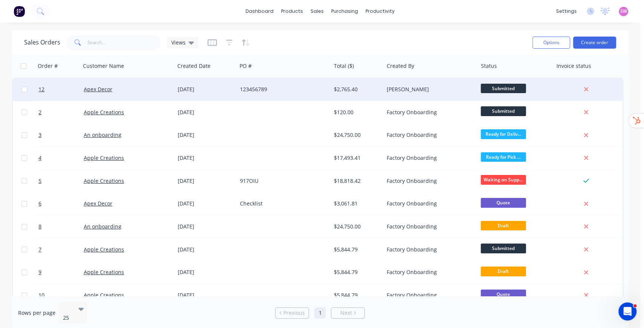
click at [374, 86] on div "$2,765.40" at bounding box center [356, 90] width 44 height 8
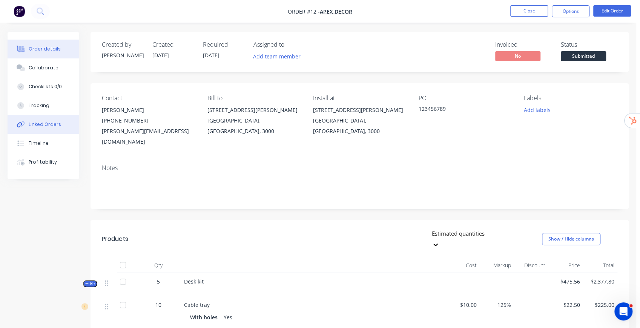
click at [48, 124] on div "Linked Orders" at bounding box center [45, 124] width 32 height 7
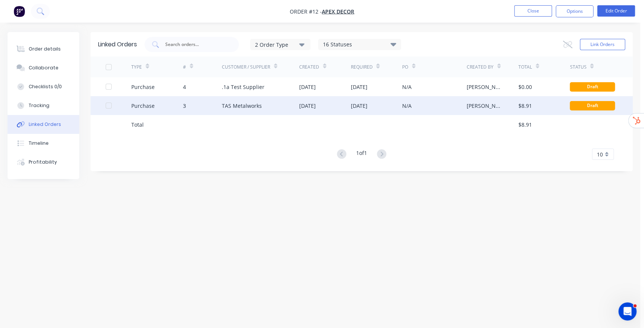
click at [268, 108] on div "TAS Metalworks" at bounding box center [260, 105] width 77 height 19
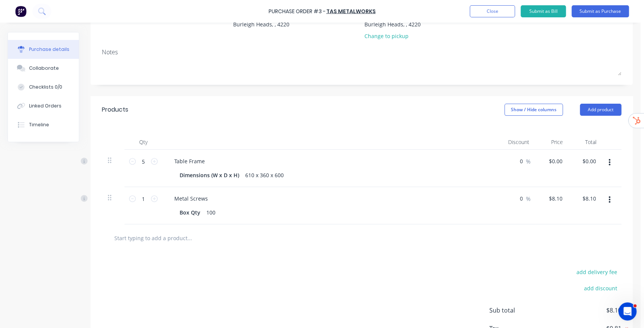
scroll to position [100, 0]
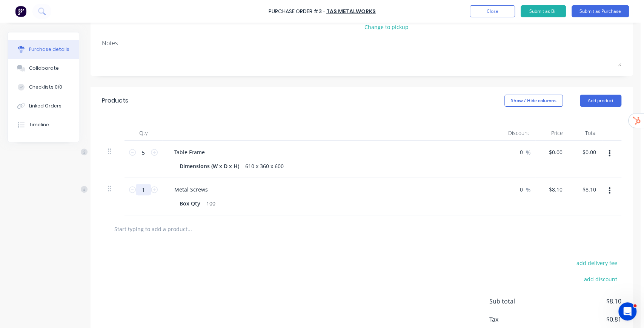
drag, startPoint x: 144, startPoint y: 188, endPoint x: 138, endPoint y: 192, distance: 7.1
click at [139, 189] on input "1" at bounding box center [143, 189] width 15 height 11
type input "20"
type input "$162.00"
type input "20"
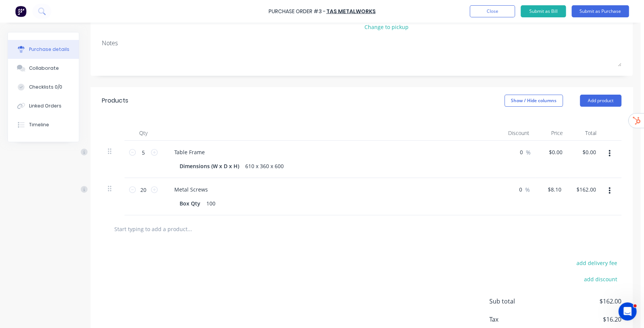
click at [323, 102] on div "Products Show / Hide columns Add product" at bounding box center [362, 100] width 542 height 27
click at [622, 16] on button "Submit as Purchase" at bounding box center [599, 11] width 57 height 12
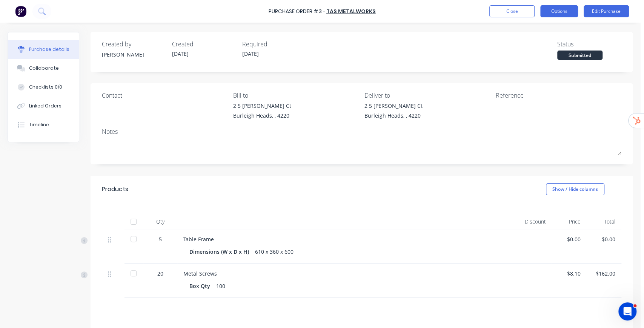
click at [575, 11] on button "Options" at bounding box center [559, 11] width 38 height 12
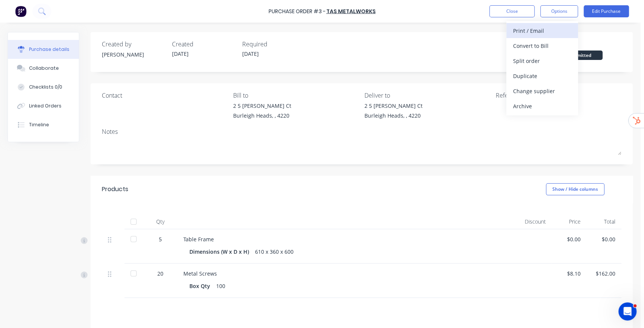
click at [540, 35] on div "Print / Email" at bounding box center [542, 30] width 58 height 11
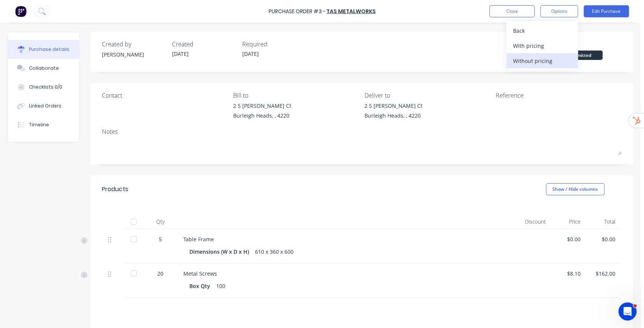
click at [539, 61] on div "Without pricing" at bounding box center [542, 60] width 58 height 11
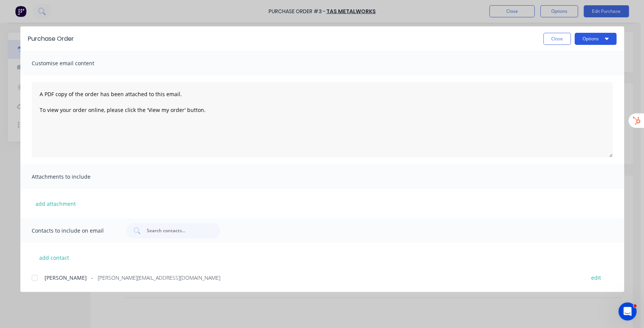
click at [592, 38] on button "Options" at bounding box center [595, 39] width 42 height 12
click at [557, 37] on button "Close" at bounding box center [557, 39] width 28 height 12
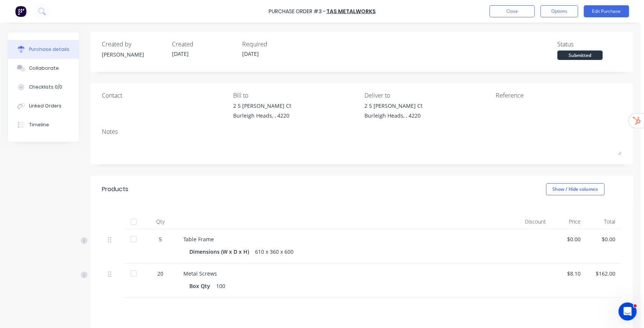
click at [134, 239] on div at bounding box center [133, 239] width 15 height 15
click at [133, 273] on div at bounding box center [133, 273] width 15 height 15
click at [559, 12] on button "Options" at bounding box center [559, 11] width 38 height 12
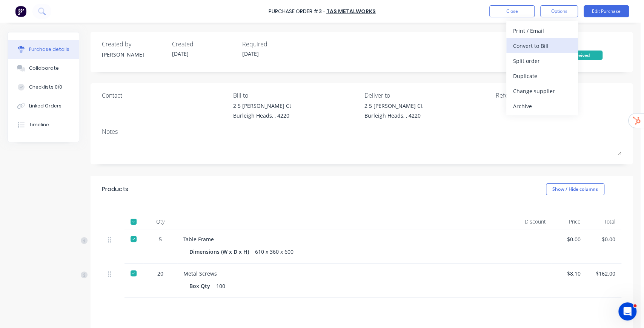
click at [539, 46] on div "Convert to Bill" at bounding box center [542, 45] width 58 height 11
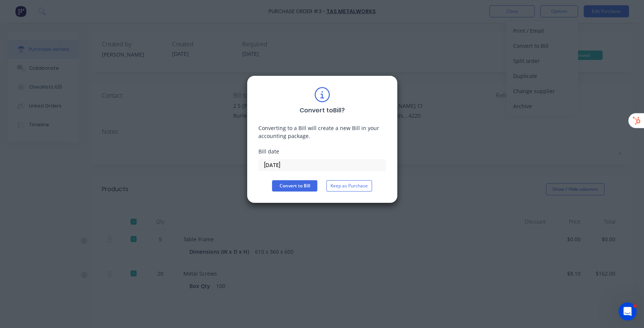
click at [294, 168] on input "[DATE]" at bounding box center [322, 165] width 127 height 11
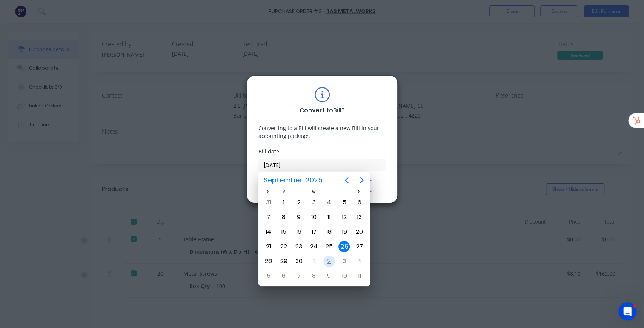
click at [328, 258] on div "2" at bounding box center [328, 261] width 11 height 11
type input "[DATE]"
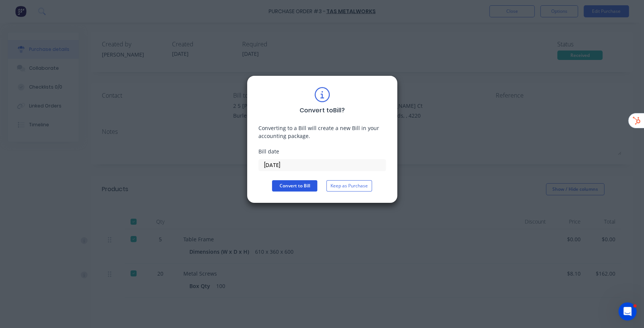
click at [301, 184] on button "Convert to Bill" at bounding box center [294, 185] width 45 height 11
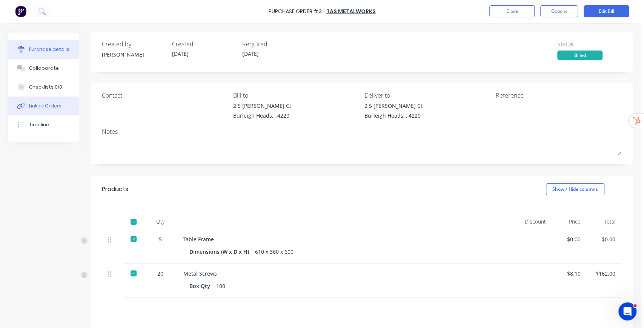
click at [48, 106] on div "Linked Orders" at bounding box center [45, 106] width 32 height 7
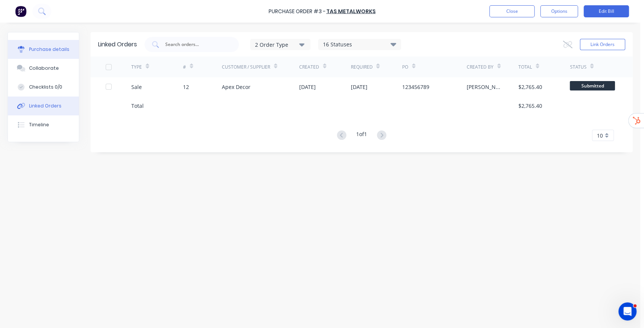
click at [60, 49] on div "Purchase details" at bounding box center [49, 49] width 40 height 7
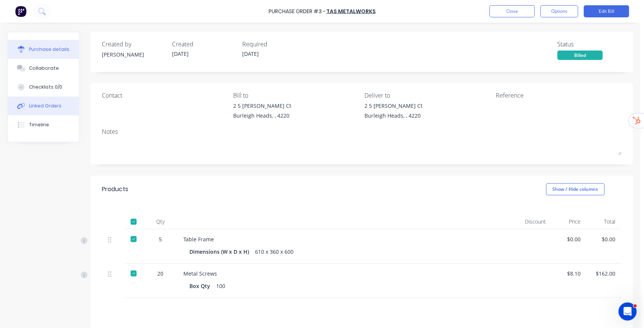
click at [47, 111] on button "Linked Orders" at bounding box center [43, 106] width 71 height 19
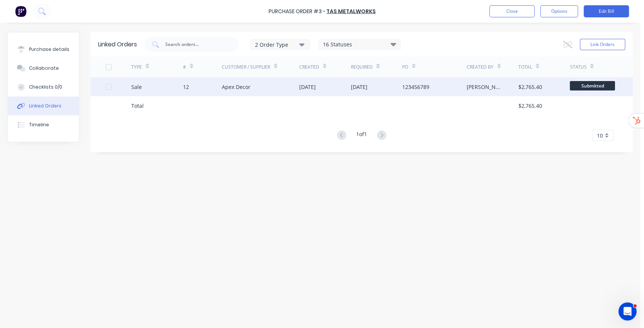
click at [301, 87] on div "[DATE]" at bounding box center [307, 87] width 17 height 8
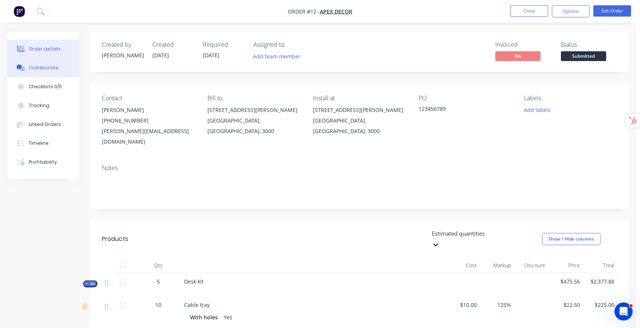
click at [48, 67] on div "Collaborate" at bounding box center [44, 67] width 30 height 7
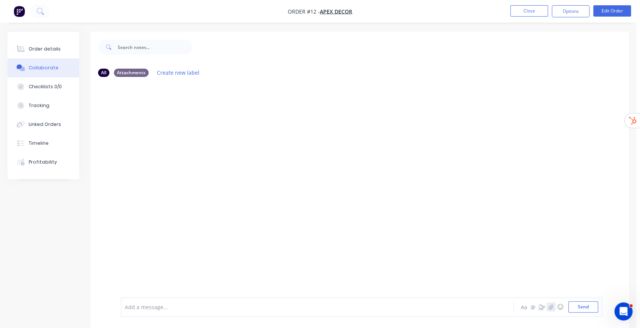
click at [551, 306] on icon "button" at bounding box center [551, 306] width 5 height 5
click at [545, 308] on icon "button" at bounding box center [542, 306] width 6 height 5
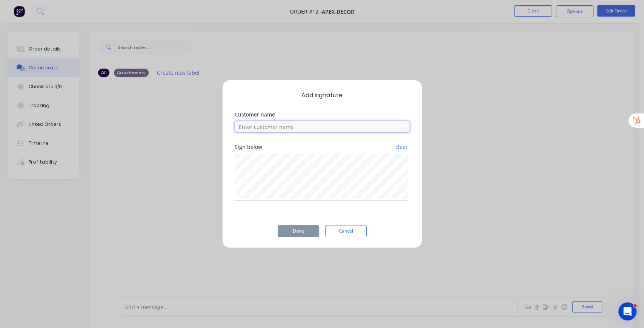
click at [250, 128] on input at bounding box center [322, 126] width 175 height 11
type input "Example Customer"
click at [298, 227] on button "Done" at bounding box center [298, 231] width 41 height 12
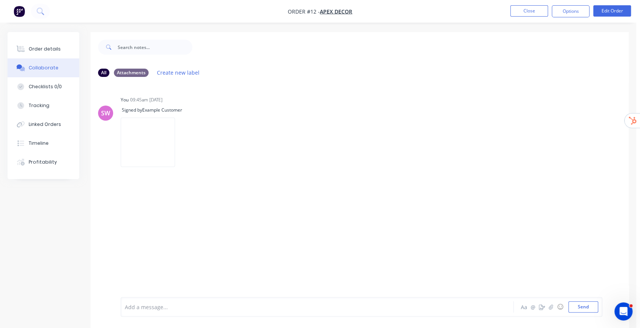
click at [407, 313] on div "Add a message... Aa @ ☺ Send" at bounding box center [362, 307] width 482 height 20
click at [421, 303] on div "Add a message..." at bounding box center [302, 306] width 355 height 11
click at [230, 191] on icon "button" at bounding box center [231, 193] width 2 height 7
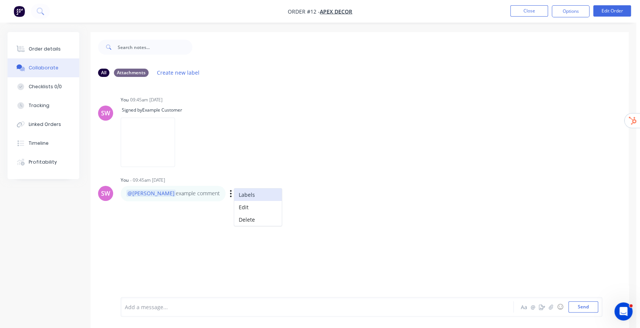
click at [234, 195] on button "Labels" at bounding box center [258, 195] width 48 height 12
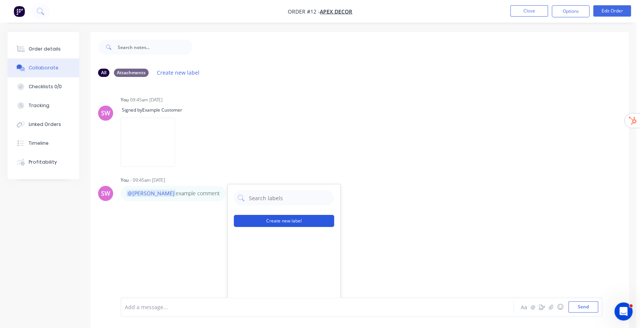
click at [283, 225] on button "Create new label" at bounding box center [284, 221] width 100 height 12
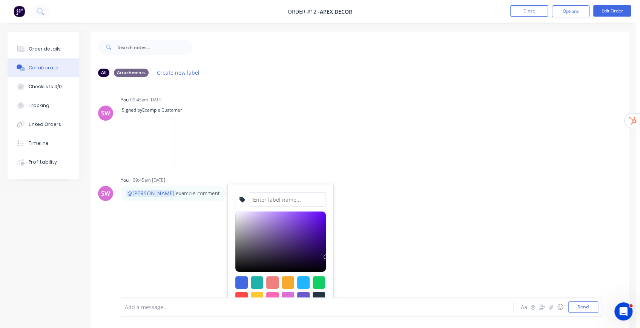
click at [293, 204] on input at bounding box center [287, 199] width 77 height 14
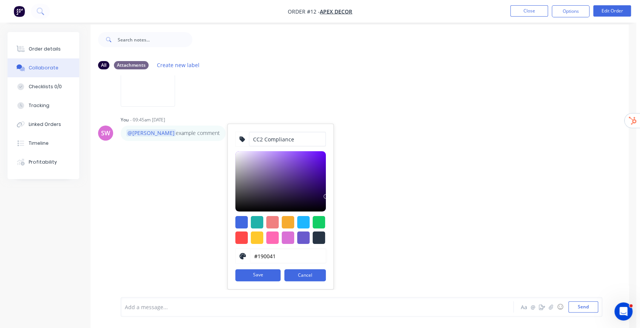
scroll to position [11, 0]
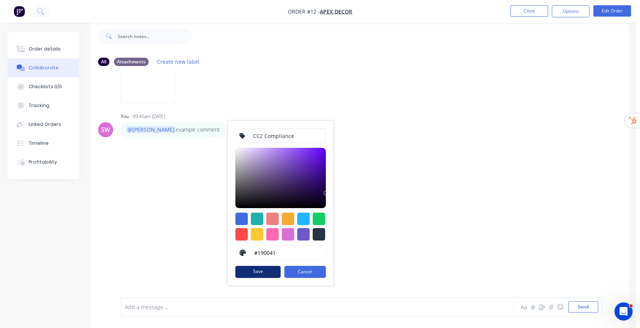
type input "CC2 Compliance"
click at [260, 274] on button "Save" at bounding box center [257, 272] width 45 height 12
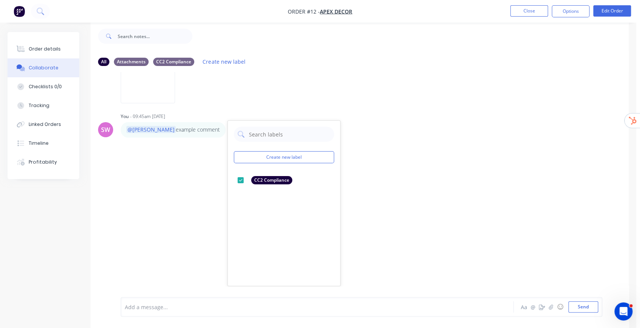
click at [480, 146] on div "SW You 09:45am [DATE] Signed by Example Customer Labels Delete SW You - 09:45am…" at bounding box center [360, 179] width 538 height 214
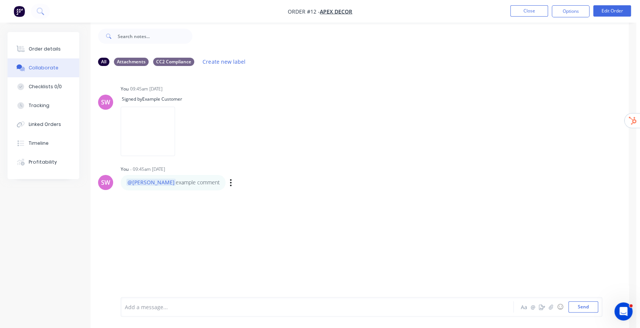
scroll to position [0, 0]
click at [176, 61] on div "CC2 Compliance" at bounding box center [173, 61] width 41 height 8
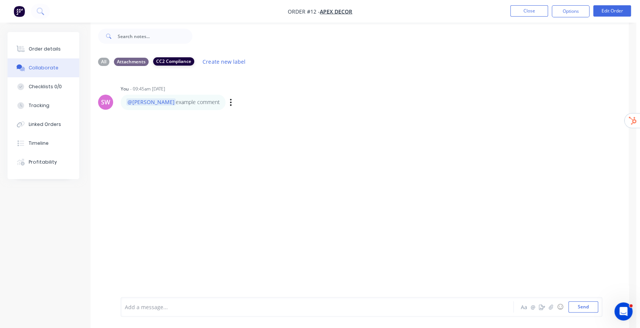
click at [171, 58] on div "CC2 Compliance" at bounding box center [173, 61] width 41 height 8
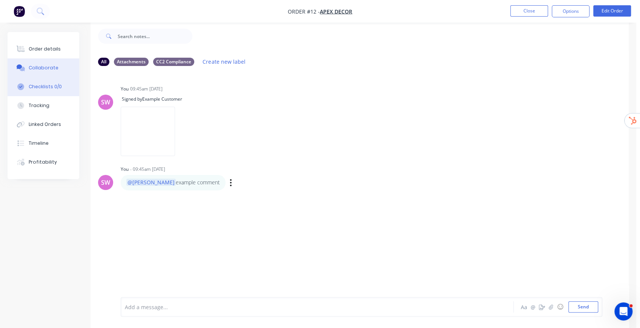
click at [41, 84] on div "Checklists 0/0" at bounding box center [45, 86] width 33 height 7
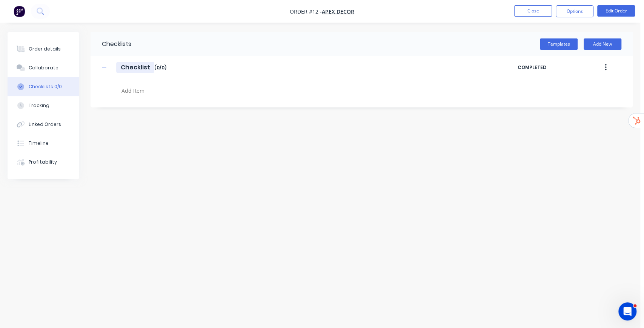
click at [121, 68] on input "Checklist" at bounding box center [135, 67] width 38 height 11
type input "Example Checklist"
click at [147, 90] on textarea at bounding box center [283, 90] width 330 height 11
type textarea "item 1"
type textarea "item 2"
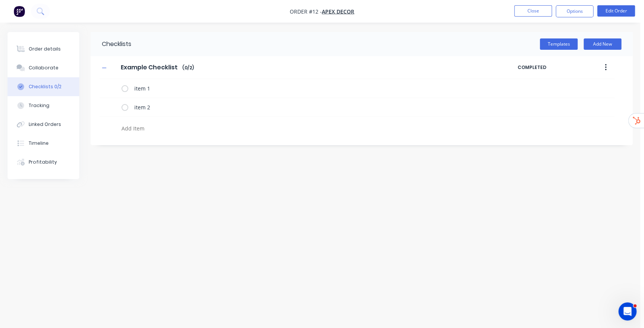
click at [606, 65] on button "button" at bounding box center [606, 68] width 18 height 14
click at [591, 86] on span "Save as Template" at bounding box center [578, 87] width 57 height 8
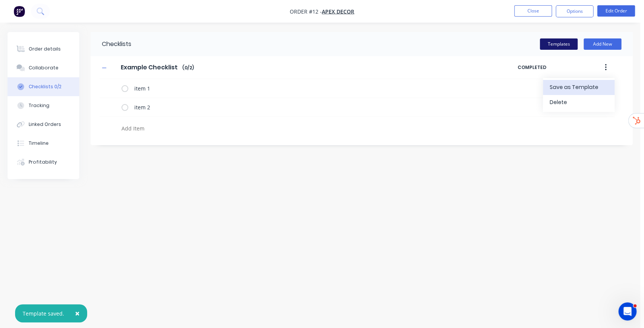
click at [563, 45] on button "Templates" at bounding box center [559, 43] width 38 height 11
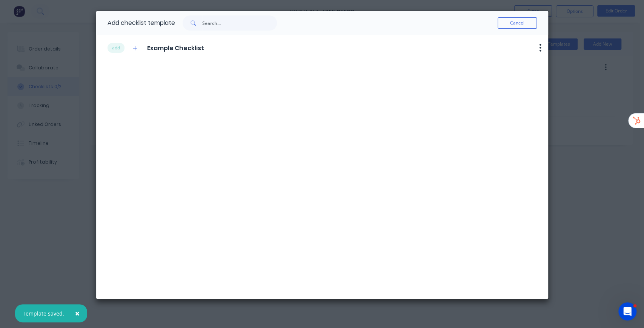
drag, startPoint x: 132, startPoint y: 47, endPoint x: 140, endPoint y: 63, distance: 18.4
click at [132, 47] on button "button" at bounding box center [134, 47] width 9 height 9
click at [541, 48] on icon "button" at bounding box center [540, 47] width 2 height 9
click at [508, 61] on button "Delete" at bounding box center [521, 60] width 48 height 12
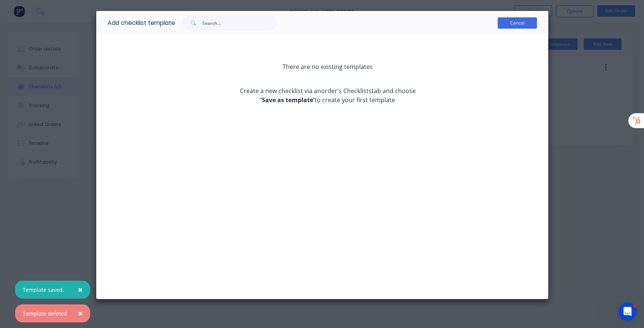
click at [524, 25] on button "Cancel" at bounding box center [516, 22] width 39 height 11
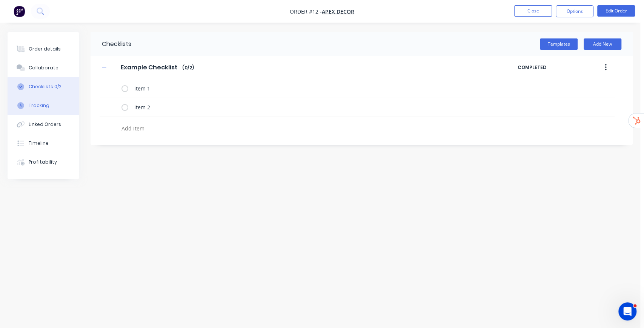
click at [49, 107] on button "Tracking" at bounding box center [44, 105] width 72 height 19
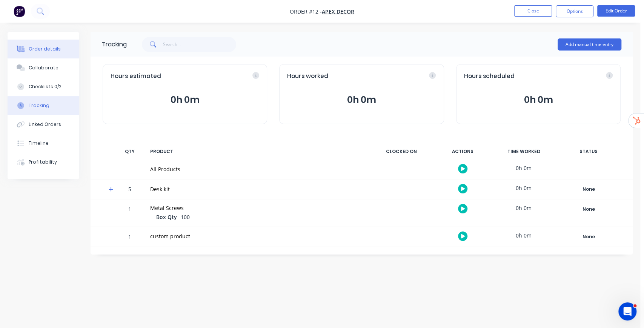
click at [49, 51] on div "Order details" at bounding box center [45, 49] width 32 height 7
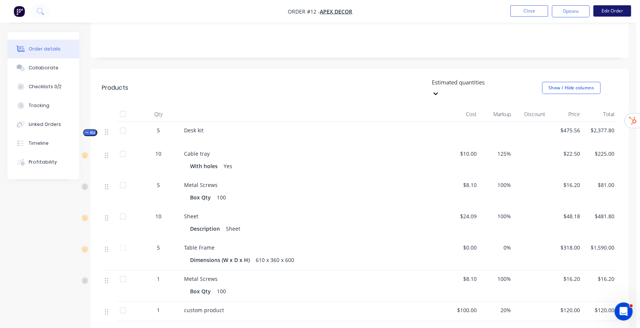
scroll to position [151, 0]
click at [616, 13] on button "Edit Order" at bounding box center [612, 10] width 38 height 11
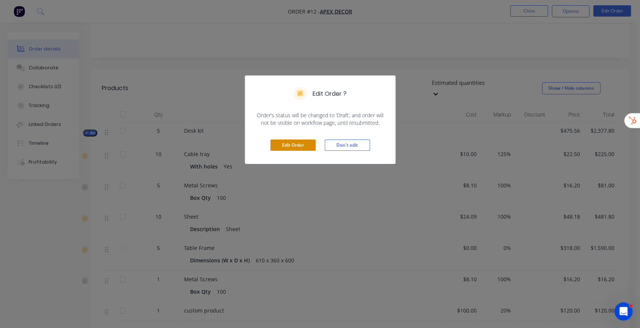
click at [293, 144] on button "Edit Order" at bounding box center [292, 145] width 45 height 11
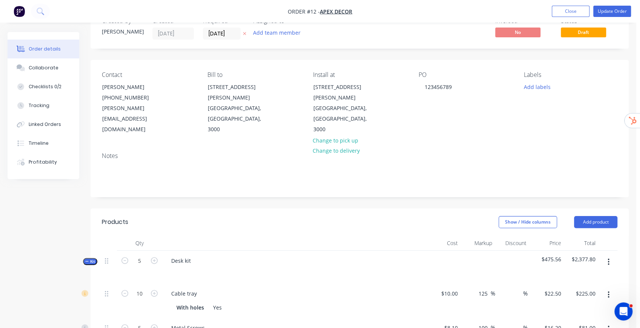
scroll to position [50, 0]
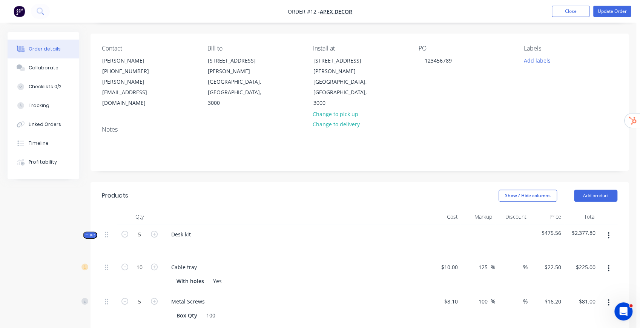
click at [609, 229] on button "button" at bounding box center [609, 236] width 18 height 14
click at [589, 250] on div "Add product to kit" at bounding box center [582, 255] width 58 height 11
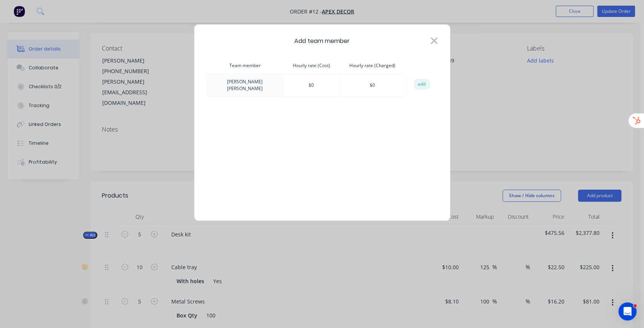
click at [431, 39] on icon at bounding box center [433, 40] width 7 height 7
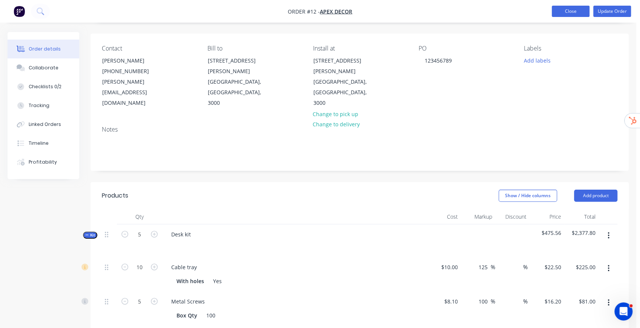
click at [568, 10] on button "Close" at bounding box center [571, 11] width 38 height 11
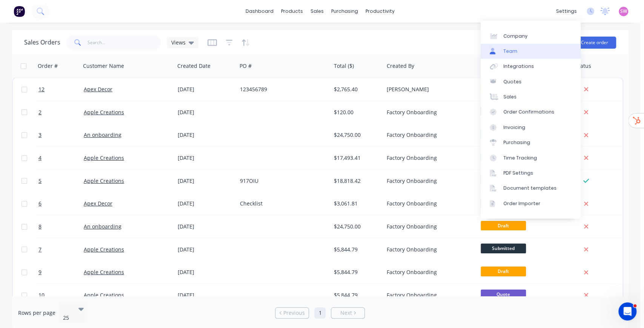
click at [528, 51] on link "Team" at bounding box center [530, 51] width 100 height 15
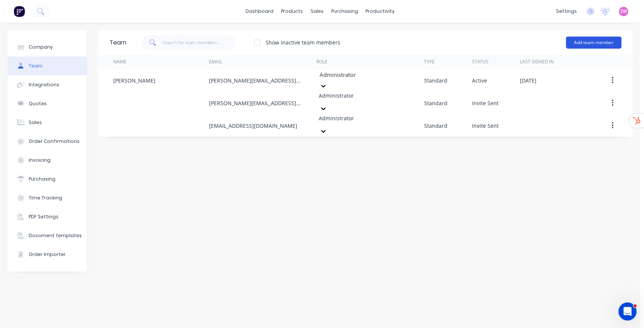
click at [600, 44] on button "Add team member" at bounding box center [593, 43] width 55 height 12
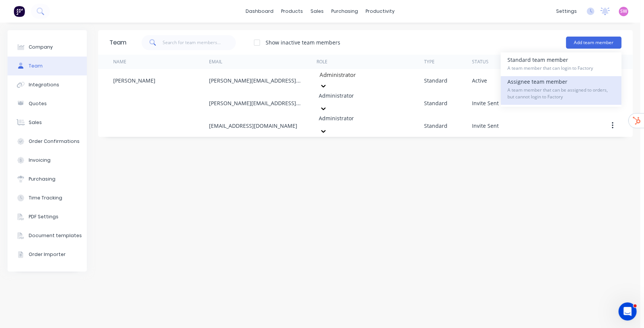
click at [540, 84] on div "Assignee team member A team member that can be assigned to orders, but cannot l…" at bounding box center [560, 90] width 107 height 29
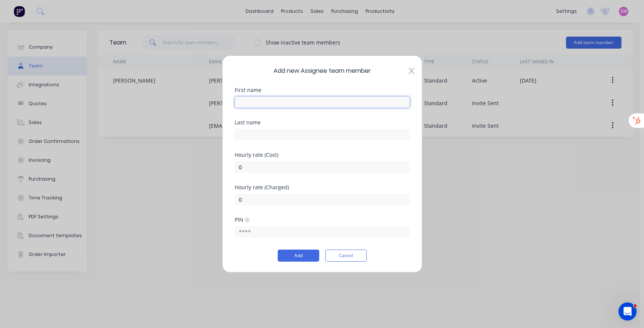
click at [275, 103] on input "text" at bounding box center [322, 102] width 175 height 11
type input "K"
type input "Labour"
click at [311, 80] on div "Add new Assignee team member First name Labour Last name Hourly rate (Cost) 0 H…" at bounding box center [322, 163] width 200 height 217
click at [250, 171] on input "0" at bounding box center [322, 166] width 175 height 11
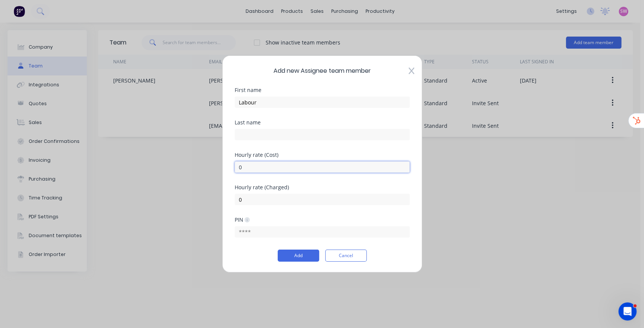
click at [238, 170] on input "0" at bounding box center [322, 166] width 175 height 11
type input "70"
drag, startPoint x: 254, startPoint y: 203, endPoint x: 192, endPoint y: 201, distance: 62.2
click at [193, 201] on div "Add new Assignee team member First name Labour Last name Hourly rate (Cost) 70 …" at bounding box center [322, 164] width 644 height 328
type input "100"
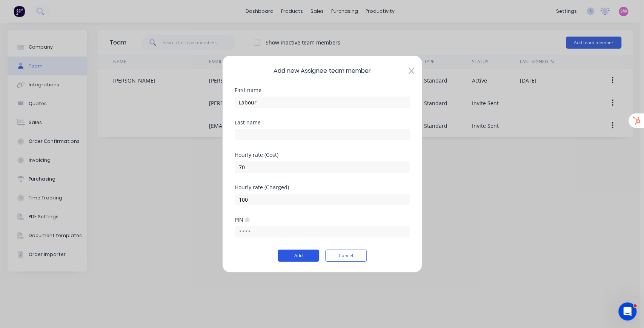
click at [299, 258] on button "Add" at bounding box center [298, 256] width 41 height 12
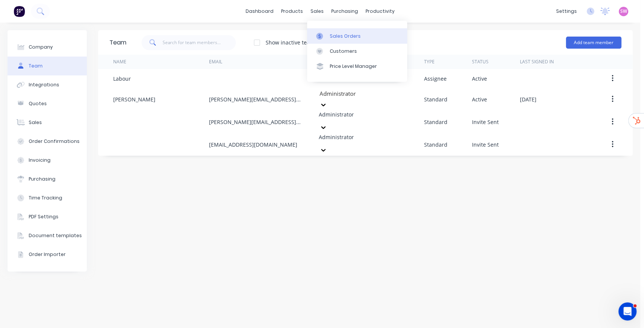
click at [342, 33] on div "Sales Orders" at bounding box center [345, 36] width 31 height 7
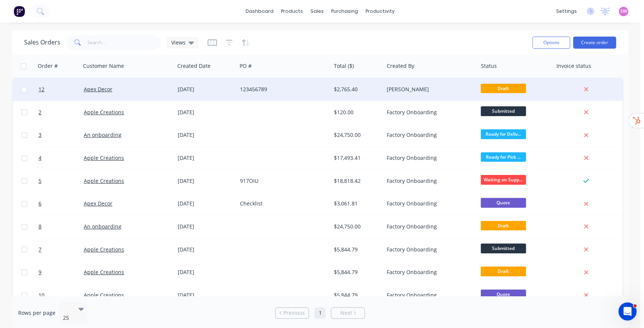
click at [423, 87] on div "[PERSON_NAME]" at bounding box center [428, 90] width 83 height 8
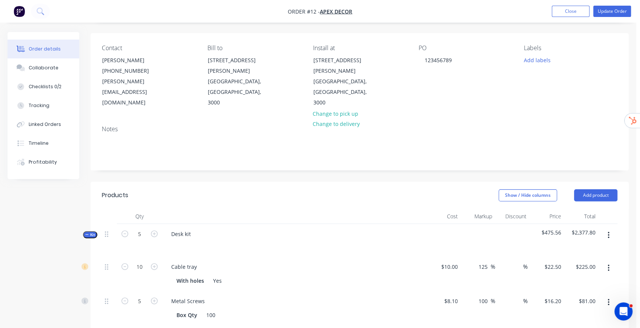
scroll to position [126, 0]
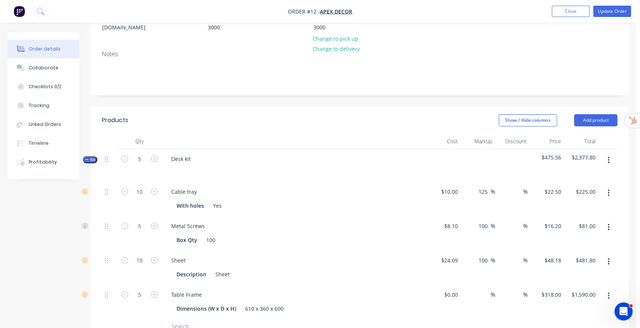
click at [608, 157] on icon "button" at bounding box center [609, 160] width 2 height 7
click at [579, 175] on div "Add product to kit" at bounding box center [582, 180] width 58 height 11
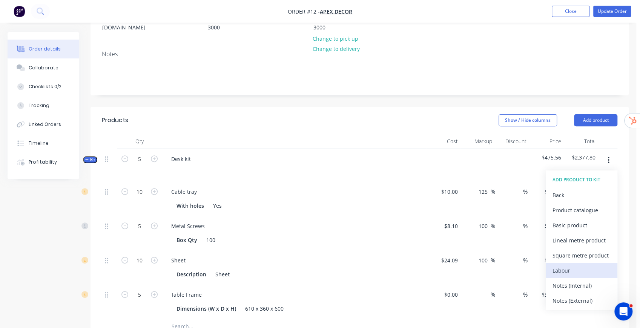
click at [570, 265] on div "Labour" at bounding box center [582, 270] width 58 height 11
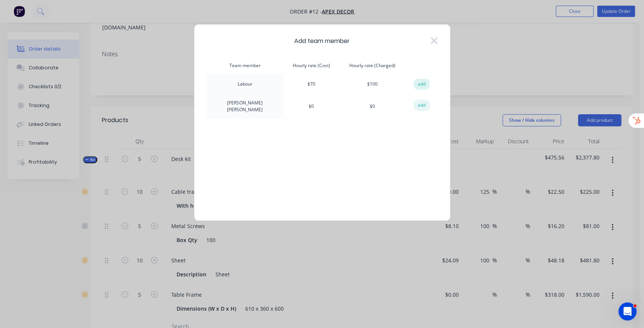
click at [418, 83] on button "add" at bounding box center [421, 84] width 17 height 11
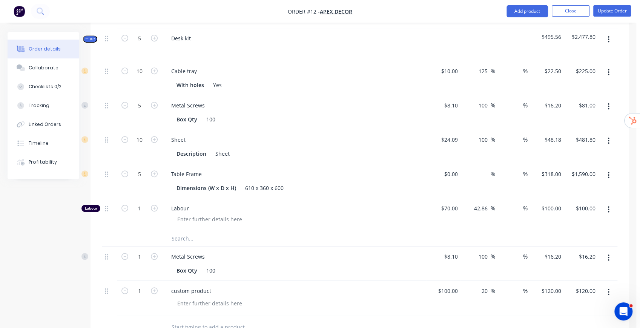
scroll to position [251, 0]
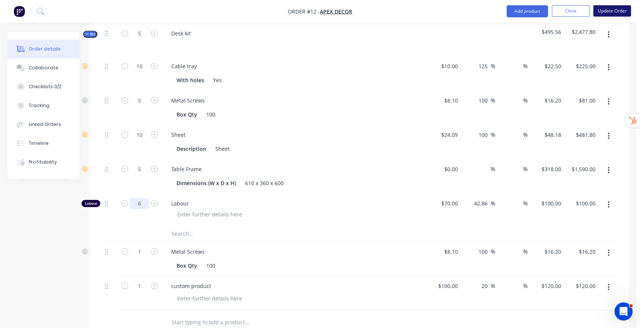
type input "6"
type input "$600.00"
click at [616, 10] on button "Update Order" at bounding box center [612, 10] width 38 height 11
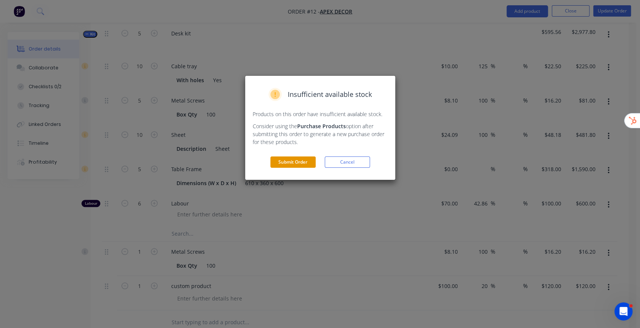
click at [302, 159] on button "Submit Order" at bounding box center [292, 162] width 45 height 11
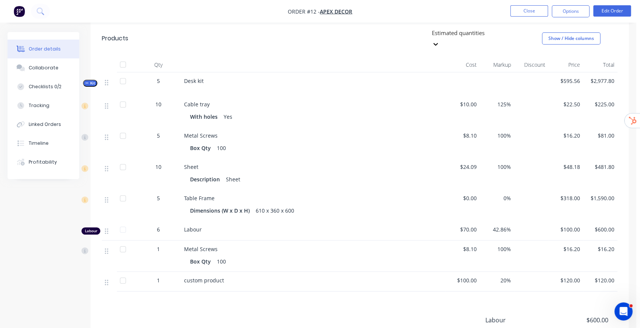
scroll to position [201, 0]
click at [43, 103] on div "Tracking" at bounding box center [39, 105] width 21 height 7
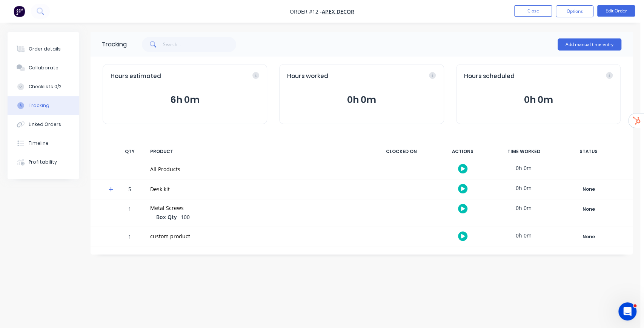
click at [110, 189] on icon at bounding box center [111, 189] width 5 height 5
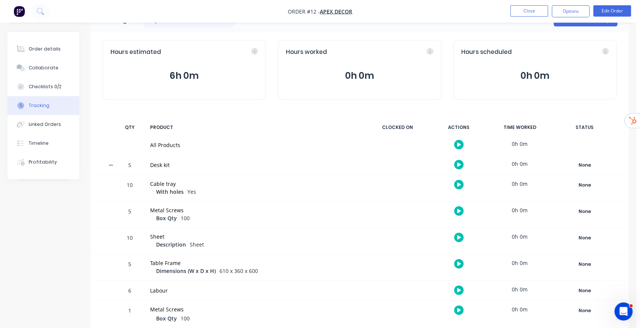
scroll to position [52, 0]
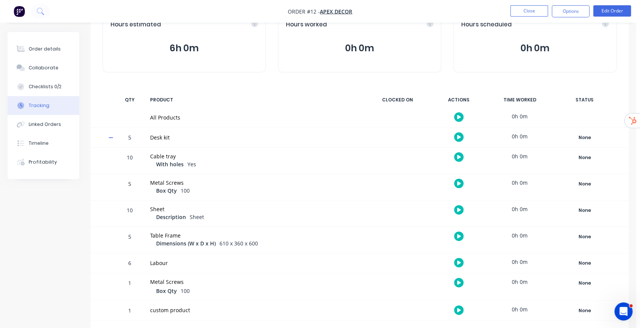
click at [462, 262] on button "button" at bounding box center [458, 262] width 9 height 9
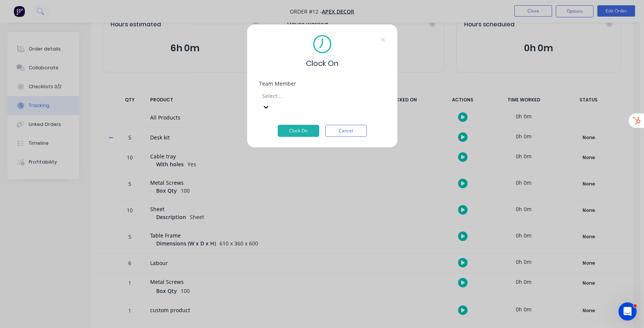
click at [307, 95] on div at bounding box center [315, 95] width 109 height 9
click at [296, 328] on div "[PERSON_NAME]" at bounding box center [320, 332] width 640 height 8
click at [293, 125] on button "Clock On" at bounding box center [298, 131] width 41 height 12
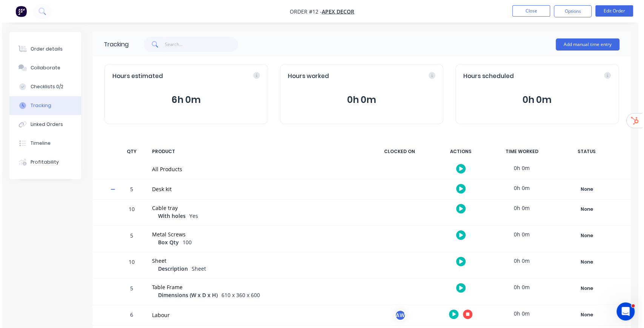
scroll to position [0, 0]
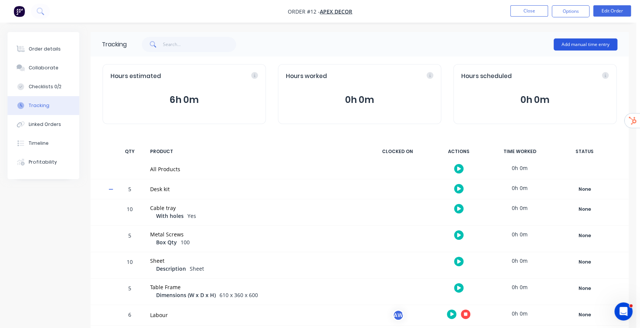
click at [583, 46] on button "Add manual time entry" at bounding box center [586, 44] width 64 height 12
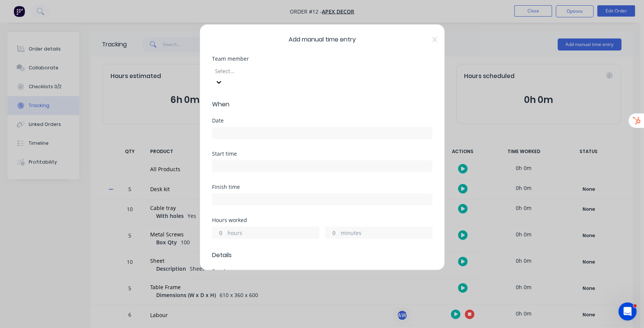
click at [281, 77] on div "Team member Select..." at bounding box center [322, 78] width 220 height 44
click at [282, 74] on div at bounding box center [268, 70] width 109 height 9
click at [244, 127] on input at bounding box center [322, 132] width 220 height 11
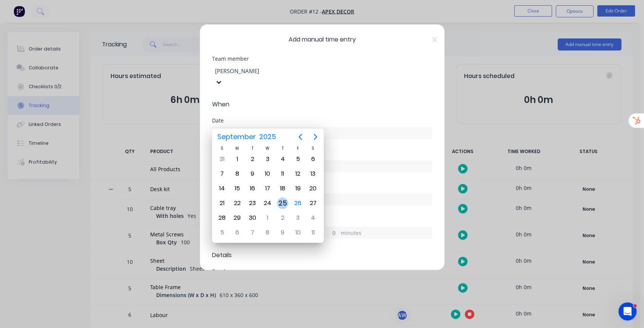
click at [280, 203] on div "25" at bounding box center [282, 203] width 11 height 11
type input "[DATE]"
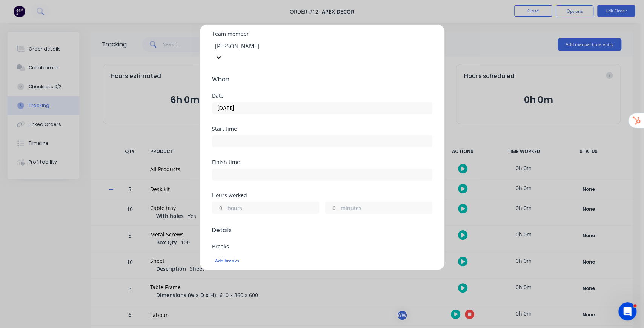
scroll to position [75, 0]
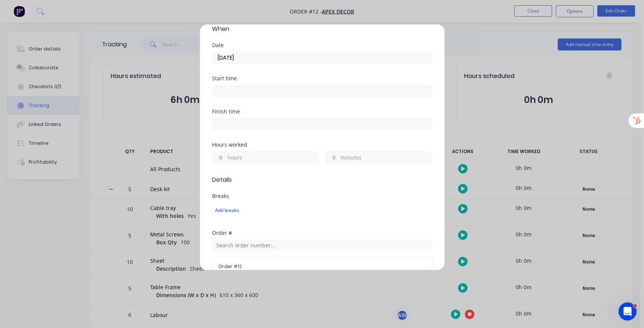
click at [222, 152] on input "hours" at bounding box center [218, 157] width 13 height 11
type input "4"
click at [325, 125] on div "Finish time" at bounding box center [322, 125] width 220 height 33
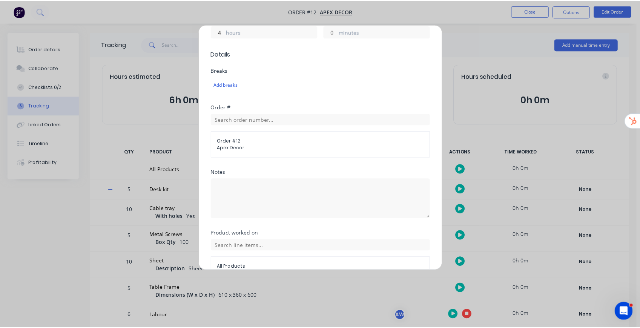
scroll to position [229, 0]
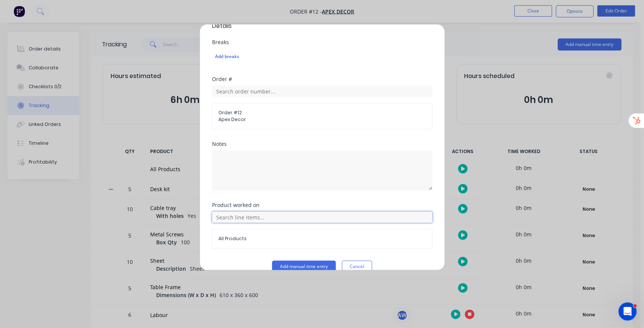
click at [242, 212] on input "text" at bounding box center [322, 217] width 220 height 11
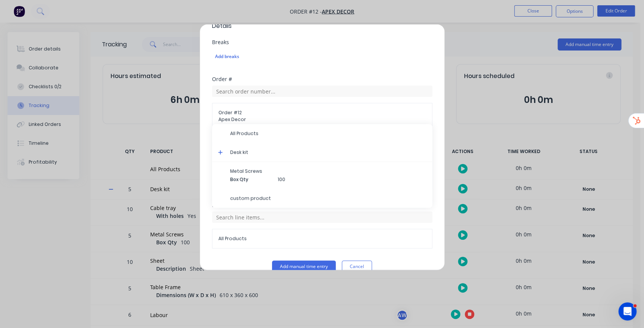
click at [222, 150] on icon at bounding box center [220, 152] width 5 height 5
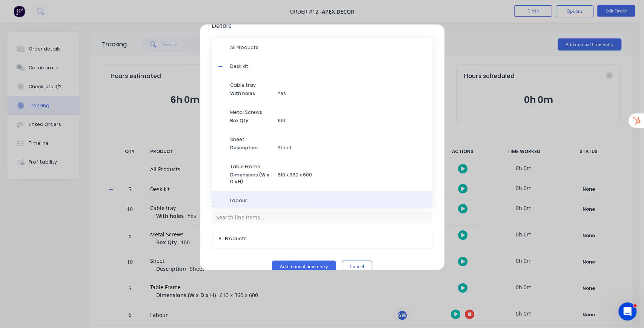
click at [255, 197] on span "Labour" at bounding box center [328, 200] width 196 height 7
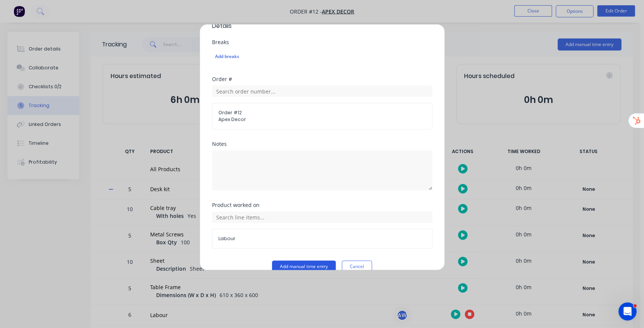
click at [312, 261] on button "Add manual time entry" at bounding box center [304, 267] width 64 height 12
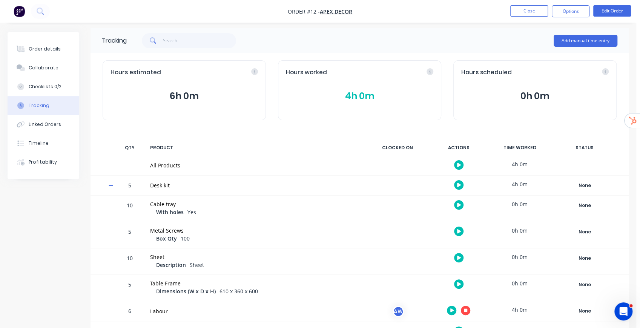
scroll to position [52, 0]
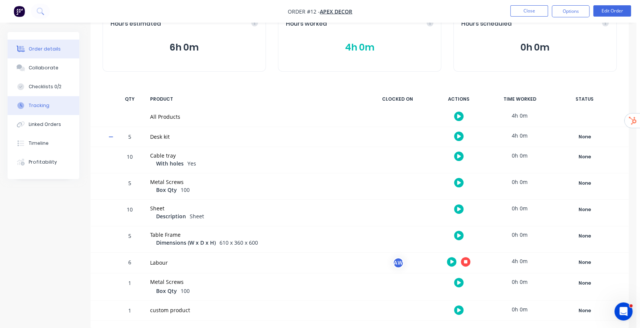
click at [49, 49] on div "Order details" at bounding box center [45, 49] width 32 height 7
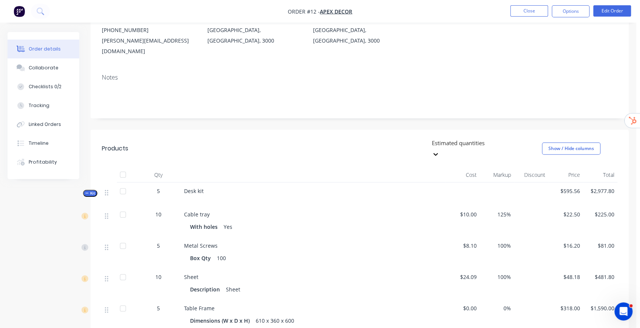
scroll to position [153, 0]
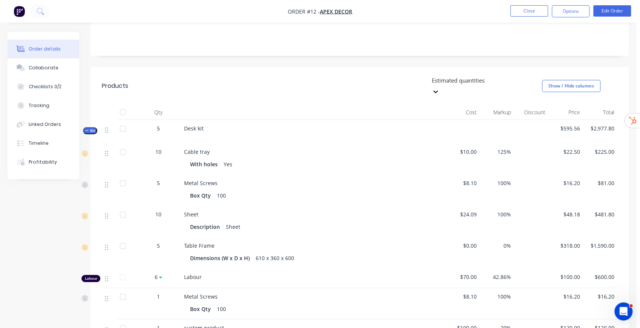
click at [492, 75] on div at bounding box center [485, 79] width 109 height 9
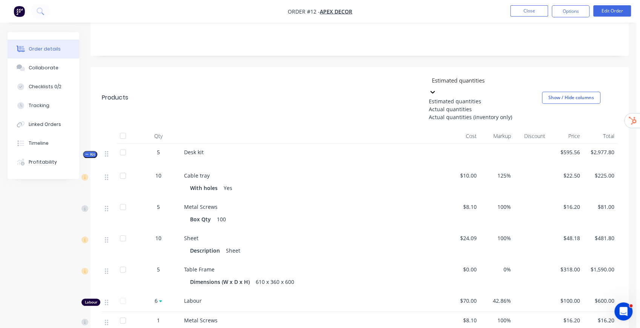
click at [474, 105] on div "Actual quantities" at bounding box center [485, 109] width 113 height 8
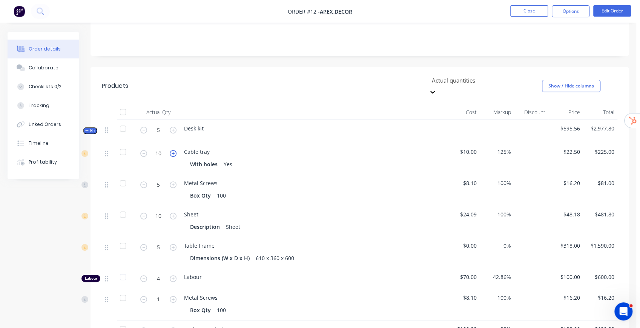
click at [173, 150] on icon "button" at bounding box center [173, 153] width 7 height 7
type input "11"
click at [494, 75] on div at bounding box center [485, 79] width 109 height 9
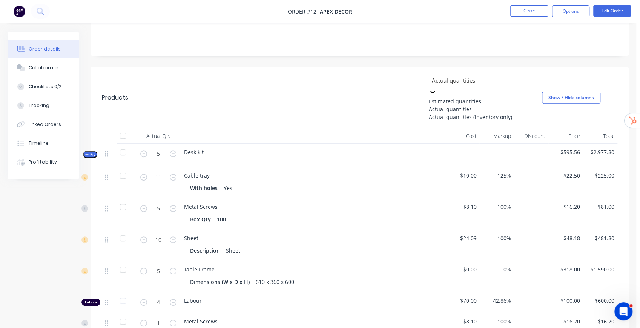
click at [464, 97] on div "Estimated quantities" at bounding box center [485, 101] width 113 height 8
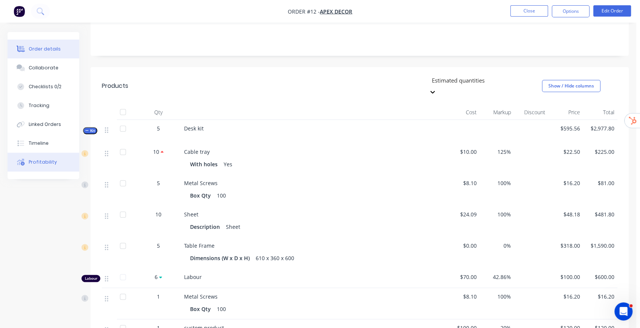
click at [45, 169] on button "Profitability" at bounding box center [44, 162] width 72 height 19
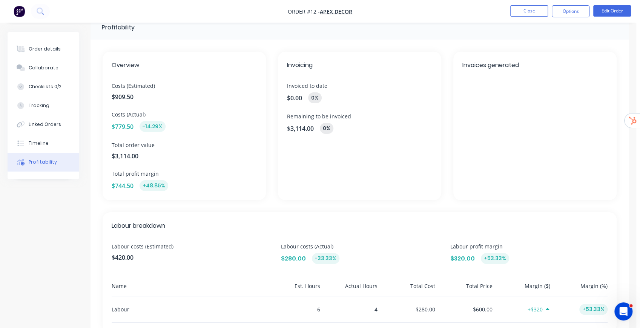
scroll to position [25, 0]
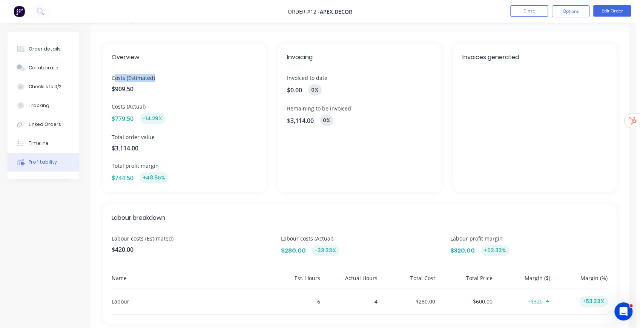
drag, startPoint x: 114, startPoint y: 77, endPoint x: 180, endPoint y: 82, distance: 67.0
click at [180, 82] on div "Costs (Estimated) $909.50" at bounding box center [184, 84] width 145 height 20
drag, startPoint x: 112, startPoint y: 106, endPoint x: 162, endPoint y: 106, distance: 49.8
click at [161, 106] on span "Costs (Actual)" at bounding box center [184, 107] width 145 height 8
drag, startPoint x: 115, startPoint y: 77, endPoint x: 173, endPoint y: 82, distance: 58.3
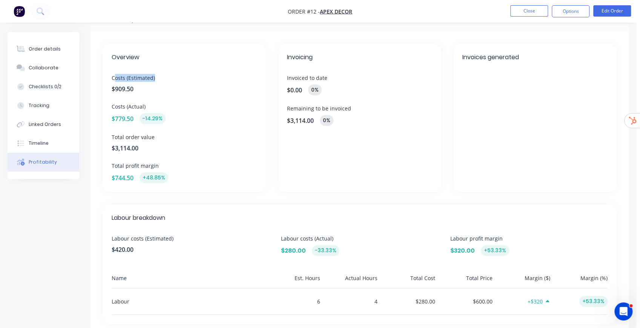
click at [173, 82] on div "Costs (Estimated) $909.50" at bounding box center [184, 84] width 145 height 20
drag, startPoint x: 118, startPoint y: 106, endPoint x: 183, endPoint y: 109, distance: 65.7
click at [183, 109] on span "Costs (Actual)" at bounding box center [184, 107] width 145 height 8
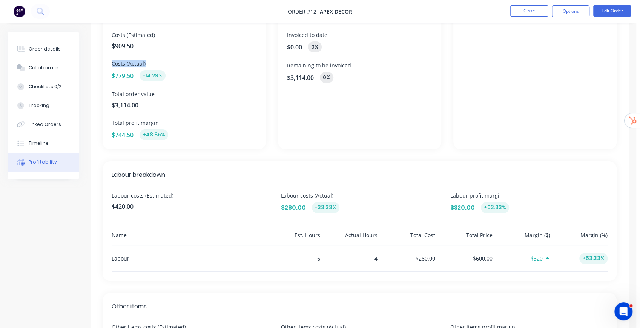
scroll to position [75, 0]
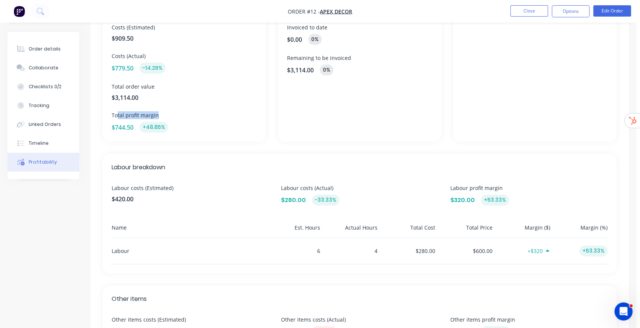
drag, startPoint x: 133, startPoint y: 116, endPoint x: 174, endPoint y: 119, distance: 41.6
click at [174, 119] on div "Total profit margin $744.50 +48.85%" at bounding box center [184, 121] width 145 height 21
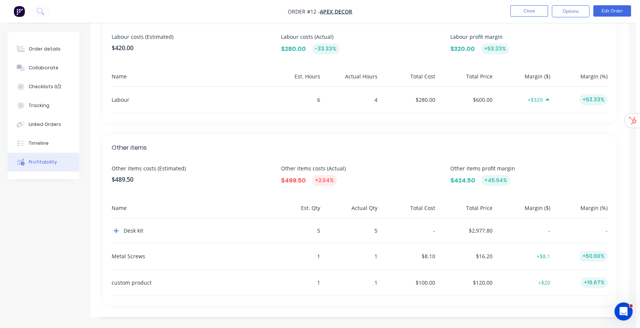
scroll to position [227, 0]
click at [46, 142] on div "Timeline" at bounding box center [39, 143] width 20 height 7
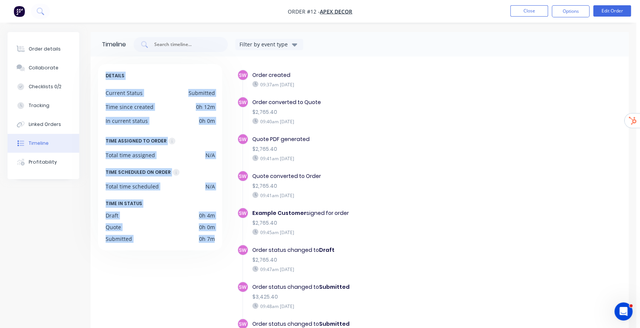
drag, startPoint x: 111, startPoint y: 77, endPoint x: 218, endPoint y: 237, distance: 192.8
click at [218, 237] on div "DETAILS Current Status Submitted Time since created 0h 12m In current status 0h…" at bounding box center [160, 157] width 124 height 186
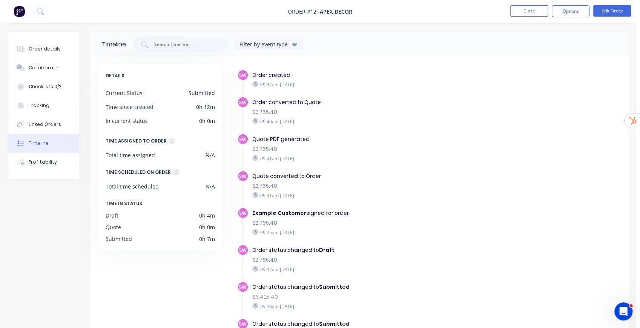
click at [396, 94] on div "SW Order created 09:37am [DATE]" at bounding box center [373, 82] width 272 height 27
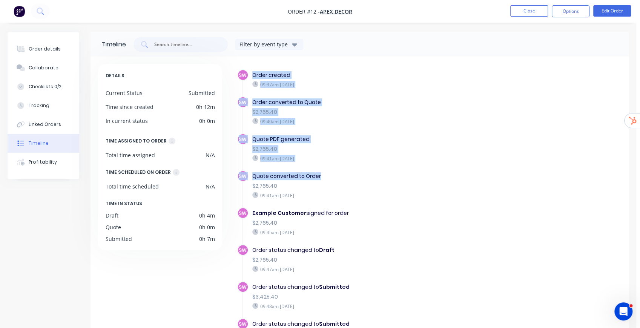
drag, startPoint x: 251, startPoint y: 74, endPoint x: 332, endPoint y: 170, distance: 125.6
click at [332, 170] on div "SW Order created 09:37am [DATE] SW Order converted to Quote $2,765.40 09:40am […" at bounding box center [429, 240] width 384 height 342
click at [459, 93] on div "SW Order created 09:37am [DATE]" at bounding box center [373, 82] width 272 height 27
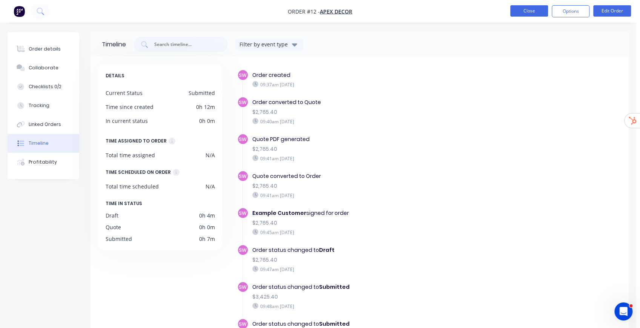
click at [537, 11] on button "Close" at bounding box center [529, 10] width 38 height 11
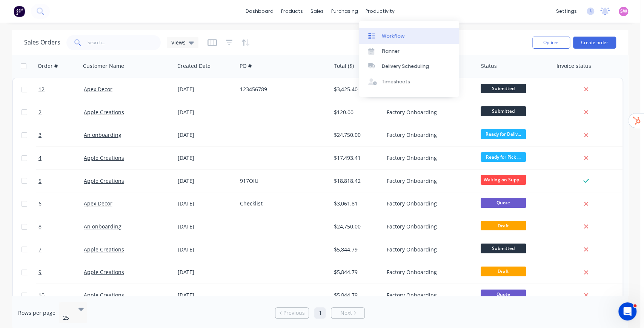
click at [390, 33] on div "Workflow" at bounding box center [393, 36] width 23 height 7
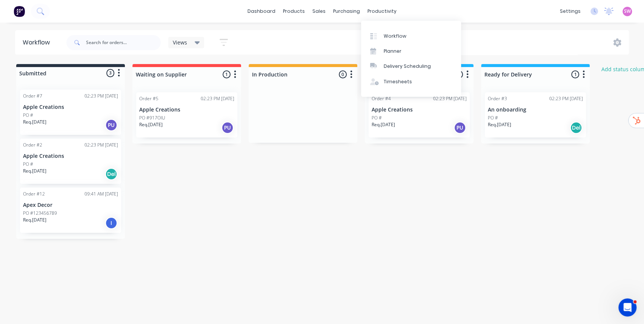
click at [366, 209] on div "Submitted 3 Status colour #273444 hex #273444 Save Cancel Summaries Total order…" at bounding box center [404, 151] width 820 height 175
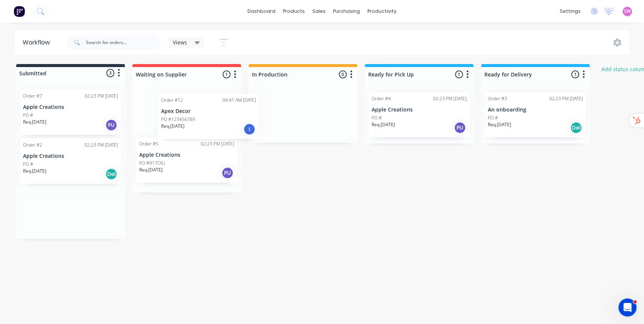
drag, startPoint x: 71, startPoint y: 204, endPoint x: 214, endPoint y: 112, distance: 169.8
click at [214, 112] on div "Submitted 3 Status colour #273444 hex #273444 Save Cancel Summaries Total order…" at bounding box center [404, 151] width 820 height 175
click at [195, 111] on p "Apex Decor" at bounding box center [186, 110] width 95 height 6
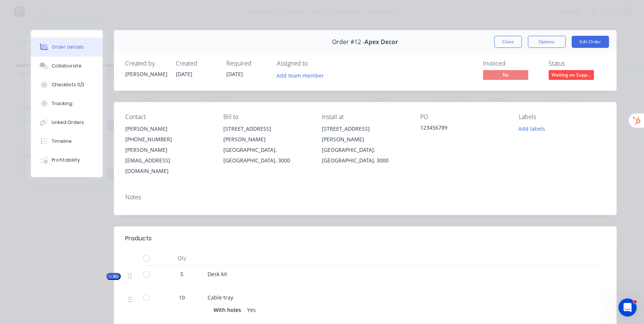
scroll to position [126, 0]
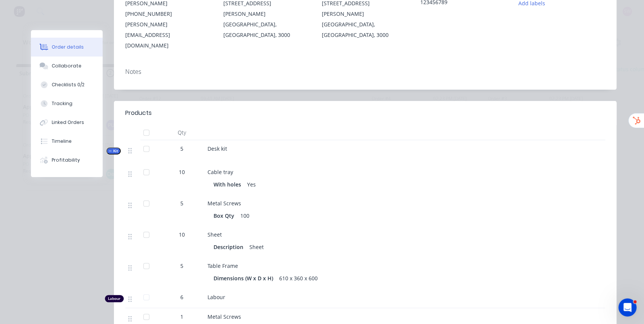
click at [147, 259] on div at bounding box center [146, 266] width 15 height 15
click at [144, 227] on div at bounding box center [146, 234] width 15 height 15
click at [143, 196] on div at bounding box center [146, 203] width 15 height 15
click at [144, 165] on div at bounding box center [146, 172] width 15 height 15
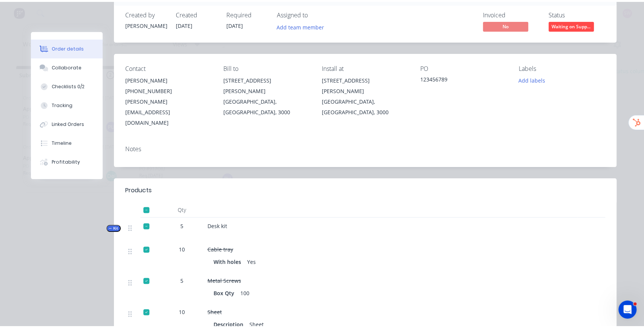
scroll to position [0, 0]
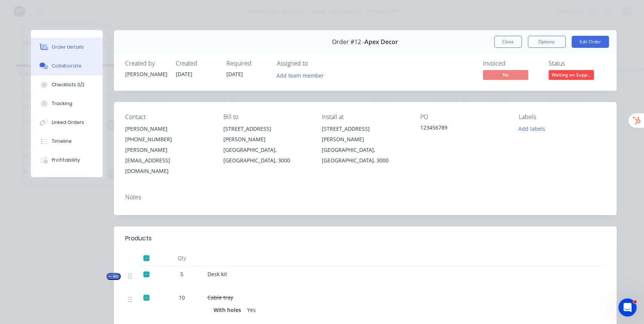
click at [65, 68] on div "Collaborate" at bounding box center [67, 66] width 30 height 7
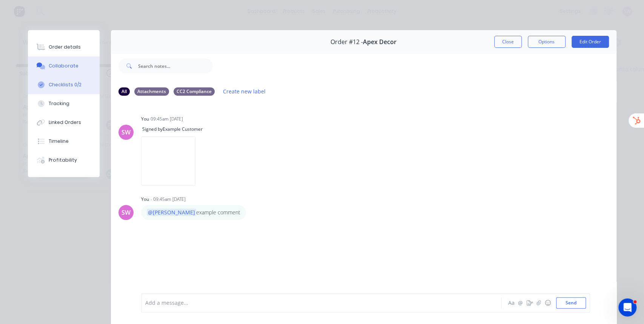
click at [74, 84] on div "Checklists 0/2" at bounding box center [65, 84] width 33 height 7
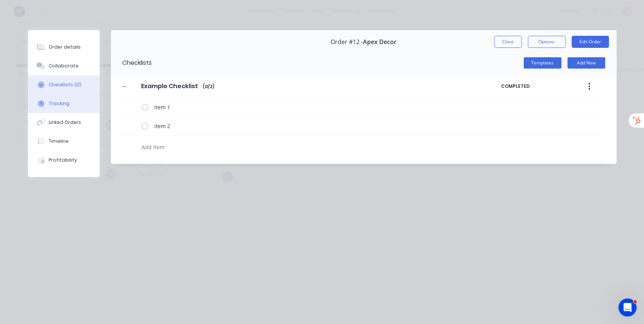
click at [69, 103] on button "Tracking" at bounding box center [64, 103] width 72 height 19
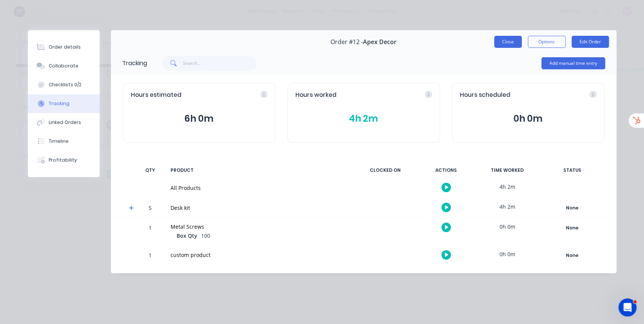
click at [505, 44] on button "Close" at bounding box center [508, 42] width 28 height 12
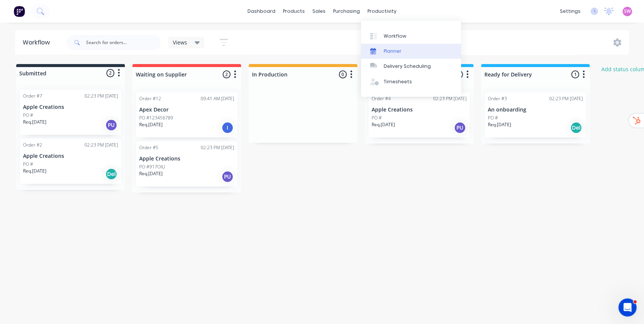
click at [385, 48] on div "Planner" at bounding box center [393, 51] width 18 height 7
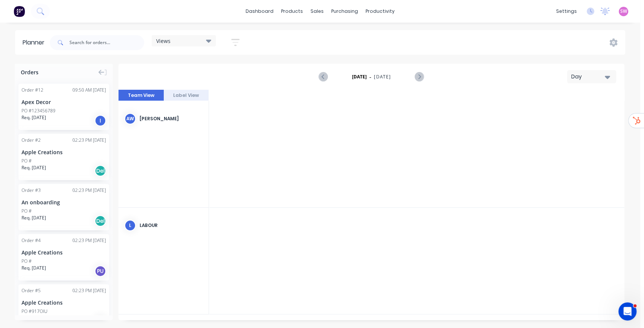
scroll to position [0, 1087]
drag, startPoint x: 60, startPoint y: 107, endPoint x: 296, endPoint y: 123, distance: 236.6
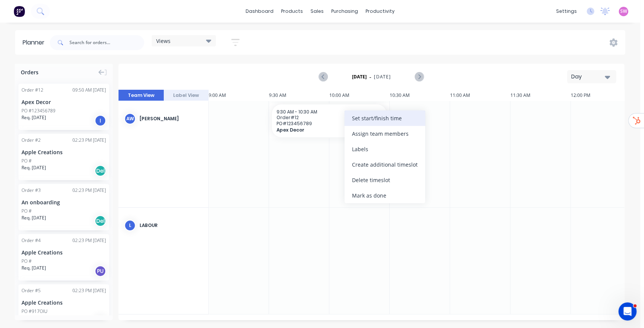
click at [371, 122] on div "Set start/finish time" at bounding box center [384, 118] width 81 height 15
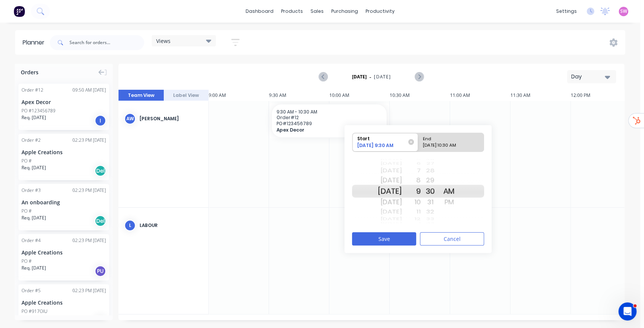
click at [398, 177] on div "[DATE]" at bounding box center [390, 180] width 24 height 12
click at [389, 240] on button "Save" at bounding box center [384, 238] width 64 height 13
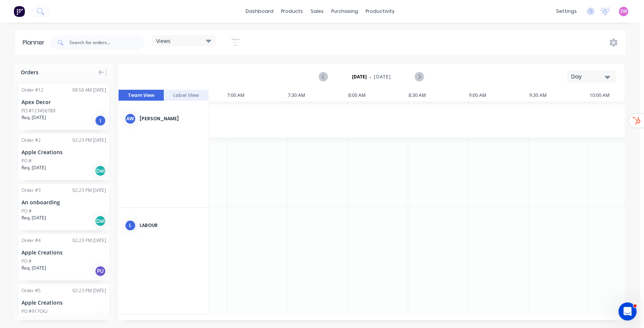
scroll to position [0, 971]
click at [592, 81] on button "Day" at bounding box center [591, 76] width 49 height 13
click at [577, 107] on div "Week" at bounding box center [577, 111] width 75 height 15
click at [605, 74] on icon "button" at bounding box center [607, 77] width 5 height 8
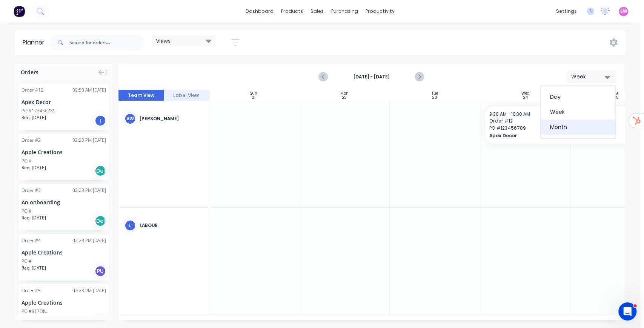
click at [582, 120] on div "Month" at bounding box center [577, 127] width 75 height 15
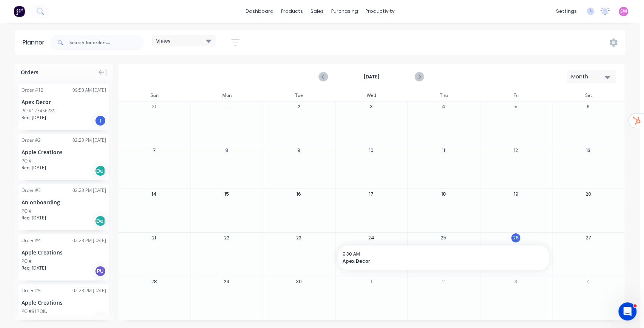
click at [605, 78] on icon "button" at bounding box center [607, 77] width 5 height 8
click at [586, 107] on div "Week" at bounding box center [577, 111] width 75 height 15
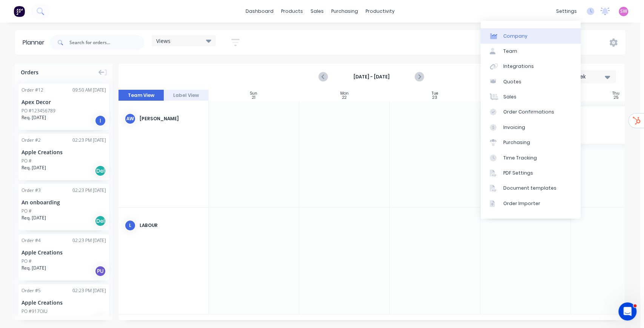
click at [510, 37] on div "Company" at bounding box center [515, 36] width 24 height 7
select select "AU"
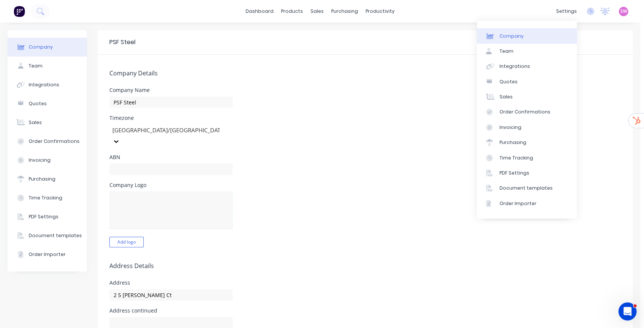
click at [505, 70] on div "Integrations" at bounding box center [514, 66] width 31 height 7
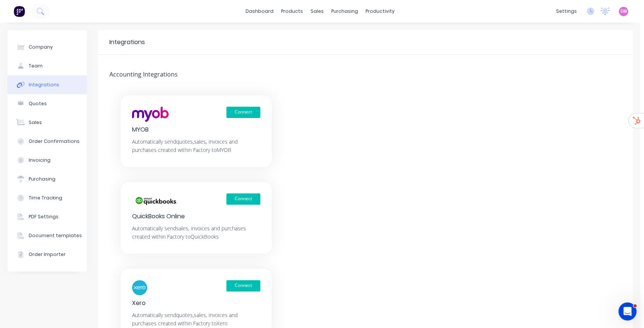
click at [359, 164] on div "Connect MYOB Automatically send quotes, sales, invoices and purchases created w…" at bounding box center [365, 217] width 534 height 245
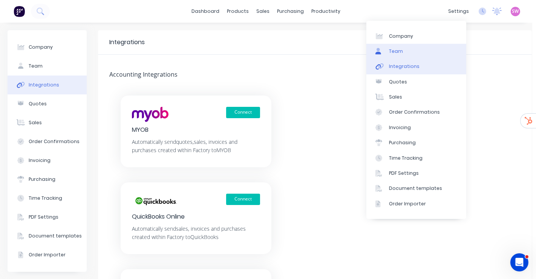
click at [416, 51] on link "Team" at bounding box center [417, 51] width 100 height 15
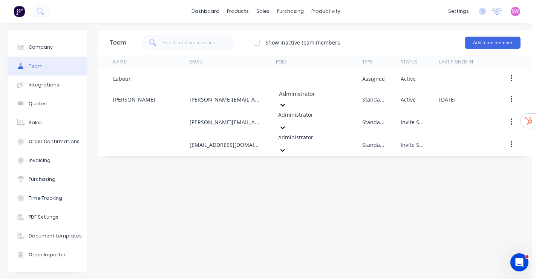
click at [206, 249] on div "Team Show inactive team members Add team member Name Email Role Type Status Las…" at bounding box center [315, 150] width 434 height 241
